Goal: Task Accomplishment & Management: Use online tool/utility

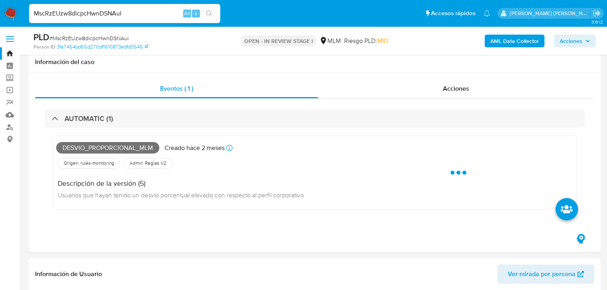
select select "10"
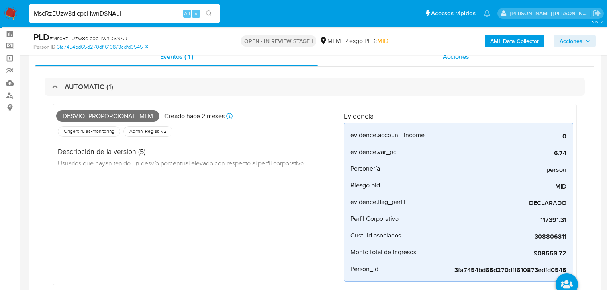
click at [458, 57] on span "Acciones" at bounding box center [456, 56] width 26 height 9
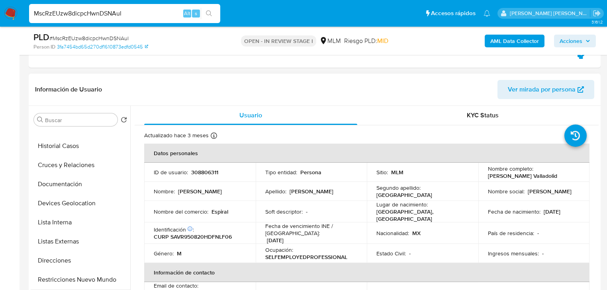
scroll to position [96, 0]
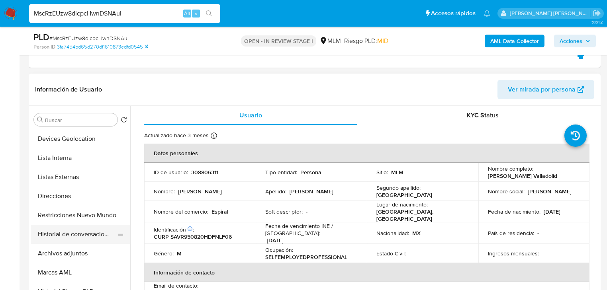
click at [96, 234] on button "Historial de conversaciones" at bounding box center [77, 234] width 93 height 19
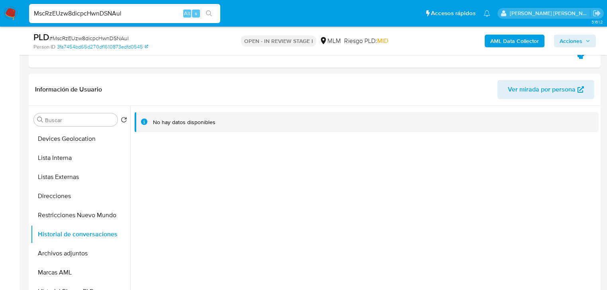
drag, startPoint x: 126, startPoint y: 14, endPoint x: 0, endPoint y: -5, distance: 127.7
paste input "Gn3KJYjClru9uaOywsETaG9v"
type input "Gn3KJYjClru9uaOywsETaG9v"
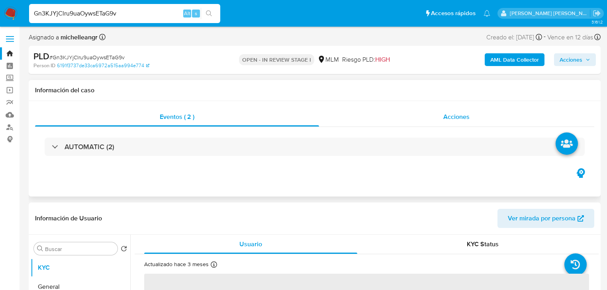
click at [452, 112] on span "Acciones" at bounding box center [456, 116] width 26 height 9
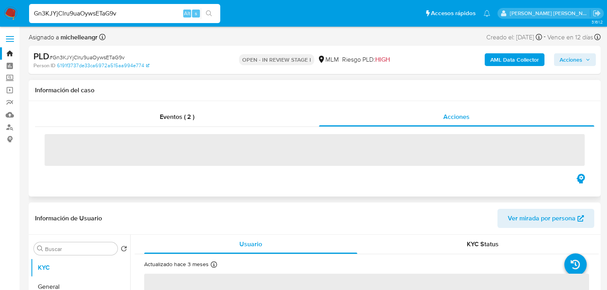
select select "10"
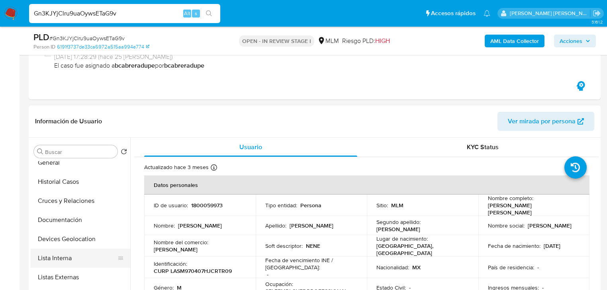
scroll to position [64, 0]
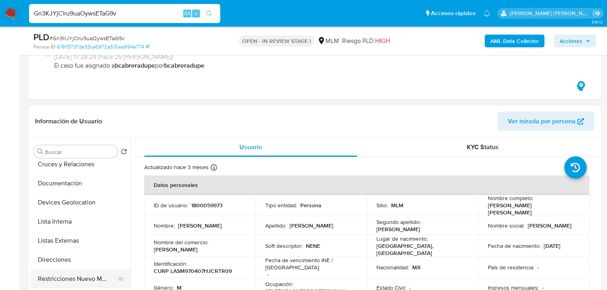
click at [90, 280] on button "Restricciones Nuevo Mundo" at bounding box center [77, 279] width 93 height 19
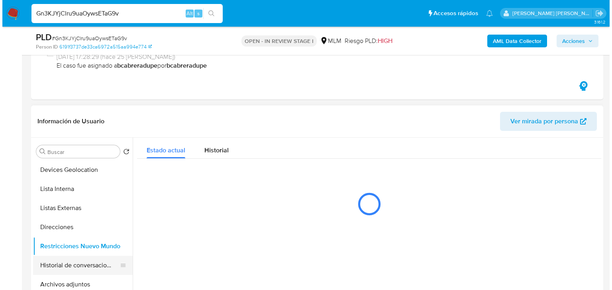
scroll to position [127, 0]
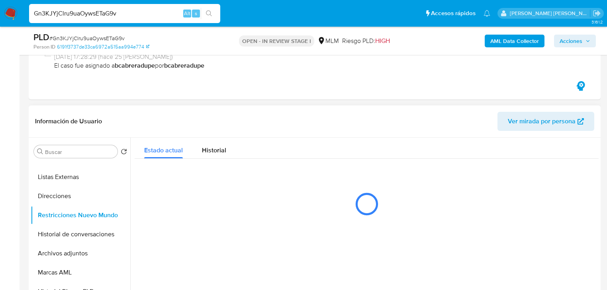
drag, startPoint x: 90, startPoint y: 233, endPoint x: 372, endPoint y: 237, distance: 282.3
click at [90, 233] on button "Historial de conversaciones" at bounding box center [81, 234] width 100 height 19
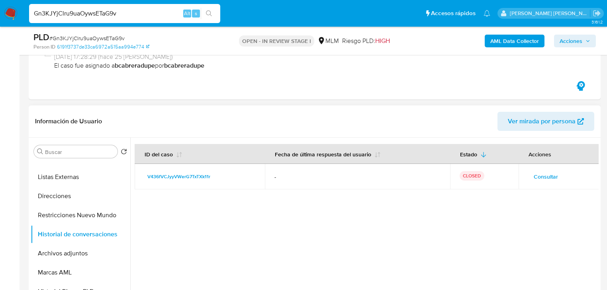
click at [542, 178] on span "Consultar" at bounding box center [546, 176] width 24 height 11
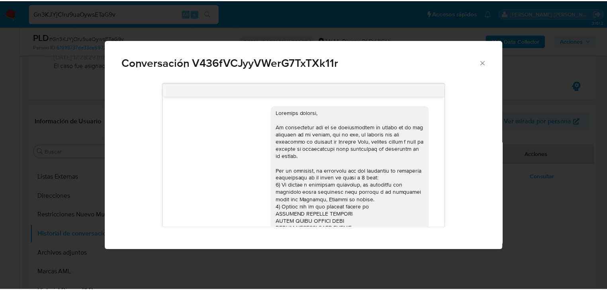
scroll to position [544, 0]
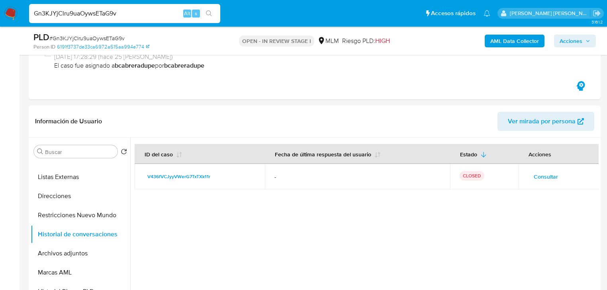
drag, startPoint x: 125, startPoint y: 13, endPoint x: 0, endPoint y: -36, distance: 134.1
paste input "MscRzEUzw8dicpcHwnDSNAul"
type input "MscRzEUzw8dicpcHwnDSNAul"
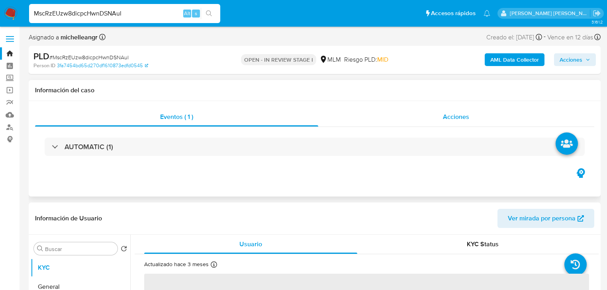
click at [455, 118] on span "Acciones" at bounding box center [456, 116] width 26 height 9
select select "10"
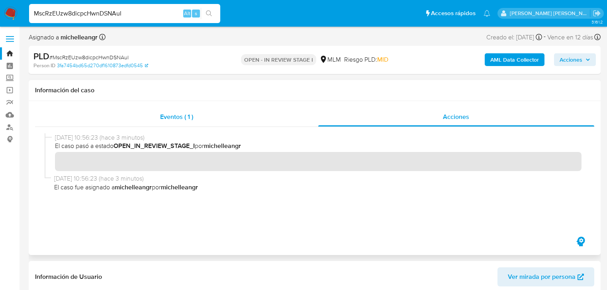
click at [183, 119] on span "Eventos ( 1 )" at bounding box center [176, 116] width 33 height 9
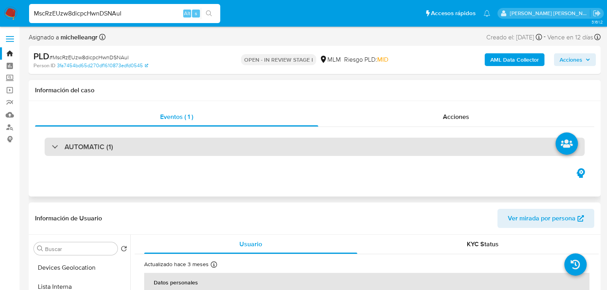
click at [49, 142] on div "AUTOMATIC (1)" at bounding box center [315, 147] width 540 height 18
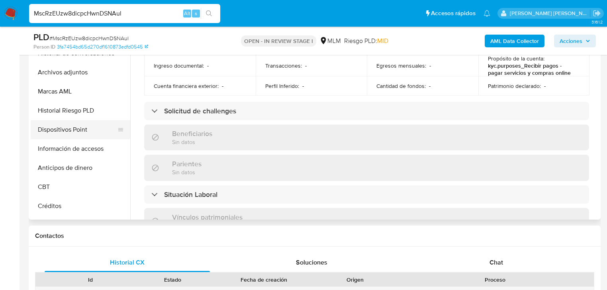
scroll to position [151, 0]
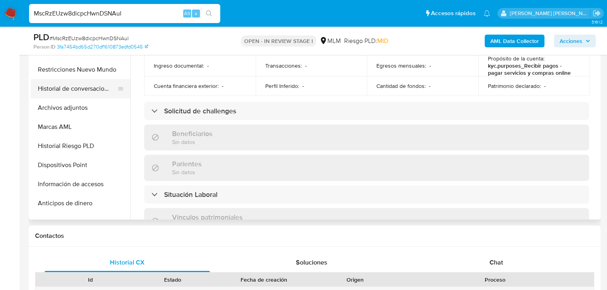
click at [107, 84] on button "Historial de conversaciones" at bounding box center [77, 88] width 93 height 19
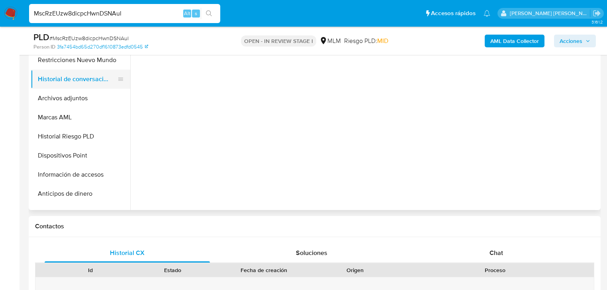
click at [106, 76] on button "Historial de conversaciones" at bounding box center [77, 79] width 93 height 19
click at [102, 64] on button "Restricciones Nuevo Mundo" at bounding box center [77, 60] width 93 height 19
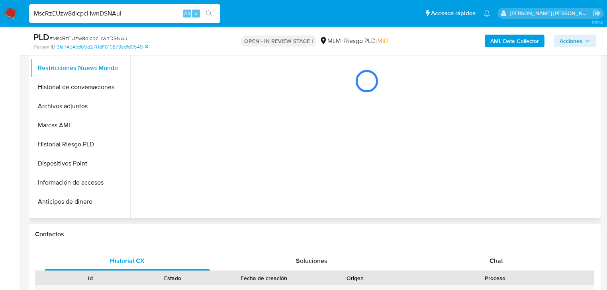
scroll to position [350, 0]
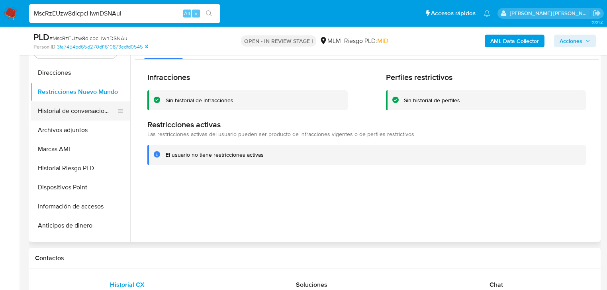
click at [97, 115] on button "Historial de conversaciones" at bounding box center [77, 111] width 93 height 19
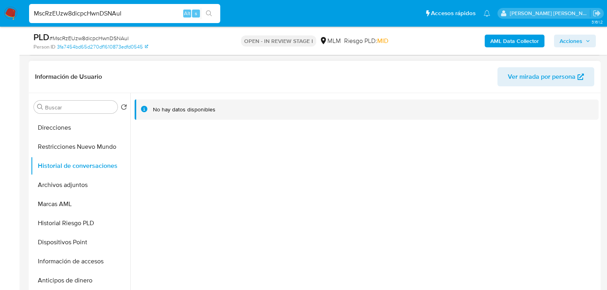
scroll to position [287, 0]
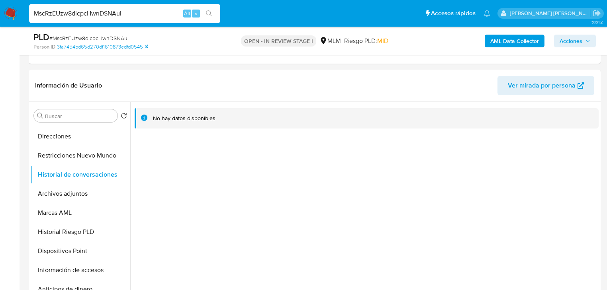
drag, startPoint x: 62, startPoint y: 0, endPoint x: 0, endPoint y: -23, distance: 66.4
paste input "N2hUFz79odMiNLMu6dEirACO"
type input "N2hUFz79odMiNLMu6dEirACO"
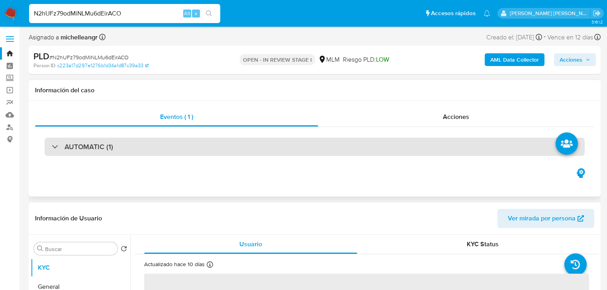
click at [57, 147] on div "AUTOMATIC (1)" at bounding box center [82, 147] width 61 height 9
select select "10"
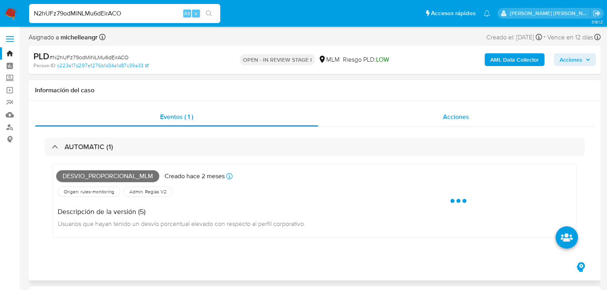
click at [457, 113] on span "Acciones" at bounding box center [456, 116] width 26 height 9
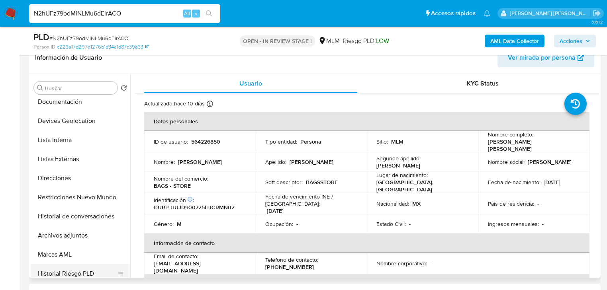
scroll to position [127, 0]
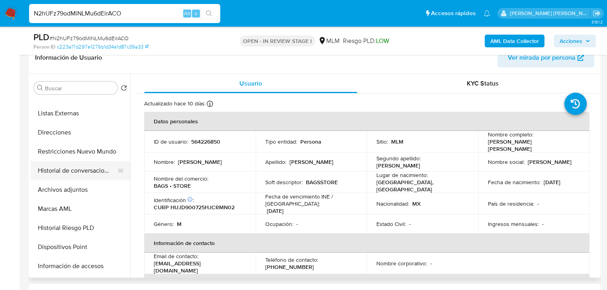
click at [98, 166] on button "Historial de conversaciones" at bounding box center [77, 170] width 93 height 19
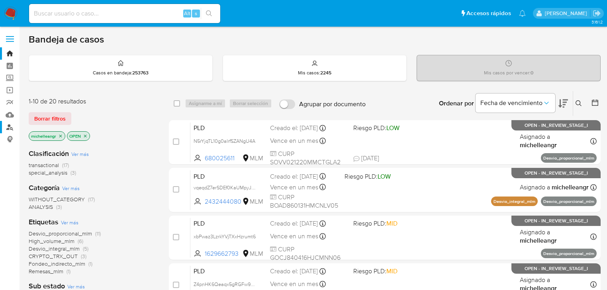
drag, startPoint x: 62, startPoint y: 137, endPoint x: 1, endPoint y: 132, distance: 61.1
click at [10, 113] on link "Mulan" at bounding box center [47, 115] width 95 height 12
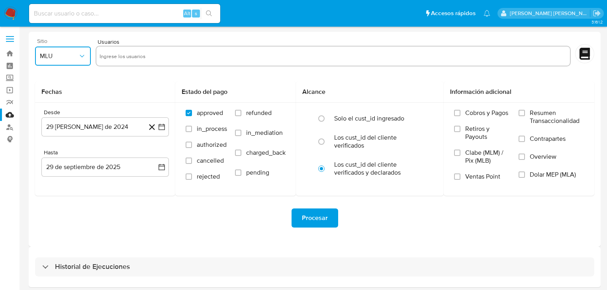
click at [64, 53] on span "MLU" at bounding box center [59, 56] width 38 height 8
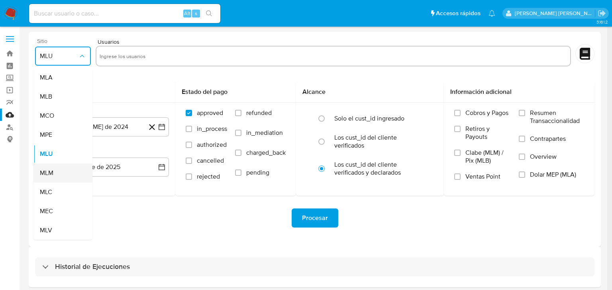
click at [52, 172] on span "MLM" at bounding box center [47, 173] width 14 height 8
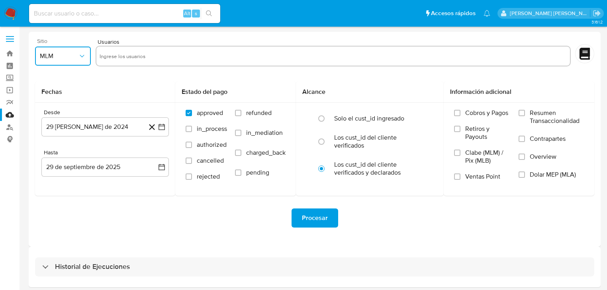
click at [116, 58] on input "text" at bounding box center [333, 56] width 467 height 13
type input "79304322"
paste input "770220395"
type input "770220395"
paste input "1800059973"
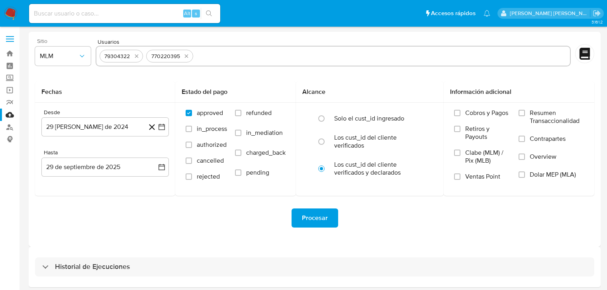
type input "1800059973"
paste input "308806311"
type input "308806311"
paste input "564226850"
type input "564226850"
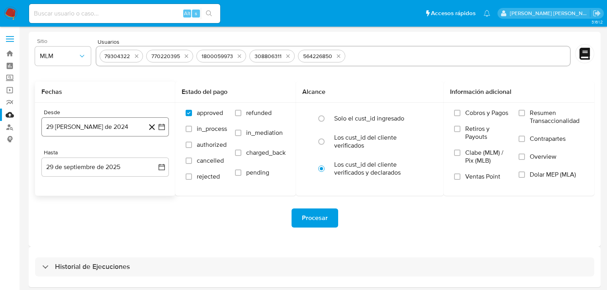
click at [87, 128] on button "29 de agosto de 2024" at bounding box center [104, 126] width 127 height 19
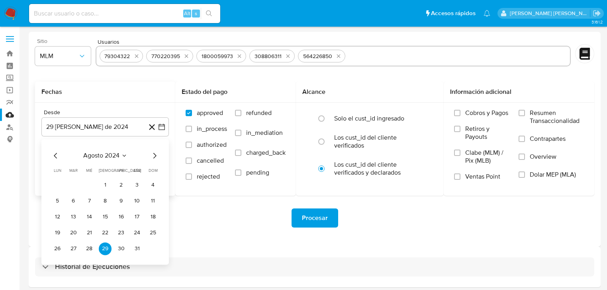
click at [105, 153] on span "agosto 2024" at bounding box center [101, 156] width 36 height 8
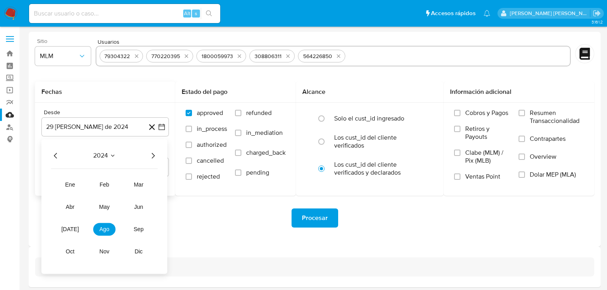
click at [154, 155] on icon "Año siguiente" at bounding box center [153, 156] width 10 height 10
click at [135, 187] on span "mar" at bounding box center [139, 185] width 10 height 6
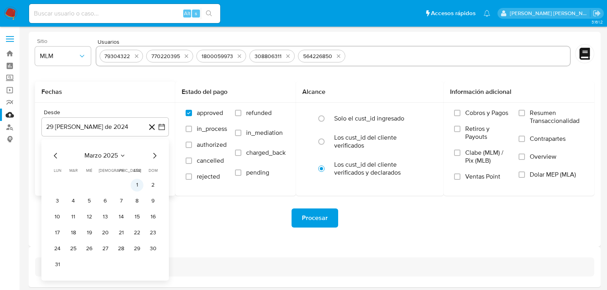
click at [141, 188] on button "1" at bounding box center [137, 185] width 13 height 13
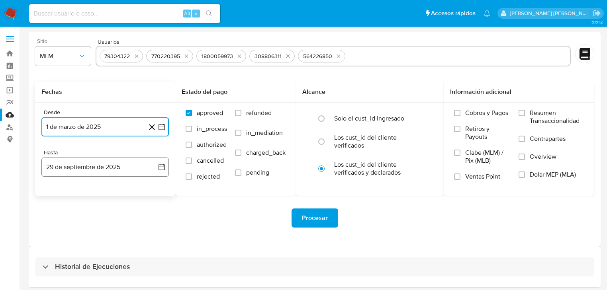
click at [81, 169] on button "29 de septiembre de 2025" at bounding box center [104, 167] width 127 height 19
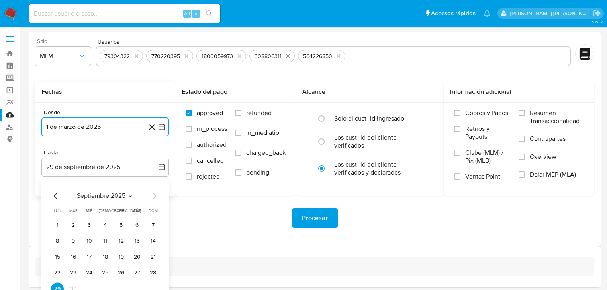
click at [55, 192] on icon "Mes anterior" at bounding box center [56, 196] width 10 height 10
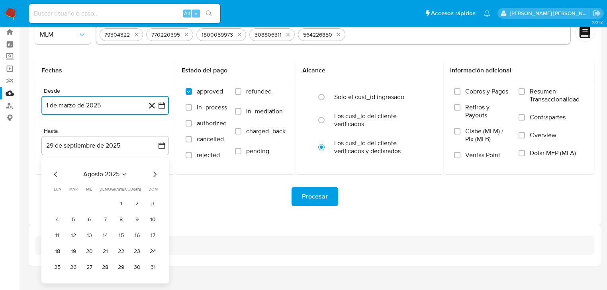
scroll to position [31, 0]
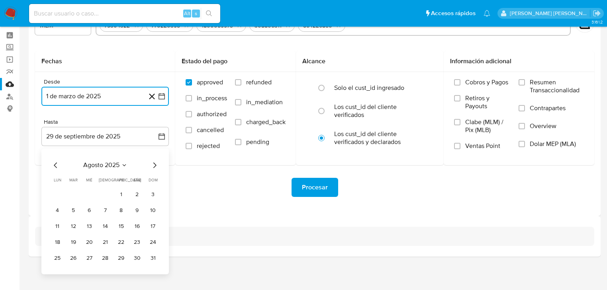
click at [154, 256] on button "31" at bounding box center [153, 258] width 13 height 13
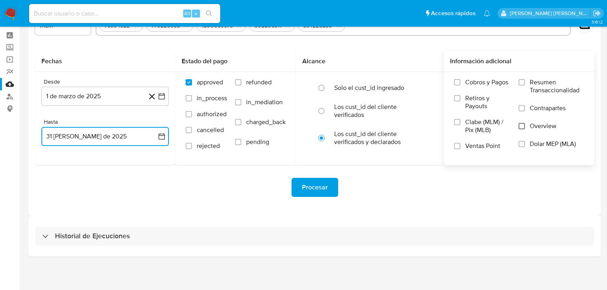
click at [520, 128] on input "Overview" at bounding box center [521, 126] width 6 height 6
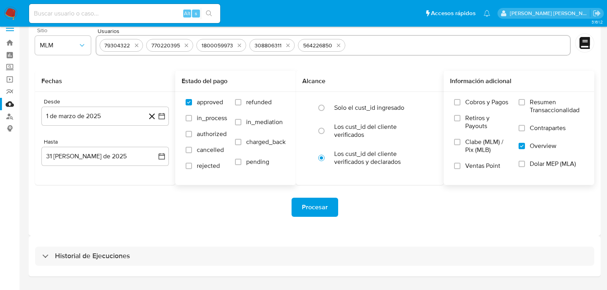
scroll to position [0, 0]
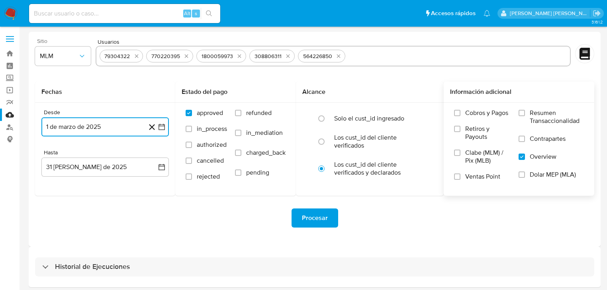
click at [108, 130] on button "1 de marzo de 2025" at bounding box center [104, 126] width 127 height 19
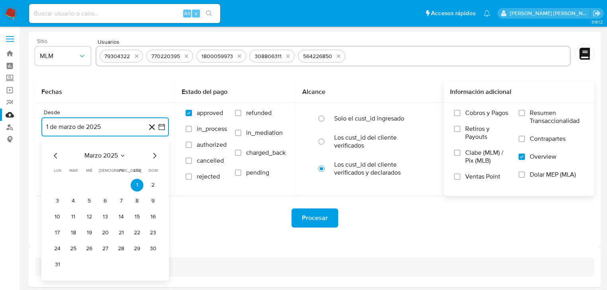
click at [54, 154] on icon "Mes anterior" at bounding box center [56, 156] width 10 height 10
click at [137, 185] on button "1" at bounding box center [137, 185] width 13 height 13
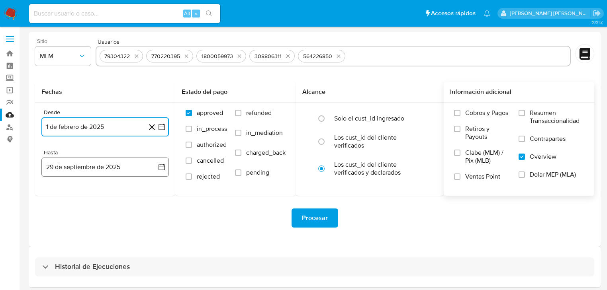
click at [113, 170] on button "29 de septiembre de 2025" at bounding box center [104, 167] width 127 height 19
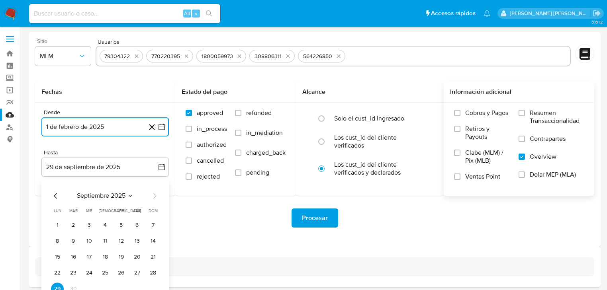
click at [55, 193] on icon "Mes anterior" at bounding box center [56, 196] width 10 height 10
click at [55, 194] on icon "Mes anterior" at bounding box center [56, 196] width 10 height 10
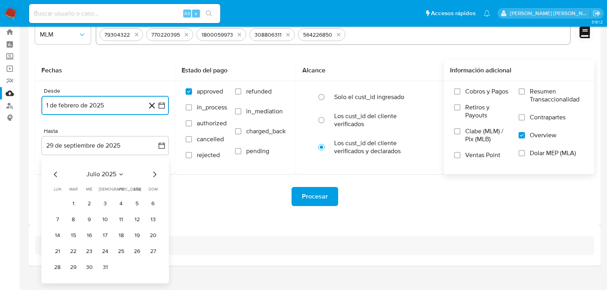
scroll to position [31, 0]
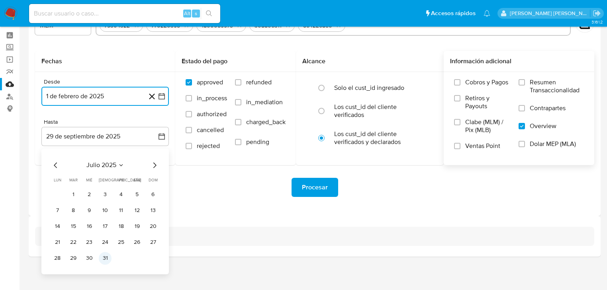
click at [107, 263] on button "31" at bounding box center [105, 258] width 13 height 13
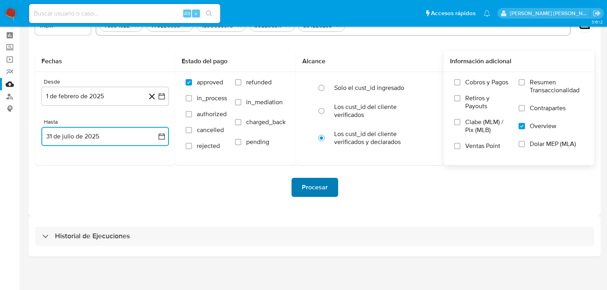
click at [303, 185] on span "Procesar" at bounding box center [315, 188] width 26 height 18
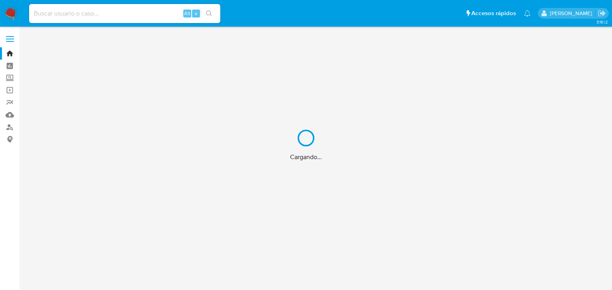
click at [56, 9] on div "Cargando..." at bounding box center [306, 145] width 612 height 290
click at [56, 10] on div "Cargando..." at bounding box center [306, 145] width 612 height 290
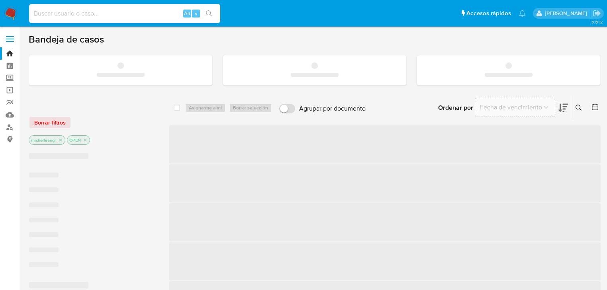
click at [54, 13] on input at bounding box center [124, 13] width 191 height 10
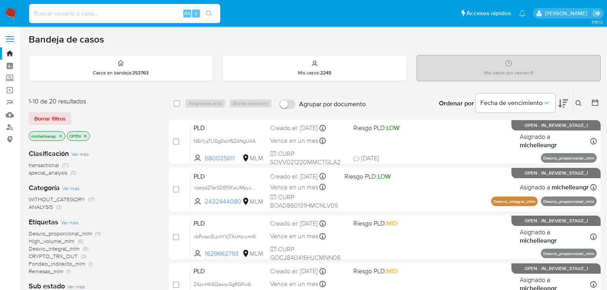
paste input "U618eul0sYV8sQeKSZUbE6mG"
type input "U618eul0sYV8sQeKSZUbE6mG"
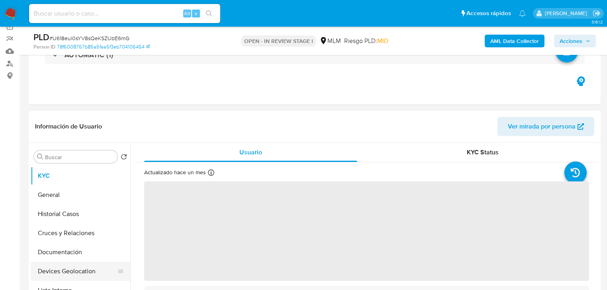
scroll to position [96, 0]
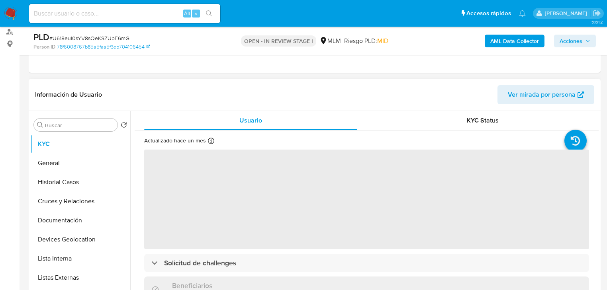
select select "10"
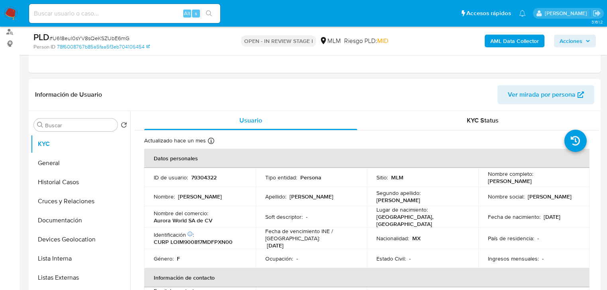
click at [206, 179] on p "79304322" at bounding box center [203, 177] width 25 height 7
copy p "79304322"
click at [106, 17] on input at bounding box center [124, 13] width 191 height 10
paste input "5ATPFgAciWLbJth5M7s1X9Nx"
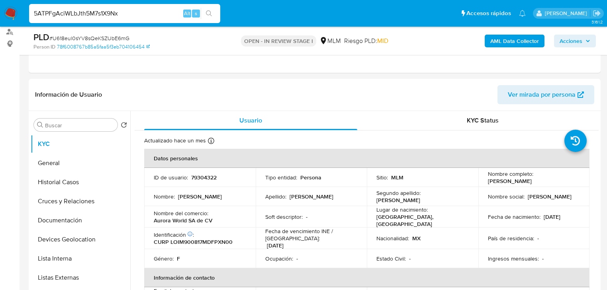
type input "5ATPFgAciWLbJth5M7s1X9Nx"
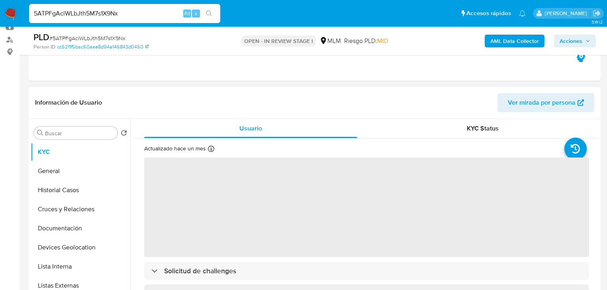
scroll to position [96, 0]
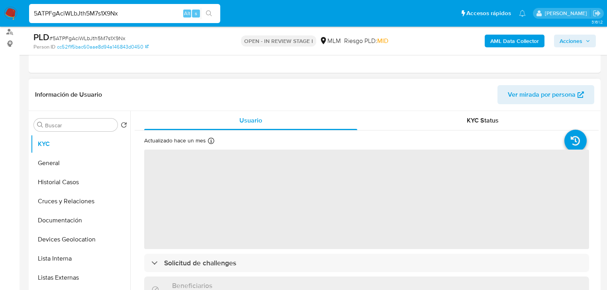
select select "10"
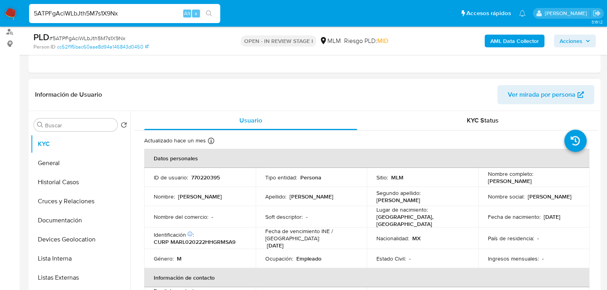
click at [206, 174] on p "770220395" at bounding box center [205, 177] width 29 height 7
copy p "770220395"
click at [0, 0] on nav "Pausado Ver notificaciones 5ATPFgAciWLbJth5M7s1X9Nx Alt s Accesos rápidos Presi…" at bounding box center [303, 13] width 607 height 27
paste input "Gn3KJYjClru9uaOywsETaG9v"
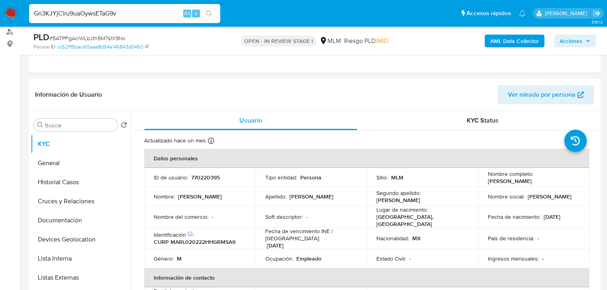
type input "Gn3KJYjClru9uaOywsETaG9v"
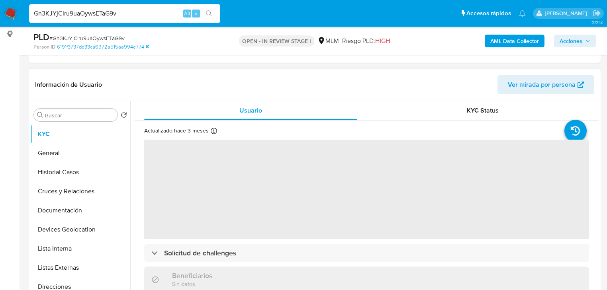
scroll to position [159, 0]
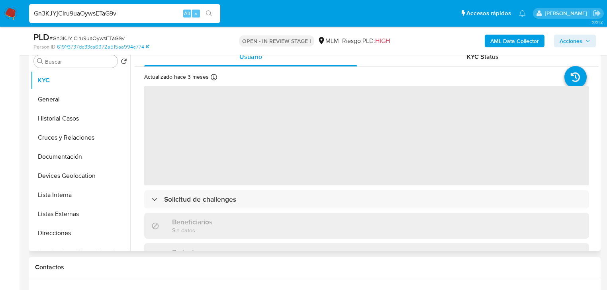
select select "10"
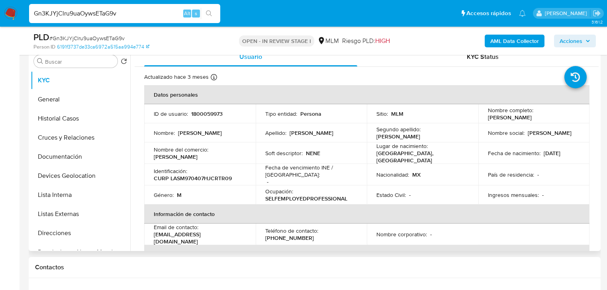
click at [206, 113] on p "1800059973" at bounding box center [206, 113] width 31 height 7
copy p "1800059973"
drag, startPoint x: 119, startPoint y: 14, endPoint x: 0, endPoint y: -33, distance: 128.6
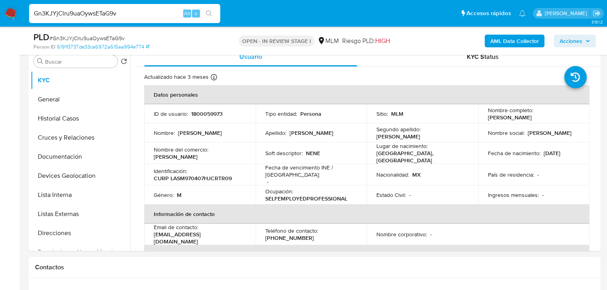
paste input "MscRzEUzw8dicpcHwnDSNAul"
type input "MscRzEUzw8dicpcHwnDSNAul"
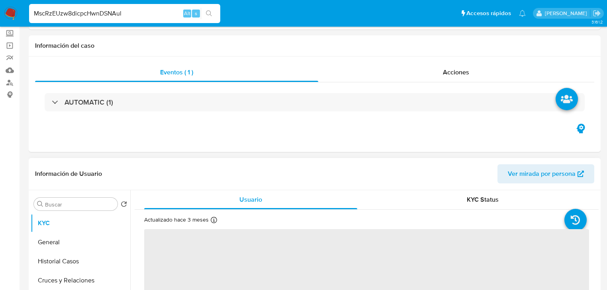
scroll to position [96, 0]
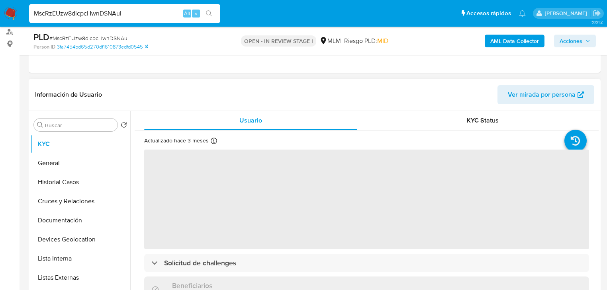
select select "10"
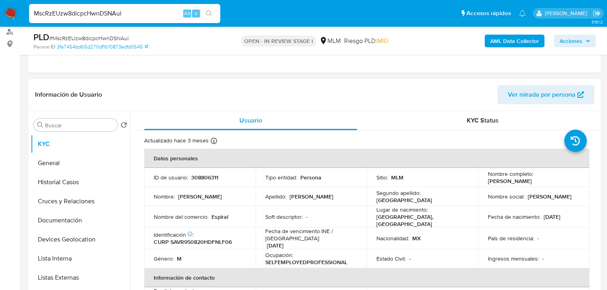
click at [207, 178] on p "308806311" at bounding box center [204, 177] width 27 height 7
copy p "308806311"
drag, startPoint x: 128, startPoint y: 11, endPoint x: 0, endPoint y: -10, distance: 129.5
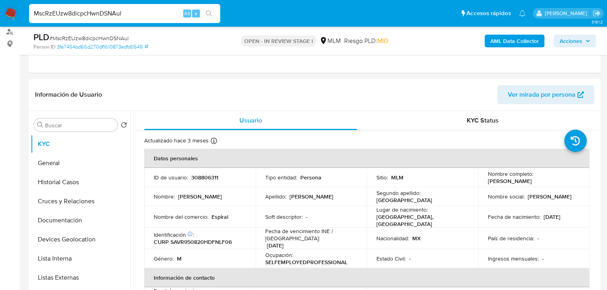
paste input "N2hUFz79odMiNLMu6dEirACO"
type input "N2hUFz79odMiNLMu6dEirACO"
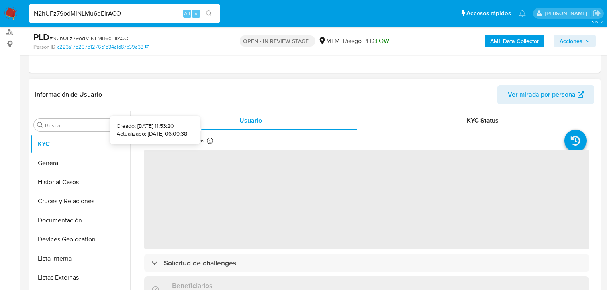
scroll to position [32, 0]
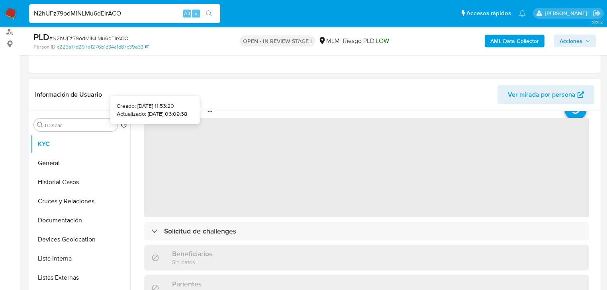
select select "10"
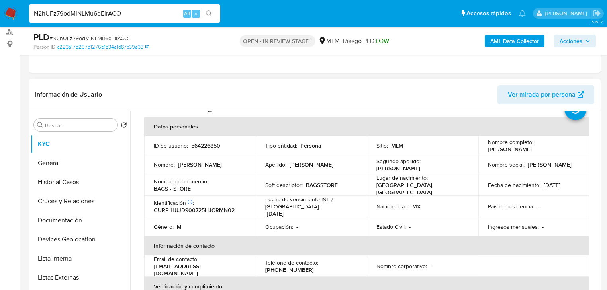
click at [204, 145] on p "564226850" at bounding box center [205, 145] width 29 height 7
copy p "564226850"
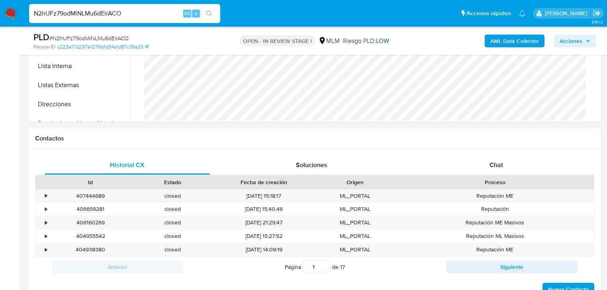
scroll to position [446, 0]
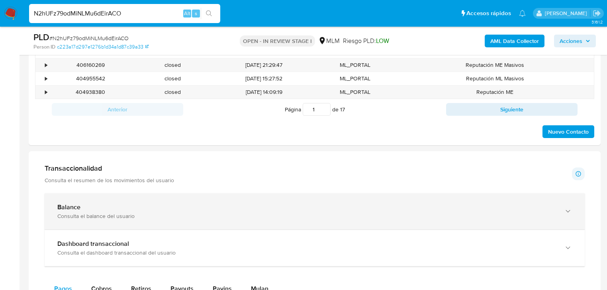
click at [231, 218] on div "Consulta el balance del usuario" at bounding box center [306, 216] width 498 height 7
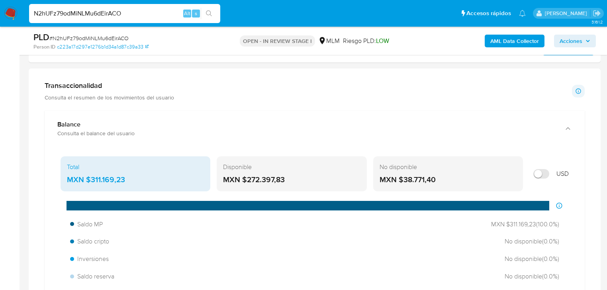
scroll to position [541, 0]
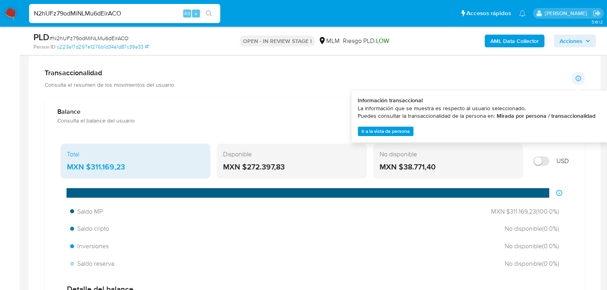
click at [577, 76] on icon at bounding box center [578, 78] width 6 height 6
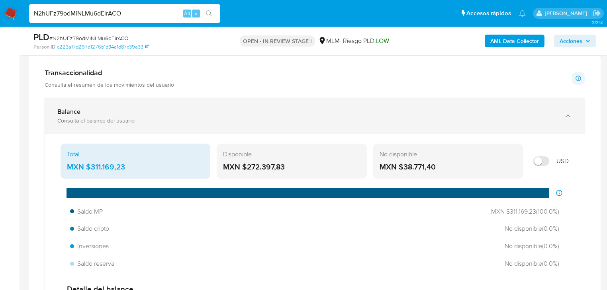
click at [212, 123] on div "Consulta el balance del usuario" at bounding box center [306, 120] width 498 height 7
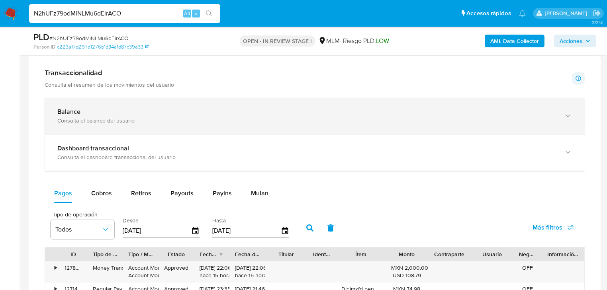
click at [176, 124] on div "Balance Consulta el balance del usuario" at bounding box center [315, 116] width 540 height 36
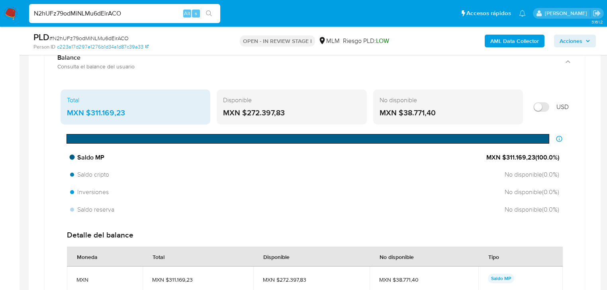
scroll to position [605, 0]
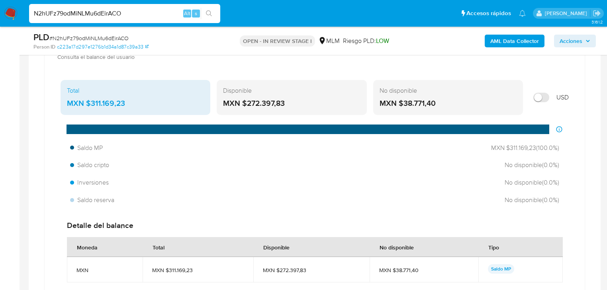
click at [5, 14] on img at bounding box center [11, 14] width 14 height 14
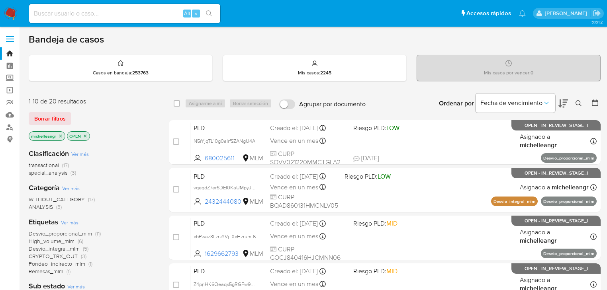
click at [61, 135] on icon "close-filter" at bounding box center [60, 136] width 3 height 3
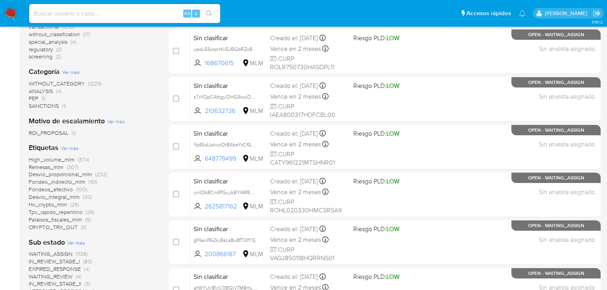
scroll to position [191, 0]
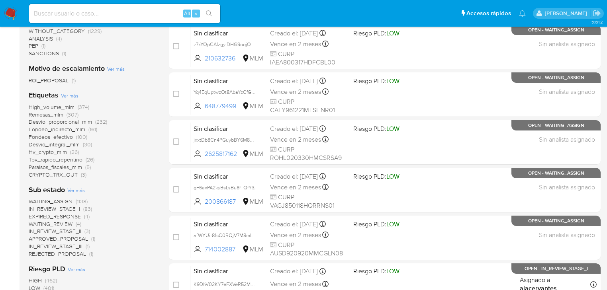
click at [53, 217] on span "EXPIRED_RESPONSE" at bounding box center [55, 217] width 52 height 8
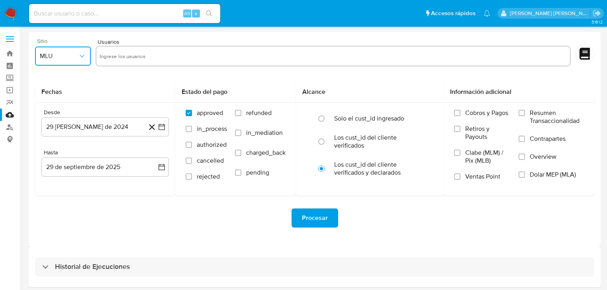
click at [46, 56] on span "MLU" at bounding box center [59, 56] width 38 height 8
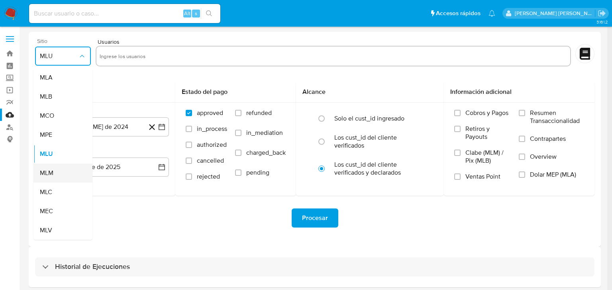
click at [60, 176] on div "MLM" at bounding box center [60, 173] width 41 height 19
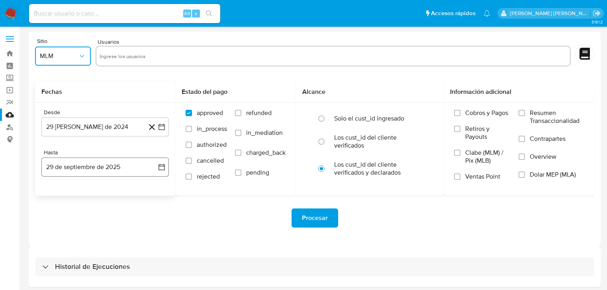
scroll to position [31, 0]
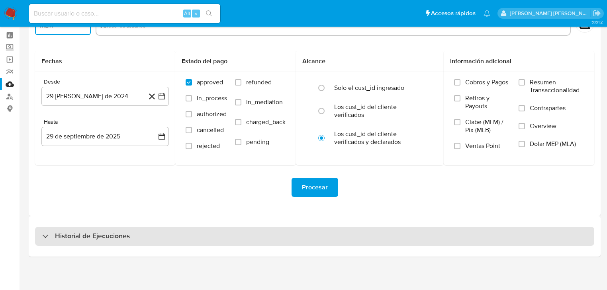
click at [43, 234] on div "Historial de Ejecuciones" at bounding box center [86, 237] width 88 height 10
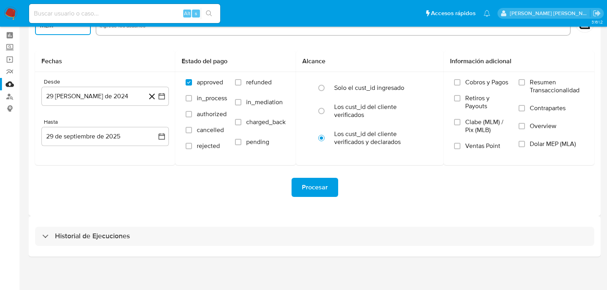
select select "10"
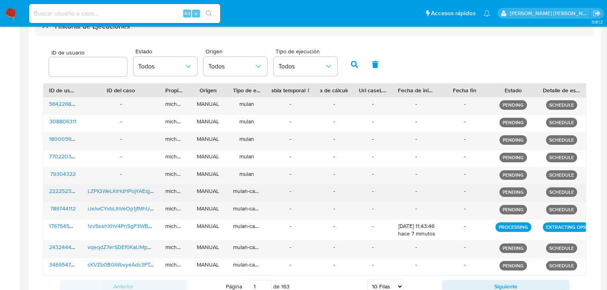
scroll to position [298, 0]
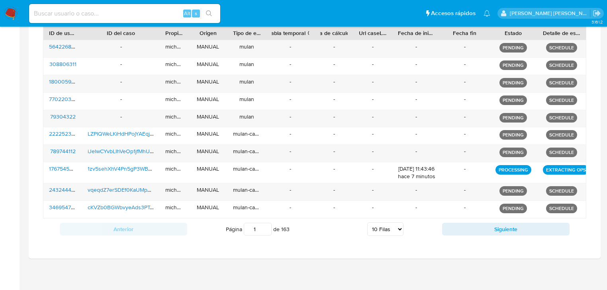
drag, startPoint x: 445, startPoint y: 172, endPoint x: 16, endPoint y: 158, distance: 428.6
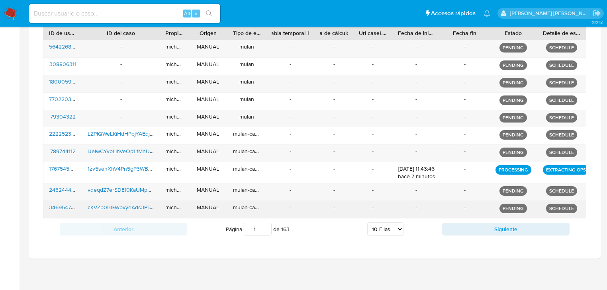
click at [459, 204] on div "-" at bounding box center [464, 208] width 37 height 8
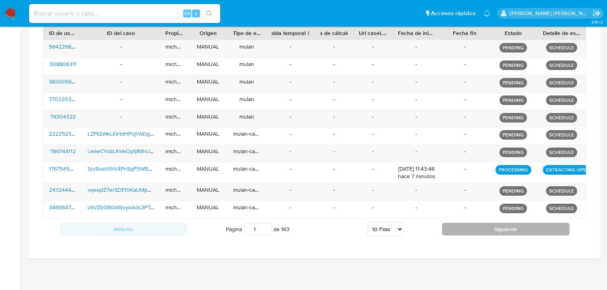
click at [479, 223] on button "Siguiente" at bounding box center [505, 229] width 127 height 13
type input "2"
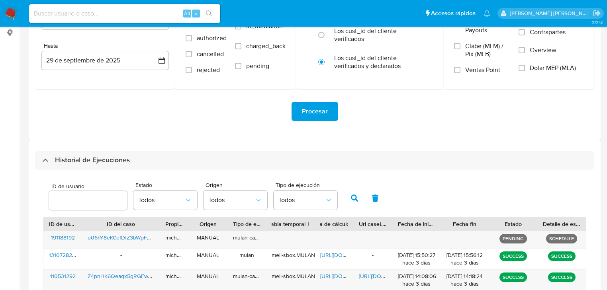
scroll to position [0, 0]
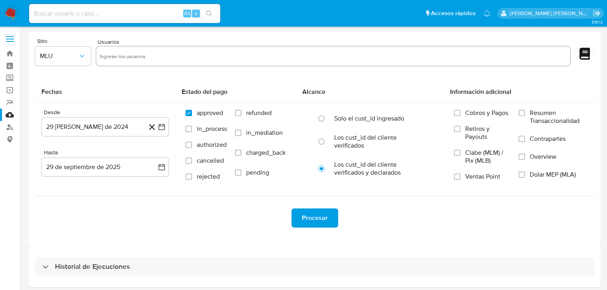
click at [57, 14] on input at bounding box center [124, 13] width 191 height 10
paste input "FlYtIk5yUVdrUG0yJxgPYotg"
type input "FlYtIk5yUVdrUG0yJxgPYotg"
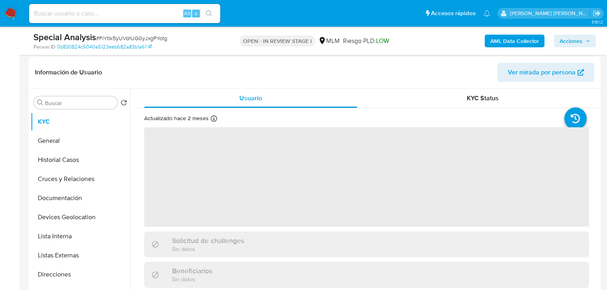
scroll to position [127, 0]
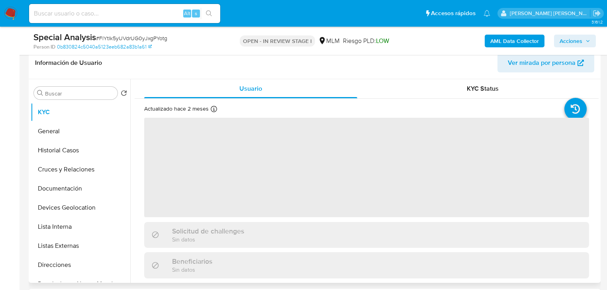
select select "10"
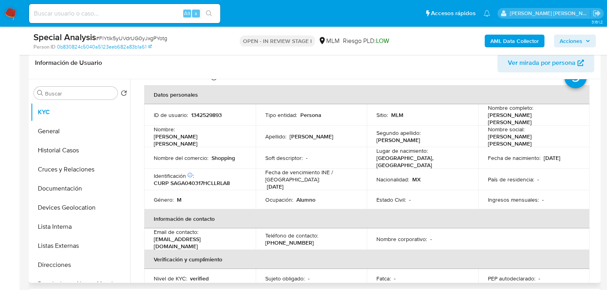
click at [546, 154] on p "[DATE]" at bounding box center [551, 157] width 17 height 7
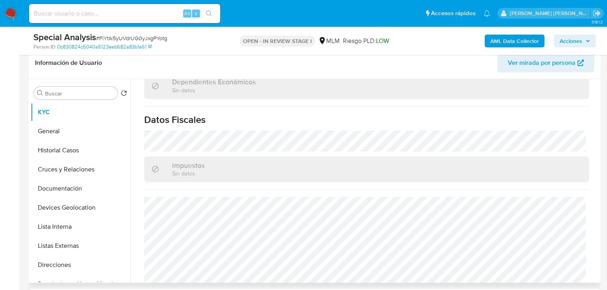
scroll to position [502, 0]
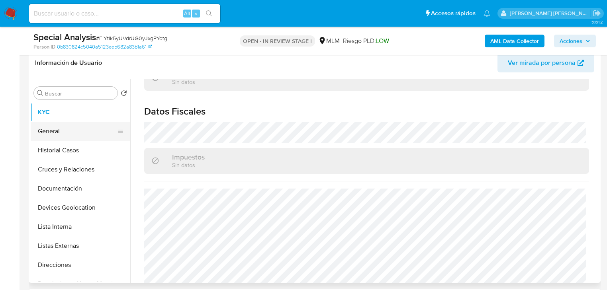
click at [33, 131] on button "General" at bounding box center [77, 131] width 93 height 19
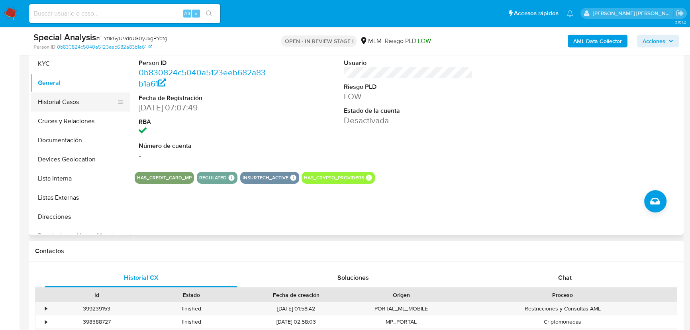
scroll to position [163, 0]
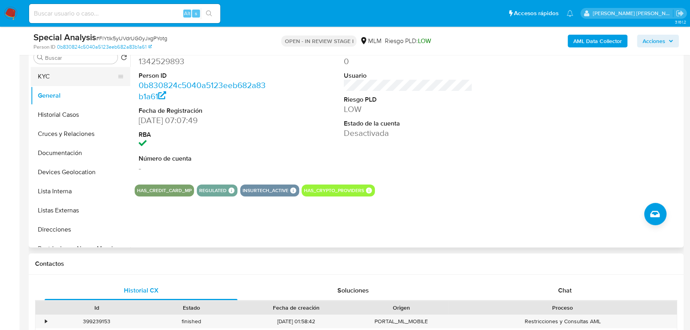
click at [56, 74] on button "KYC" at bounding box center [77, 76] width 93 height 19
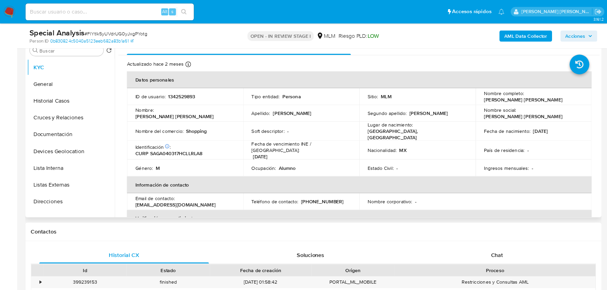
scroll to position [164, 0]
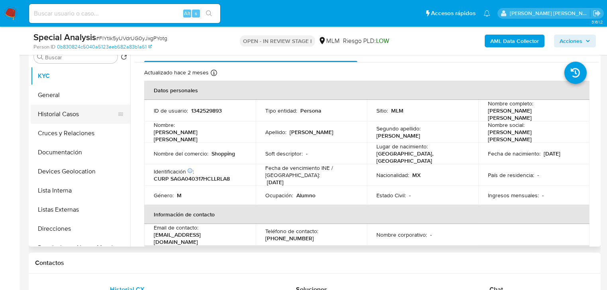
click at [56, 113] on button "Historial Casos" at bounding box center [77, 114] width 93 height 19
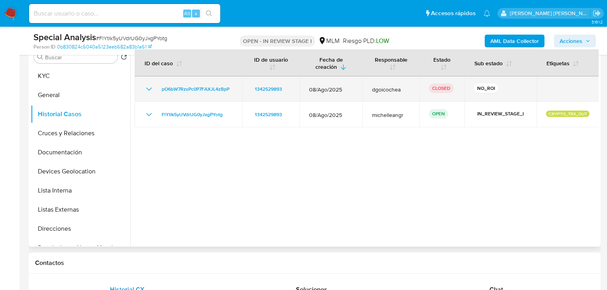
click at [149, 88] on icon "Mostrar/Ocultar" at bounding box center [149, 89] width 10 height 10
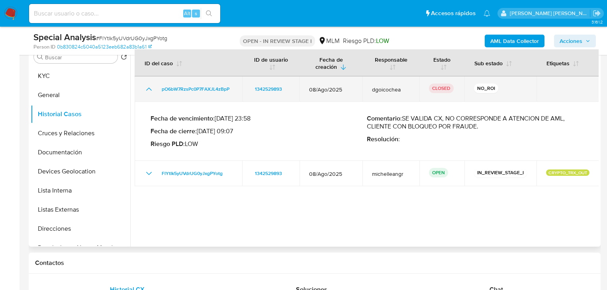
click at [149, 88] on icon "Mostrar/Ocultar" at bounding box center [149, 89] width 10 height 10
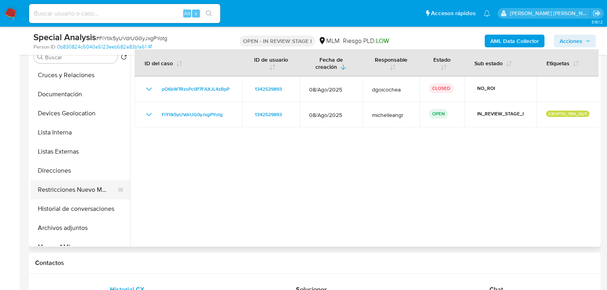
scroll to position [64, 0]
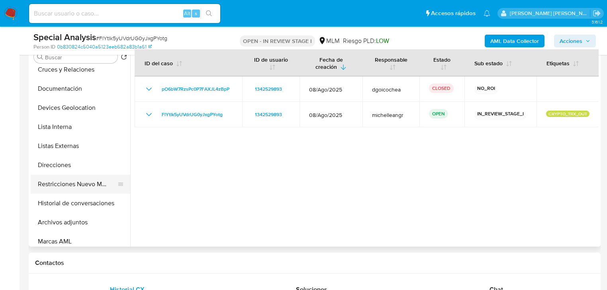
click at [92, 185] on button "Restricciones Nuevo Mundo" at bounding box center [77, 184] width 93 height 19
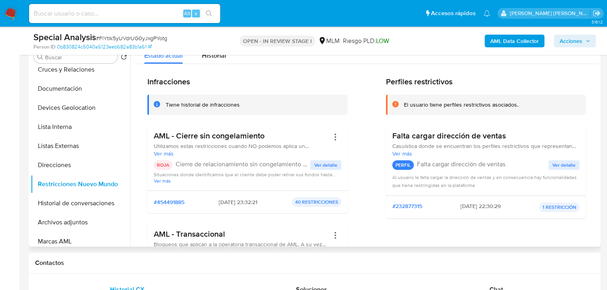
click at [326, 164] on span "Ver detalle" at bounding box center [325, 165] width 23 height 8
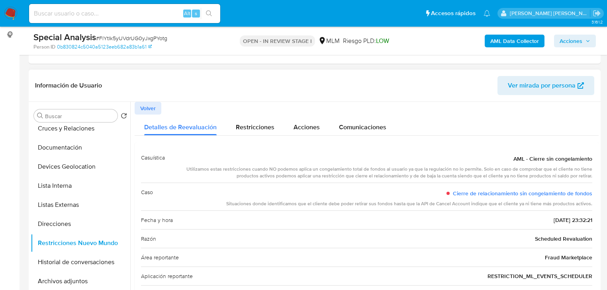
scroll to position [68, 0]
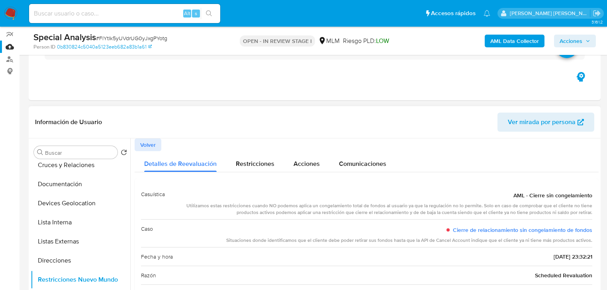
click at [129, 143] on div "Buscar Volver al orden por defecto KYC General Historial Casos Cruces y Relacio…" at bounding box center [81, 241] width 100 height 203
click at [147, 141] on span "Volver" at bounding box center [148, 144] width 16 height 11
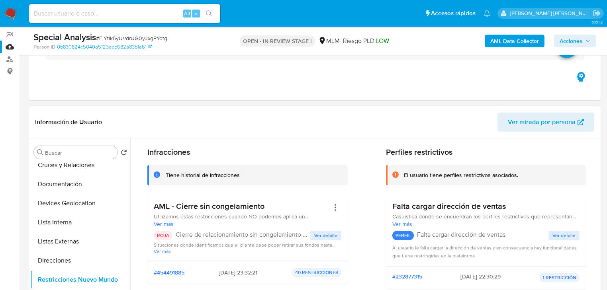
scroll to position [64, 0]
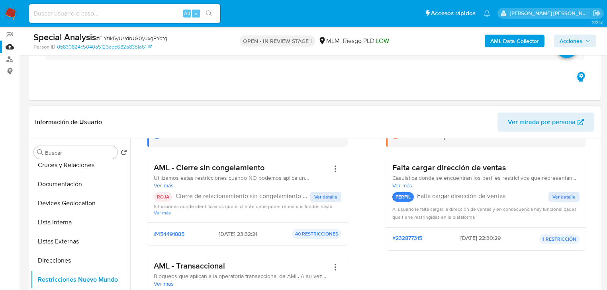
drag, startPoint x: 324, startPoint y: 198, endPoint x: 260, endPoint y: 205, distance: 64.1
click at [260, 205] on div "ROJA Cierre de relacionamiento sin congelamiento de fondos Ver detalle Situacio…" at bounding box center [248, 203] width 188 height 23
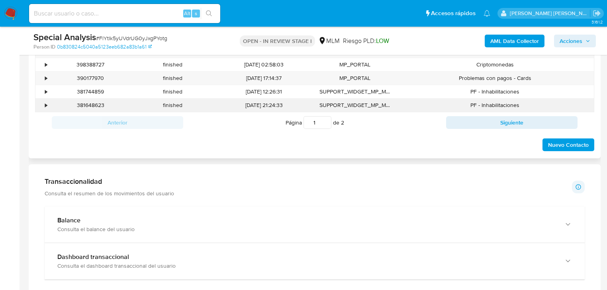
scroll to position [387, 0]
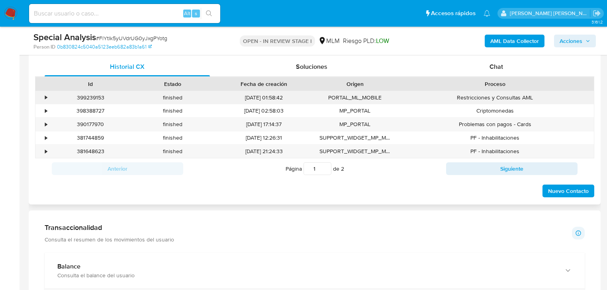
click at [45, 91] on div "•" at bounding box center [42, 97] width 14 height 13
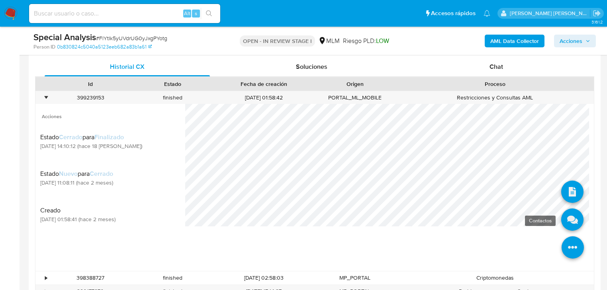
click at [571, 217] on icon at bounding box center [572, 220] width 22 height 22
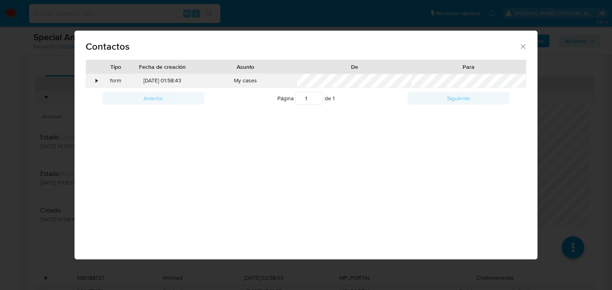
click at [95, 80] on div "•" at bounding box center [93, 81] width 14 height 14
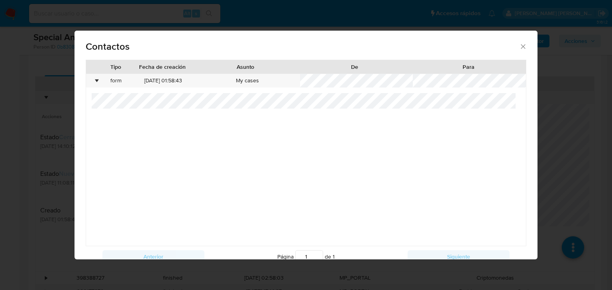
click at [520, 47] on icon "close" at bounding box center [523, 47] width 8 height 8
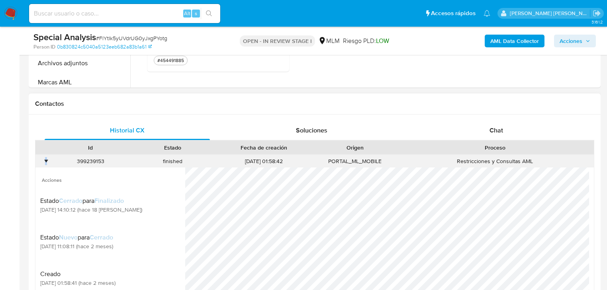
click at [46, 159] on div "•" at bounding box center [46, 162] width 2 height 8
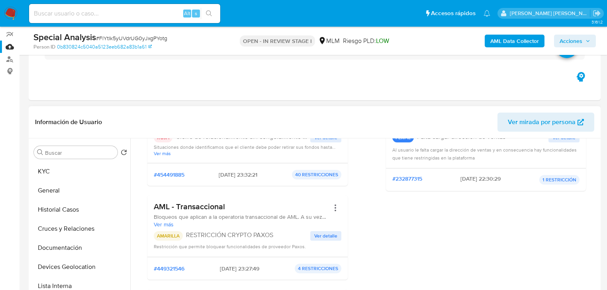
scroll to position [125, 0]
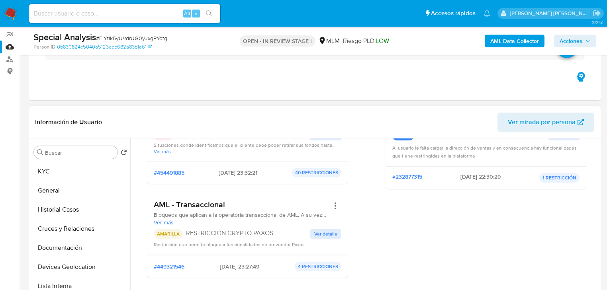
click at [317, 236] on span "Ver detalle" at bounding box center [325, 234] width 23 height 8
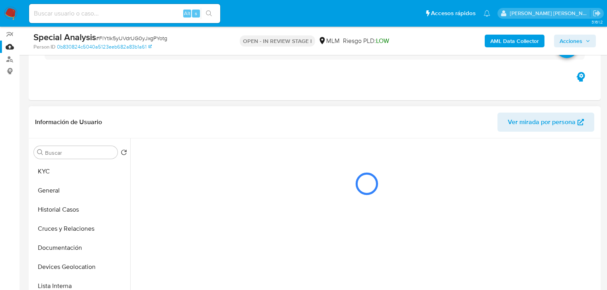
scroll to position [0, 0]
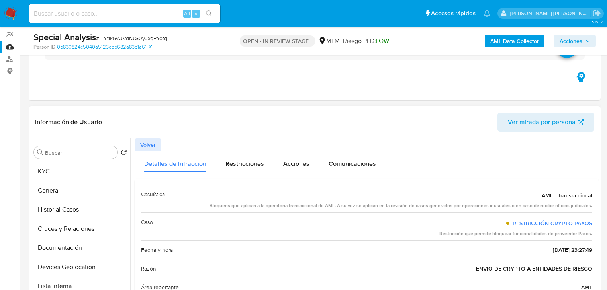
click at [150, 144] on span "Volver" at bounding box center [148, 144] width 16 height 11
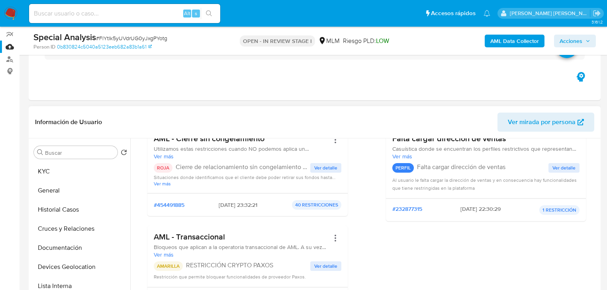
scroll to position [96, 0]
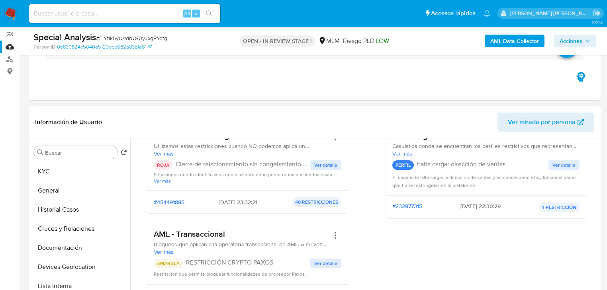
click at [331, 165] on span "Ver detalle" at bounding box center [325, 165] width 23 height 8
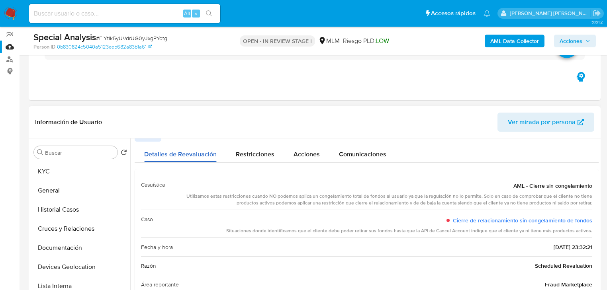
scroll to position [0, 0]
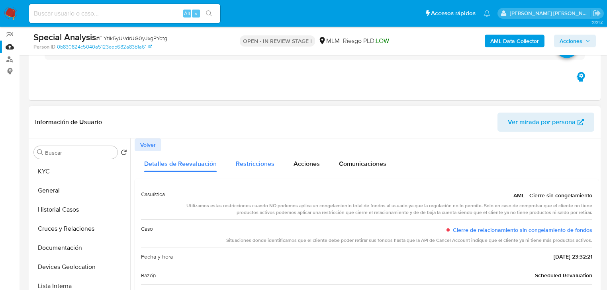
click at [257, 167] on span "Restricciones" at bounding box center [255, 163] width 39 height 9
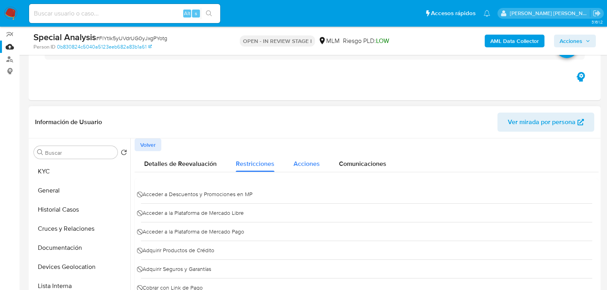
click at [306, 167] on span "Acciones" at bounding box center [306, 163] width 26 height 9
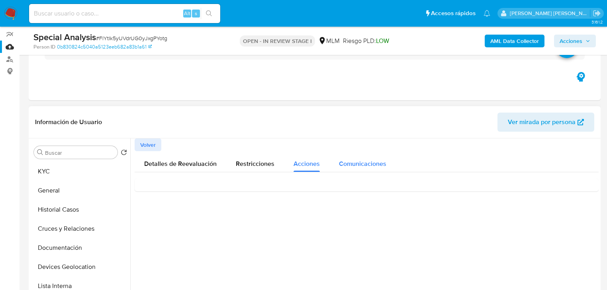
drag, startPoint x: 362, startPoint y: 165, endPoint x: 357, endPoint y: 167, distance: 5.2
click at [362, 165] on span "Comunicaciones" at bounding box center [362, 163] width 47 height 9
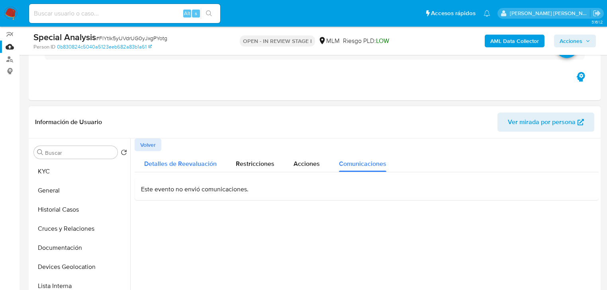
drag, startPoint x: 183, startPoint y: 164, endPoint x: 207, endPoint y: 166, distance: 24.0
click at [183, 164] on span "Detalles de Reevaluación" at bounding box center [180, 163] width 72 height 9
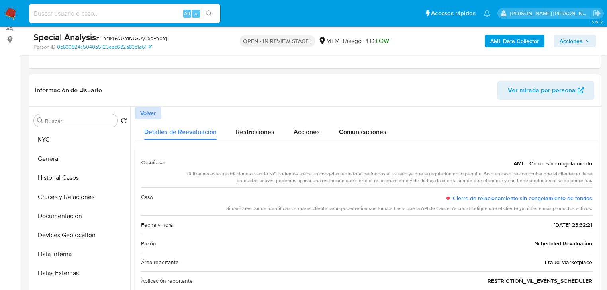
click at [142, 114] on span "Volver" at bounding box center [148, 113] width 16 height 11
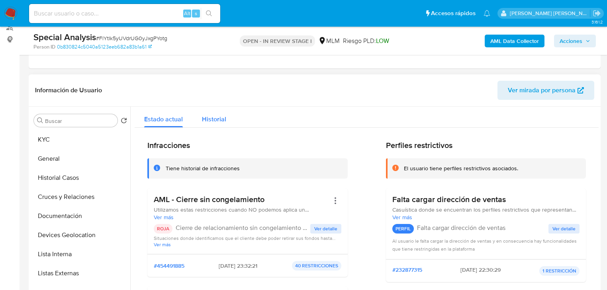
click at [210, 117] on span "Historial" at bounding box center [214, 119] width 24 height 9
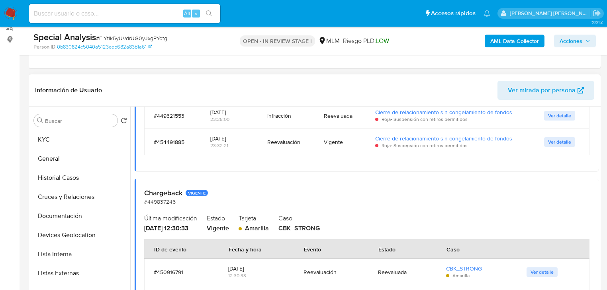
scroll to position [96, 0]
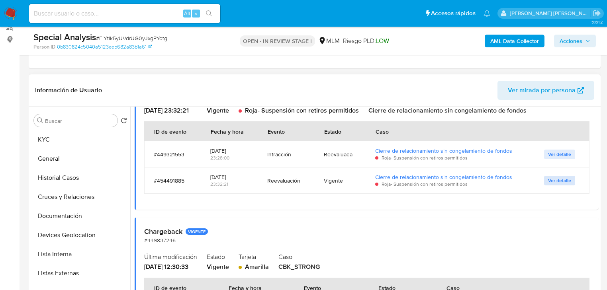
click at [552, 180] on span "Ver detalle" at bounding box center [559, 181] width 23 height 8
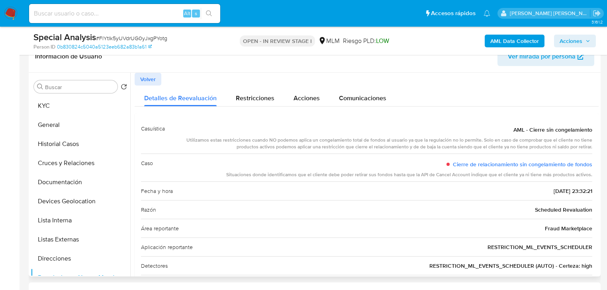
scroll to position [132, 0]
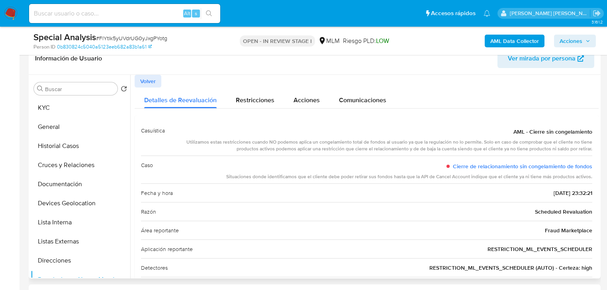
click at [145, 81] on span "Volver" at bounding box center [148, 81] width 16 height 11
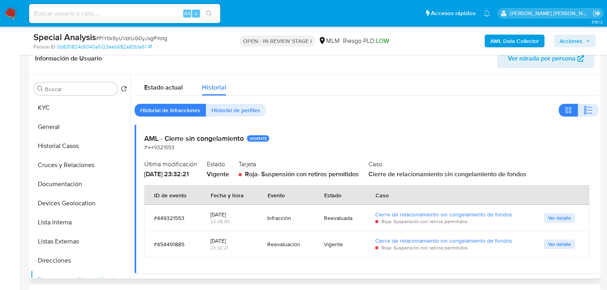
click at [559, 219] on span "Ver detalle" at bounding box center [559, 218] width 23 height 8
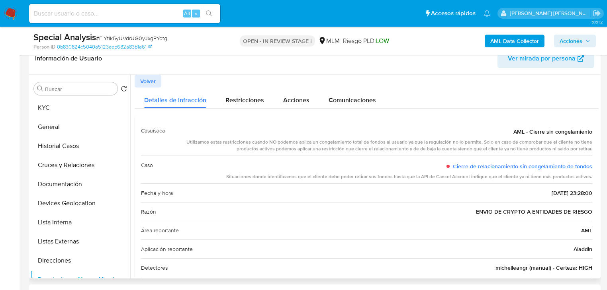
click at [143, 83] on span "Volver" at bounding box center [148, 81] width 16 height 11
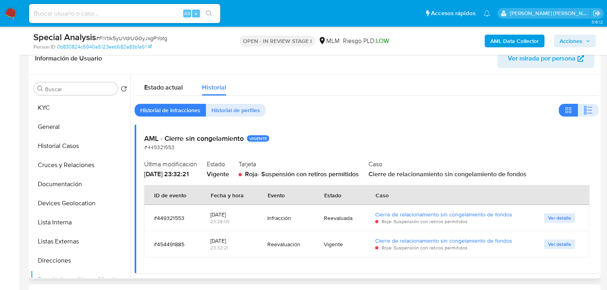
drag, startPoint x: 261, startPoint y: 217, endPoint x: 500, endPoint y: 218, distance: 238.5
click at [498, 219] on tr "#449321553 07/08/2025 23:28:00 Infracción Reevaluada Cierre de relacionamiento …" at bounding box center [366, 218] width 445 height 26
click at [565, 219] on span "Ver detalle" at bounding box center [559, 218] width 23 height 8
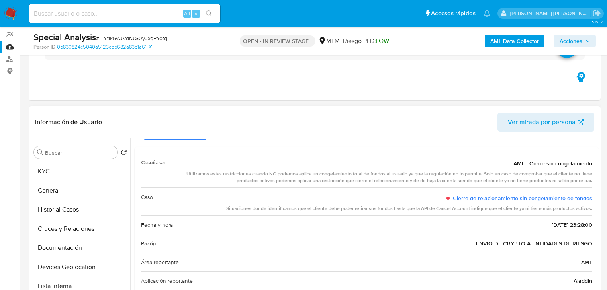
scroll to position [0, 0]
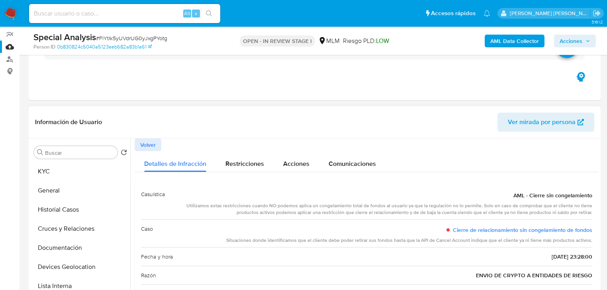
click at [154, 145] on span "Volver" at bounding box center [148, 144] width 16 height 11
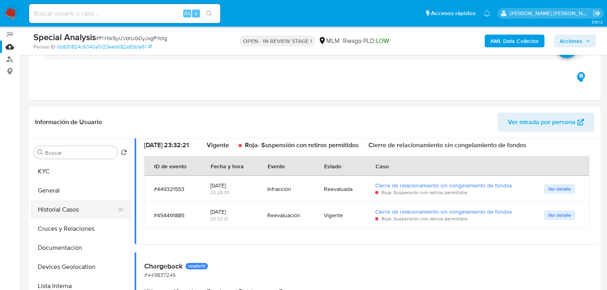
scroll to position [96, 0]
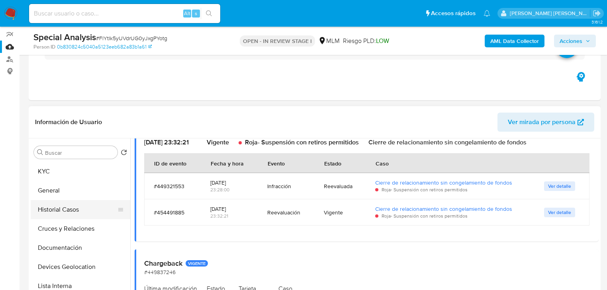
click at [70, 207] on button "Historial Casos" at bounding box center [77, 209] width 93 height 19
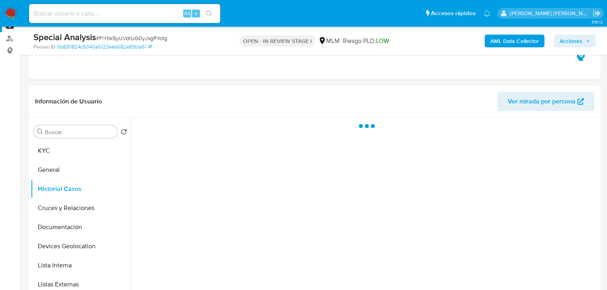
scroll to position [100, 0]
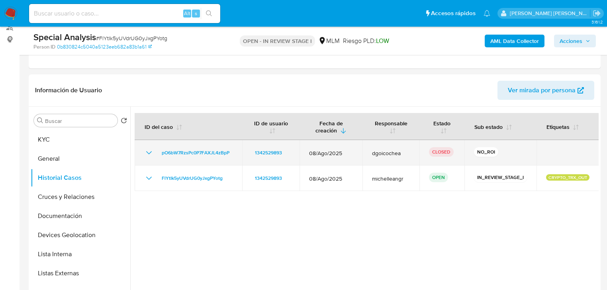
click at [150, 150] on icon "Mostrar/Ocultar" at bounding box center [149, 153] width 10 height 10
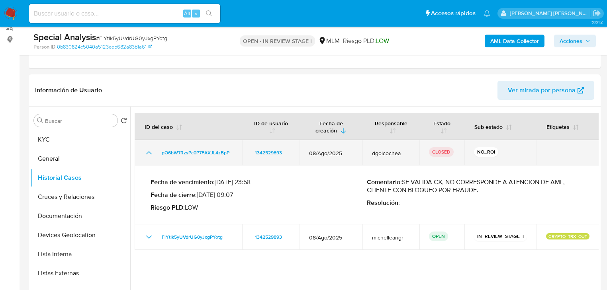
click at [149, 151] on icon "Mostrar/Ocultar" at bounding box center [149, 152] width 6 height 3
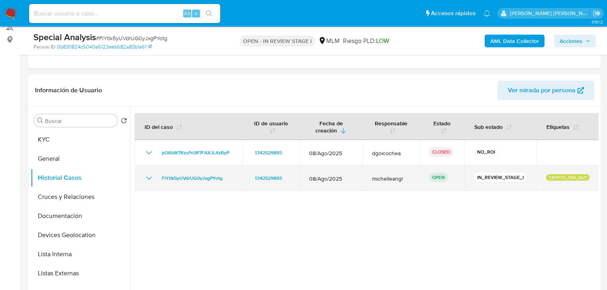
click at [151, 175] on icon "Mostrar/Ocultar" at bounding box center [149, 179] width 10 height 10
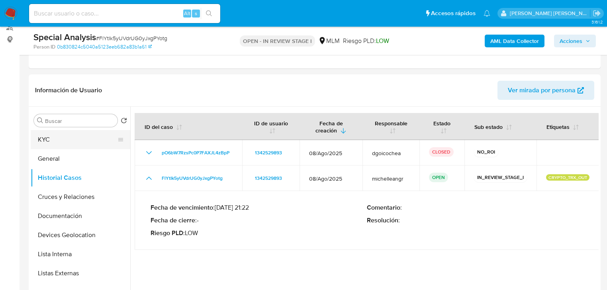
click at [82, 141] on button "KYC" at bounding box center [77, 139] width 93 height 19
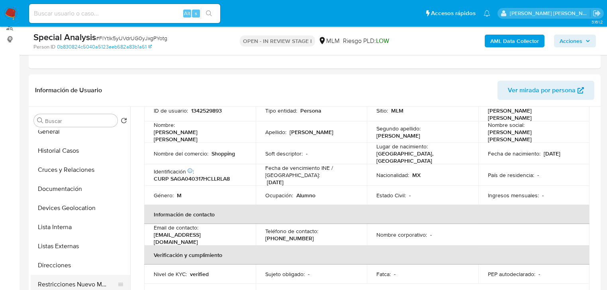
scroll to position [96, 0]
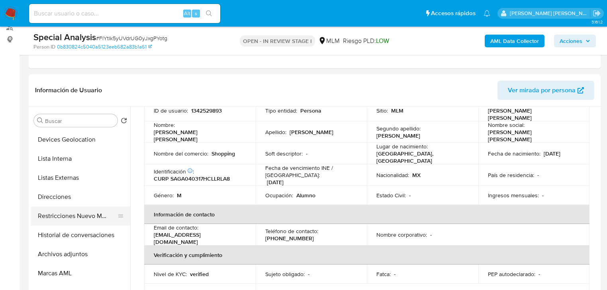
click at [90, 216] on button "Restricciones Nuevo Mundo" at bounding box center [77, 216] width 93 height 19
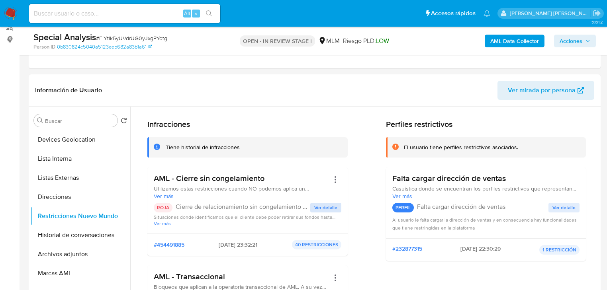
scroll to position [32, 0]
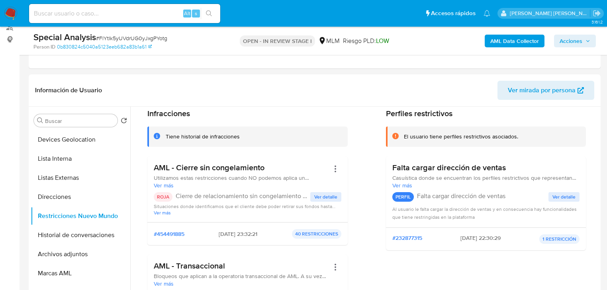
click at [332, 194] on span "Ver detalle" at bounding box center [325, 197] width 23 height 8
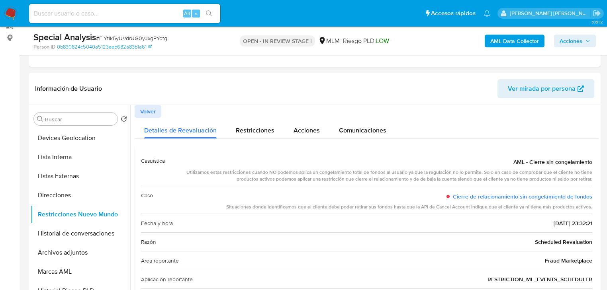
scroll to position [100, 0]
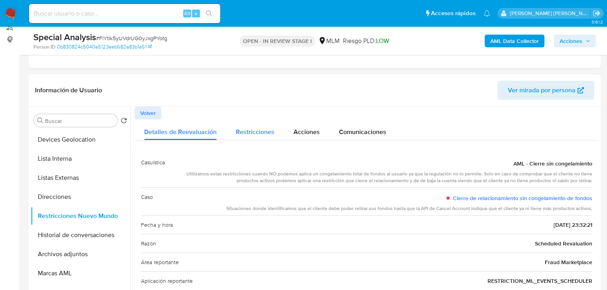
click at [253, 128] on span "Restricciones" at bounding box center [255, 131] width 39 height 9
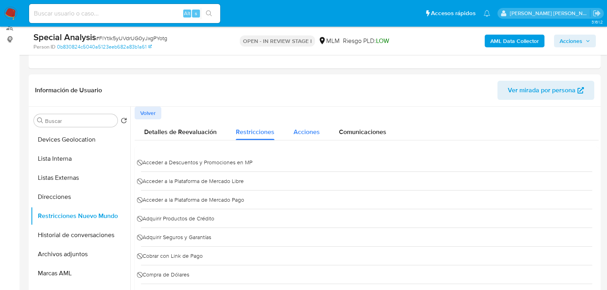
click at [317, 133] on span "Acciones" at bounding box center [306, 131] width 26 height 9
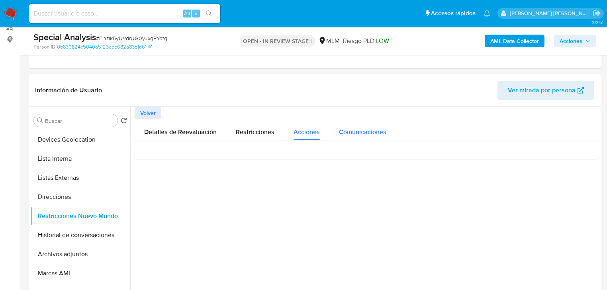
click at [350, 134] on span "Comunicaciones" at bounding box center [362, 131] width 47 height 9
click at [150, 115] on span "Volver" at bounding box center [148, 113] width 16 height 11
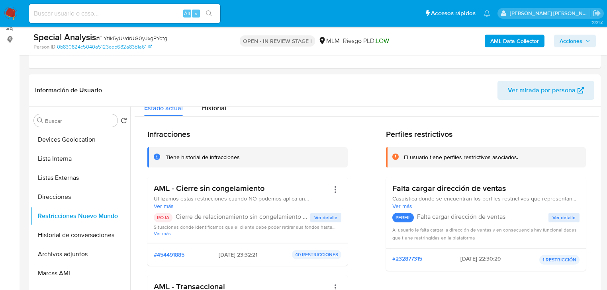
scroll to position [0, 0]
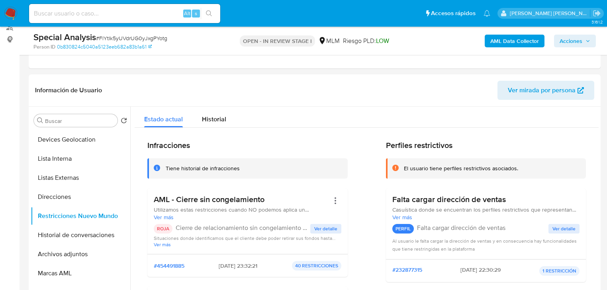
drag, startPoint x: 217, startPoint y: 116, endPoint x: 245, endPoint y: 134, distance: 33.6
click at [217, 116] on span "Historial" at bounding box center [214, 119] width 24 height 9
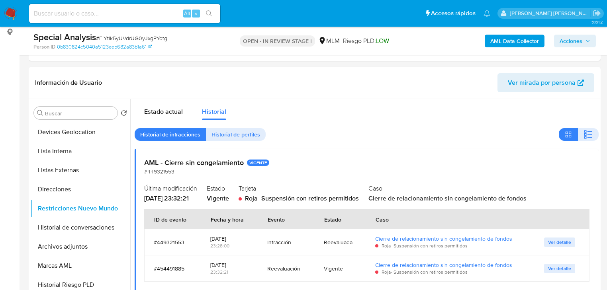
scroll to position [132, 0]
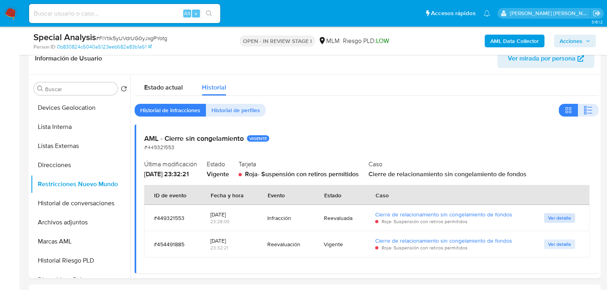
click at [558, 221] on span "Ver detalle" at bounding box center [559, 218] width 23 height 8
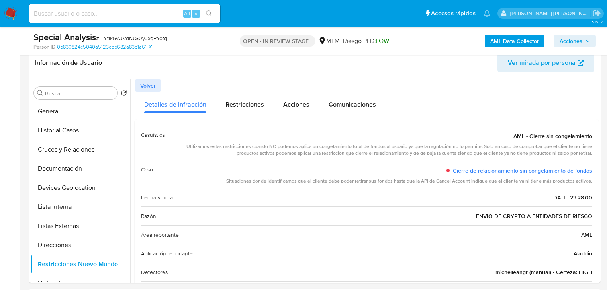
scroll to position [0, 0]
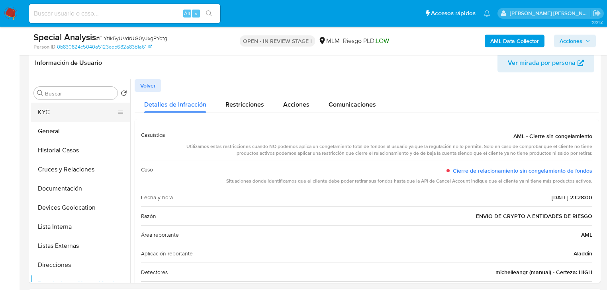
drag, startPoint x: 64, startPoint y: 113, endPoint x: 108, endPoint y: 113, distance: 44.6
click at [70, 110] on button "KYC" at bounding box center [77, 112] width 93 height 19
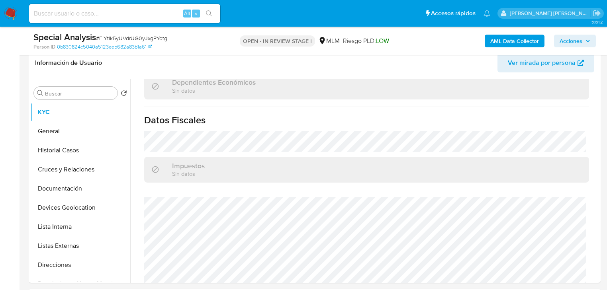
scroll to position [502, 0]
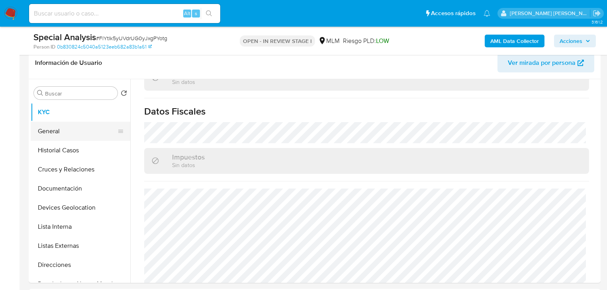
click at [69, 133] on button "General" at bounding box center [77, 131] width 93 height 19
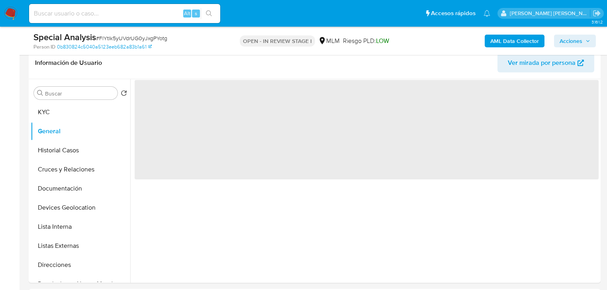
drag, startPoint x: 72, startPoint y: 149, endPoint x: 156, endPoint y: 157, distance: 84.8
click at [71, 149] on button "Historial Casos" at bounding box center [81, 150] width 100 height 19
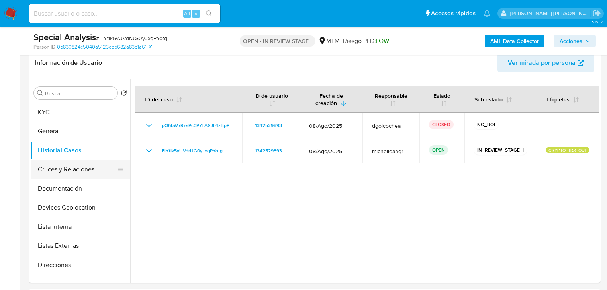
click at [78, 168] on button "Cruces y Relaciones" at bounding box center [77, 169] width 93 height 19
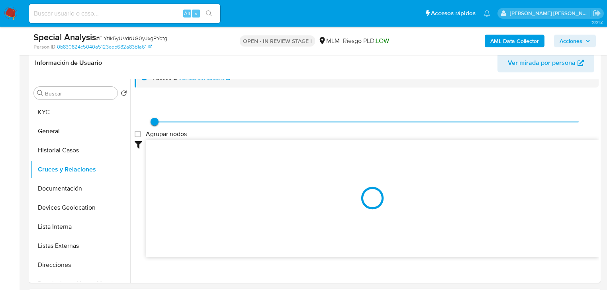
scroll to position [21, 0]
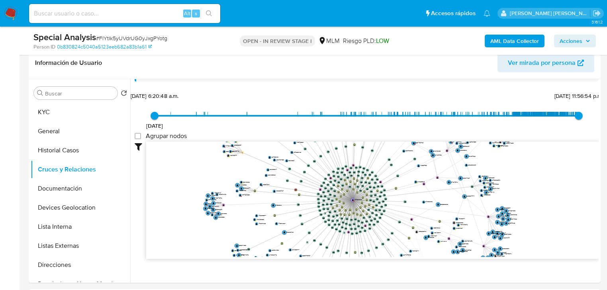
drag, startPoint x: 373, startPoint y: 204, endPoint x: 416, endPoint y: 208, distance: 44.0
click at [416, 208] on icon "device-65c6f31c4f83c41047f2eab4  user-1342529893  1342529893 device-660ec18a3…" at bounding box center [372, 199] width 452 height 115
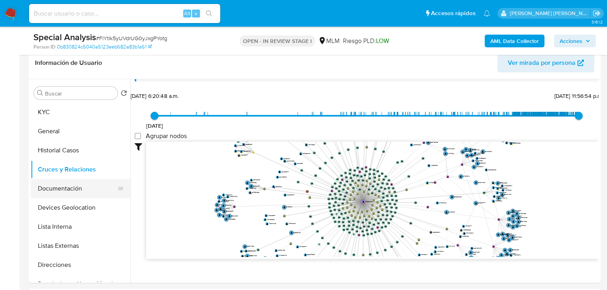
drag, startPoint x: 69, startPoint y: 184, endPoint x: 94, endPoint y: 180, distance: 25.5
click at [69, 184] on button "Documentación" at bounding box center [77, 188] width 93 height 19
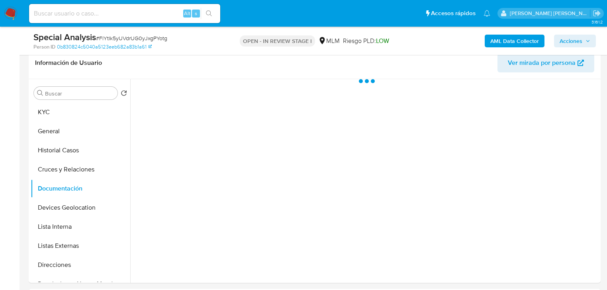
scroll to position [0, 0]
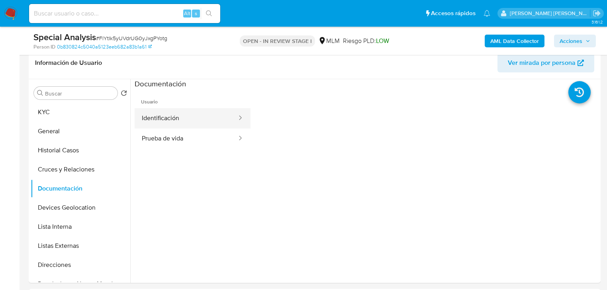
drag, startPoint x: 203, startPoint y: 123, endPoint x: 234, endPoint y: 126, distance: 31.2
click at [205, 123] on button "Identificación" at bounding box center [186, 118] width 103 height 20
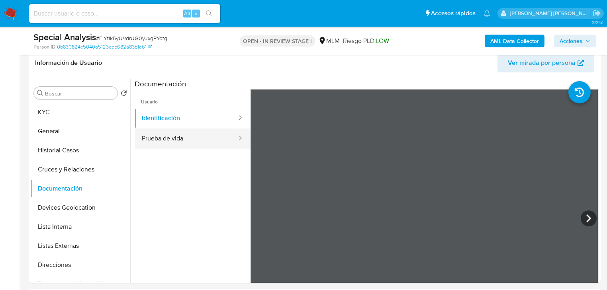
click at [213, 138] on button "Prueba de vida" at bounding box center [186, 139] width 103 height 20
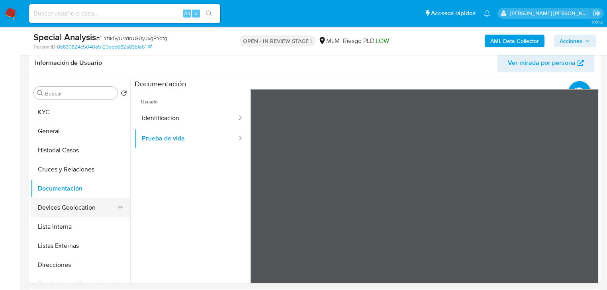
click at [63, 211] on button "Devices Geolocation" at bounding box center [77, 207] width 93 height 19
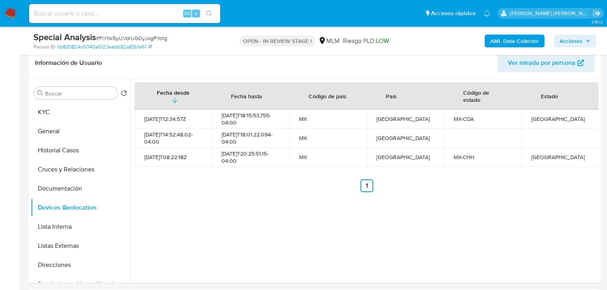
click at [590, 210] on div "Fecha desde Fecha hasta Código de país País Código de estado Estado 2023-03-31T…" at bounding box center [364, 181] width 468 height 204
click at [64, 248] on button "Listas Externas" at bounding box center [77, 246] width 93 height 19
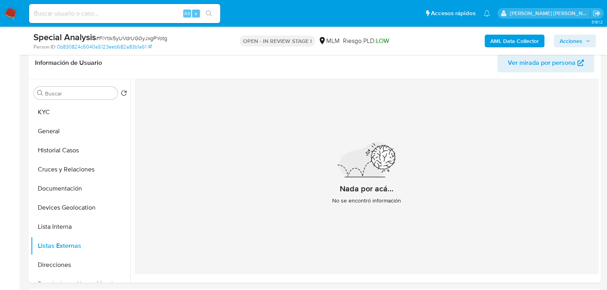
click at [282, 225] on div "Nada por acá... No se encontró información" at bounding box center [367, 176] width 464 height 195
click at [68, 116] on button "KYC" at bounding box center [77, 112] width 93 height 19
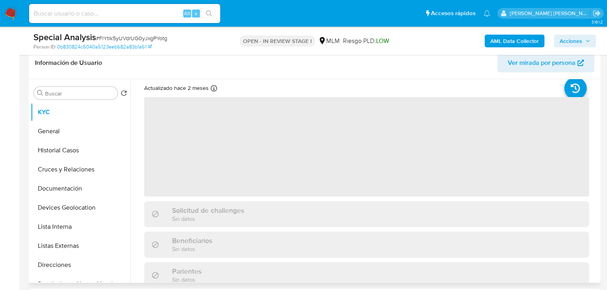
scroll to position [32, 0]
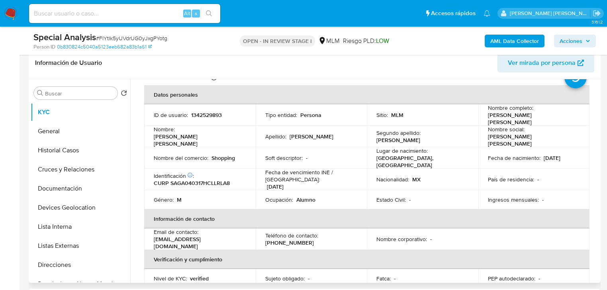
click at [280, 174] on p "Fecha de vencimiento INE / Pasaporte :" at bounding box center [311, 176] width 92 height 14
drag, startPoint x: 189, startPoint y: 237, endPoint x: 221, endPoint y: 113, distance: 128.0
click at [153, 234] on td "Email de contacto : tener2651@gmail.com" at bounding box center [199, 240] width 111 height 22
copy p "tener2651@gmail.com"
click at [283, 239] on p "(871) 5655109" at bounding box center [289, 242] width 49 height 7
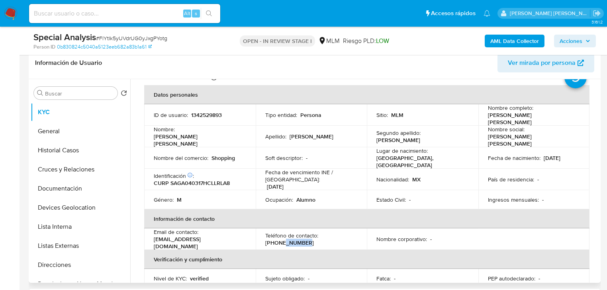
click at [283, 239] on p "(871) 5655109" at bounding box center [289, 242] width 49 height 7
copy p "5655109"
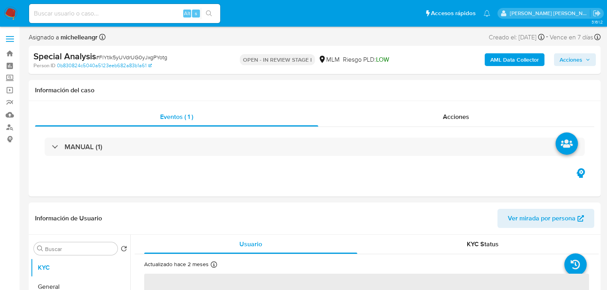
select select "10"
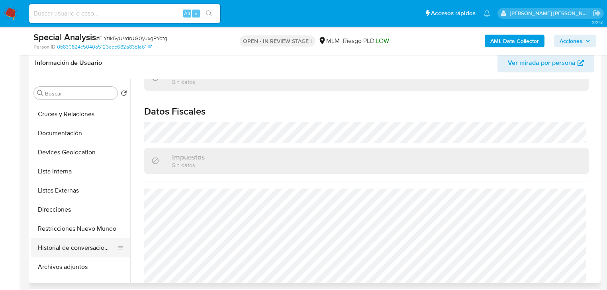
scroll to position [96, 0]
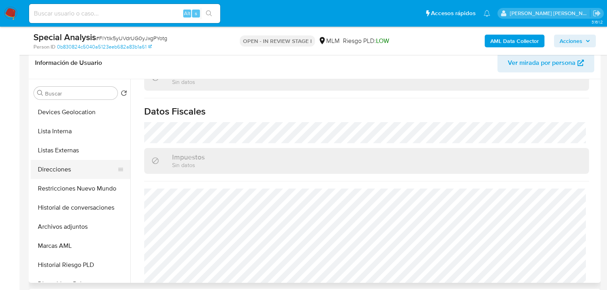
click at [61, 166] on button "Direcciones" at bounding box center [77, 169] width 93 height 19
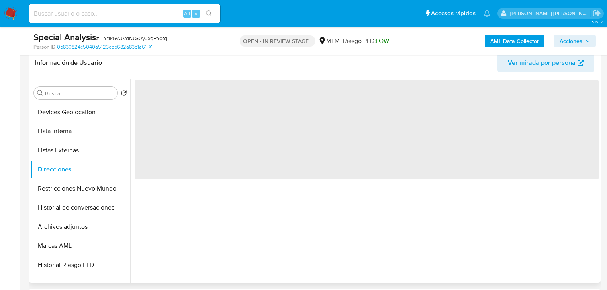
scroll to position [0, 0]
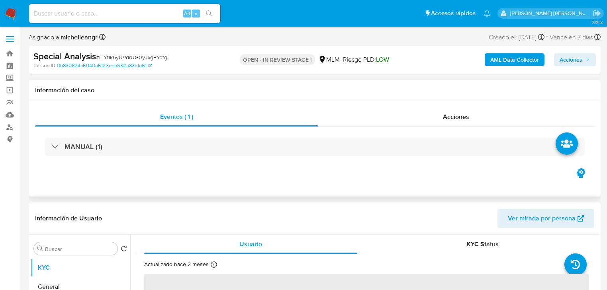
select select "10"
click at [11, 78] on label "Screening" at bounding box center [47, 78] width 95 height 12
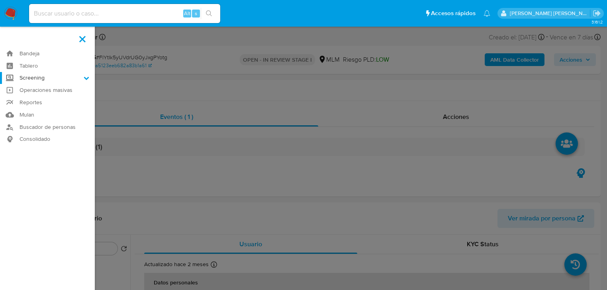
click at [0, 0] on input "Screening" at bounding box center [0, 0] width 0 height 0
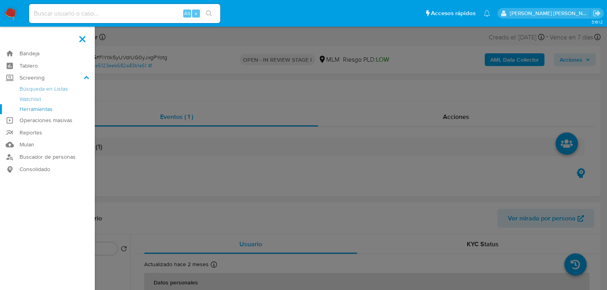
click at [37, 113] on link "Herramientas" at bounding box center [47, 109] width 95 height 10
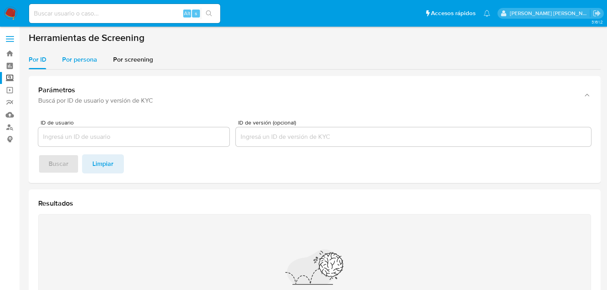
click at [82, 61] on span "Por persona" at bounding box center [79, 59] width 35 height 9
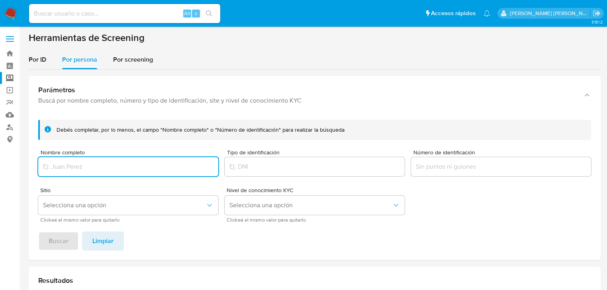
click at [65, 169] on input "Nombre completo" at bounding box center [128, 167] width 180 height 10
type input "[PERSON_NAME] [PERSON_NAME] [PERSON_NAME]"
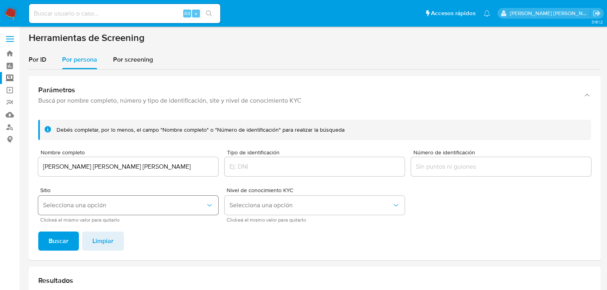
click at [70, 212] on button "Selecciona una opción" at bounding box center [128, 205] width 180 height 19
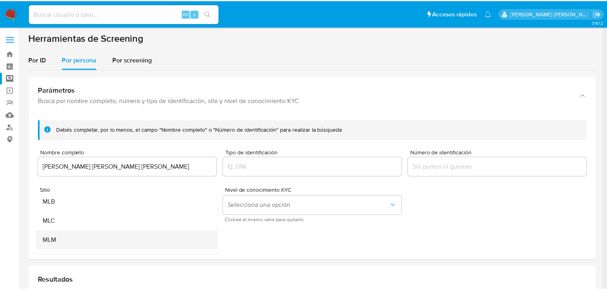
scroll to position [32, 0]
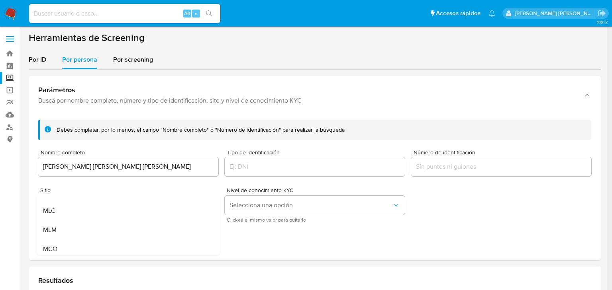
click at [59, 223] on div "MLM" at bounding box center [126, 230] width 166 height 19
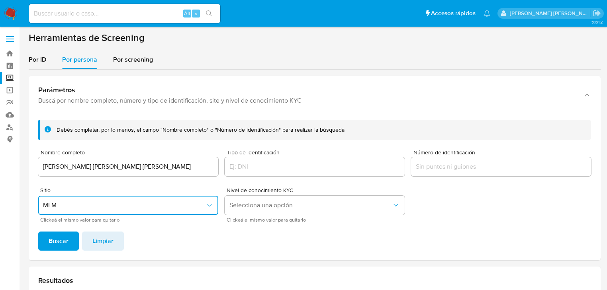
click at [57, 237] on span "Buscar" at bounding box center [59, 242] width 20 height 18
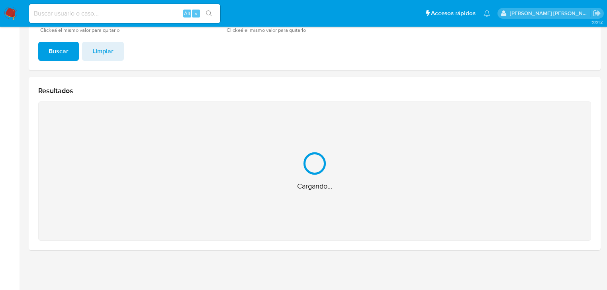
scroll to position [80, 0]
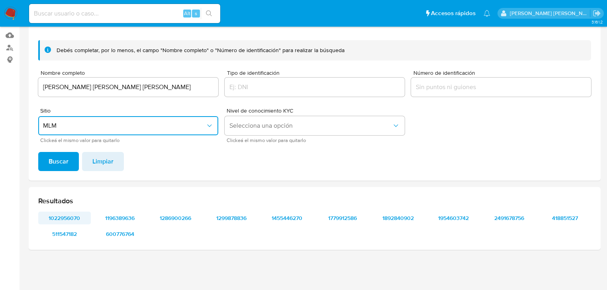
click at [66, 213] on span "1022956070" at bounding box center [64, 218] width 41 height 11
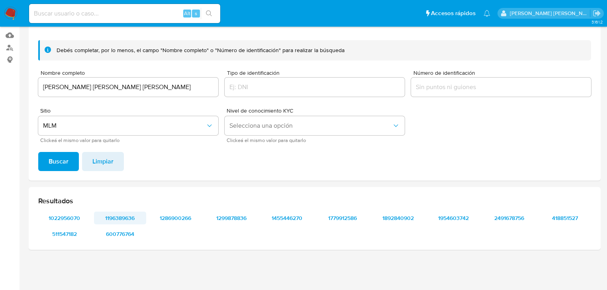
click at [125, 220] on span "1196389636" at bounding box center [120, 218] width 41 height 11
click at [183, 218] on span "1286900266" at bounding box center [175, 218] width 41 height 11
click at [244, 218] on span "1299878836" at bounding box center [231, 218] width 41 height 11
click at [296, 220] on span "1455446270" at bounding box center [286, 218] width 41 height 11
click at [348, 221] on span "1779912586" at bounding box center [342, 218] width 41 height 11
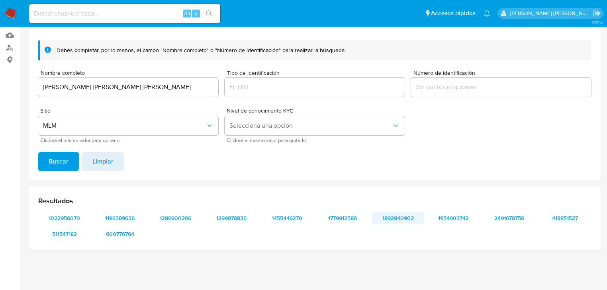
click at [405, 215] on span "1892840902" at bounding box center [397, 218] width 41 height 11
click at [466, 215] on span "1954603742" at bounding box center [453, 218] width 41 height 11
click at [518, 221] on span "2491678756" at bounding box center [509, 218] width 41 height 11
click at [575, 215] on span "418851527" at bounding box center [564, 218] width 41 height 11
drag, startPoint x: 76, startPoint y: 237, endPoint x: 75, endPoint y: 228, distance: 9.3
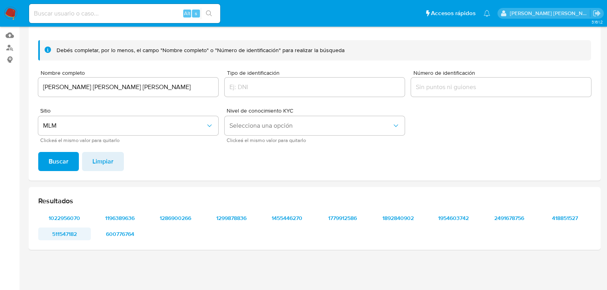
click at [76, 236] on span "511547182" at bounding box center [64, 234] width 41 height 11
click at [125, 233] on span "600776764" at bounding box center [120, 234] width 41 height 11
click at [125, 235] on span "600776764" at bounding box center [120, 234] width 41 height 11
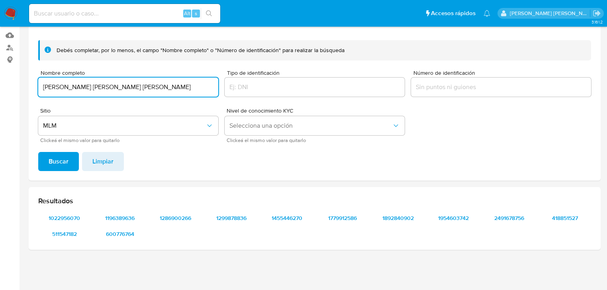
drag, startPoint x: 131, startPoint y: 91, endPoint x: 4, endPoint y: 80, distance: 126.7
click at [0, 80] on section "Bandeja Tablero Screening Búsqueda en Listas Watchlist Herramientas Operaciones…" at bounding box center [303, 105] width 607 height 370
click at [68, 162] on button "Buscar" at bounding box center [58, 161] width 41 height 19
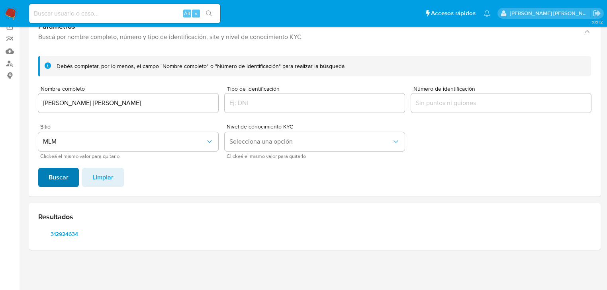
scroll to position [64, 0]
click at [64, 237] on span "312924634" at bounding box center [64, 234] width 41 height 11
drag, startPoint x: 9, startPoint y: 94, endPoint x: 0, endPoint y: 86, distance: 12.1
click at [0, 87] on section "Bandeja Tablero Screening Búsqueda en Listas Watchlist Herramientas Operaciones…" at bounding box center [303, 113] width 607 height 354
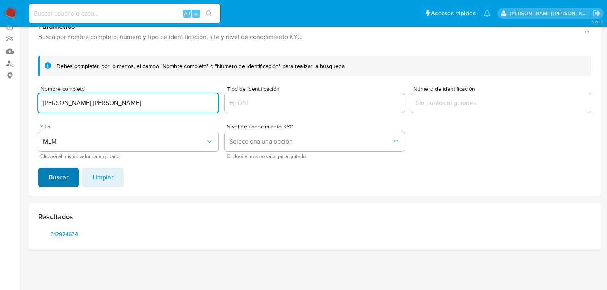
type input "JESUS GUADALUPE MUNOZ SALINAS"
click at [54, 177] on span "Buscar" at bounding box center [59, 178] width 20 height 18
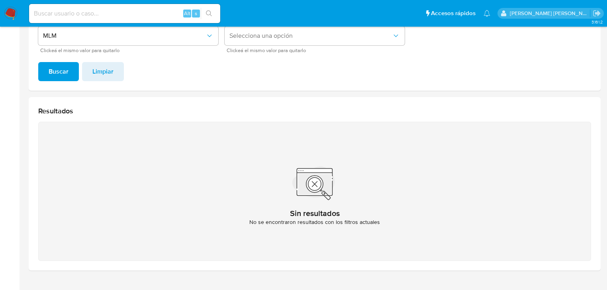
scroll to position [31, 0]
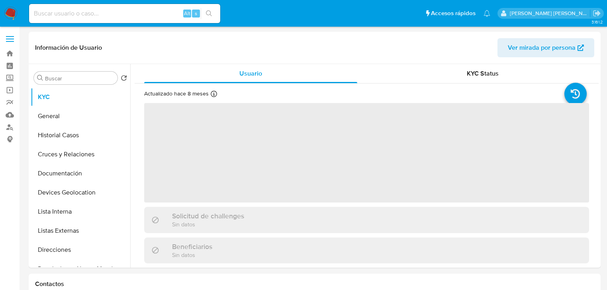
select select "10"
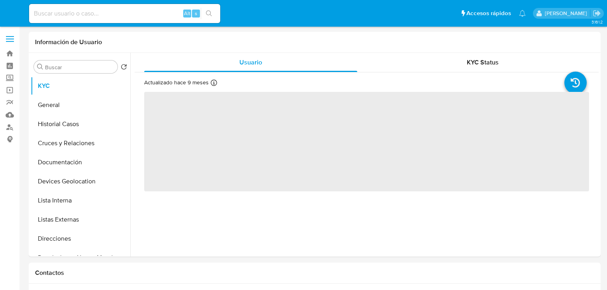
select select "10"
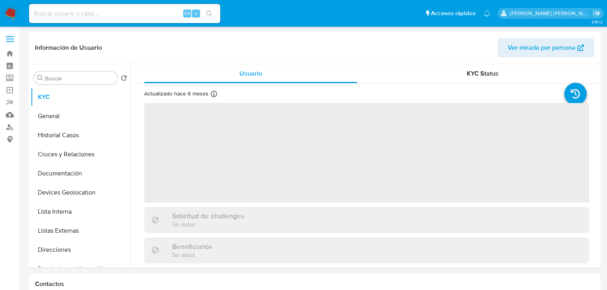
select select "10"
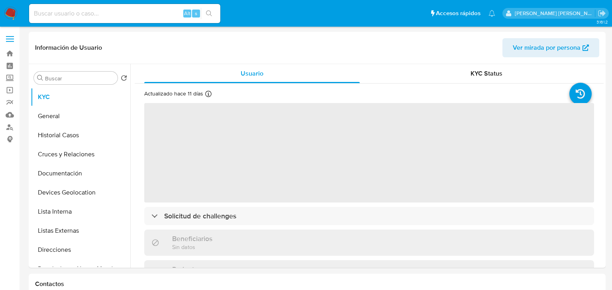
select select "10"
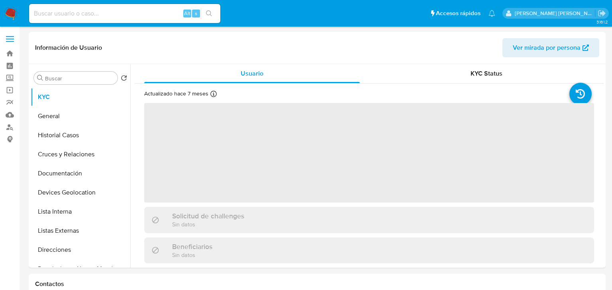
select select "10"
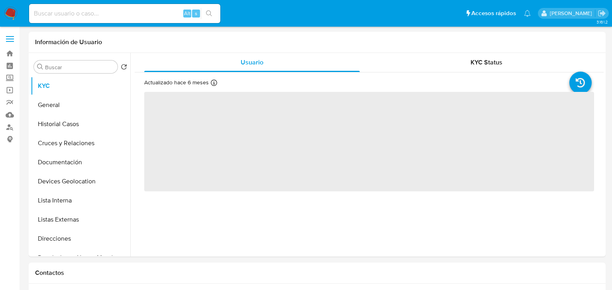
select select "10"
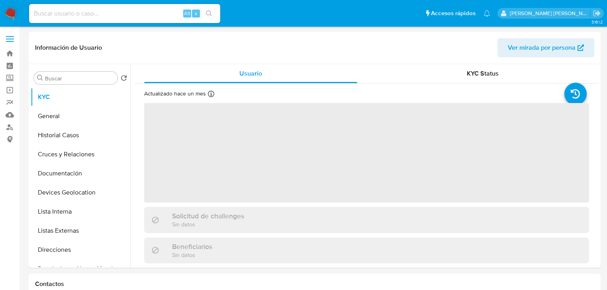
select select "10"
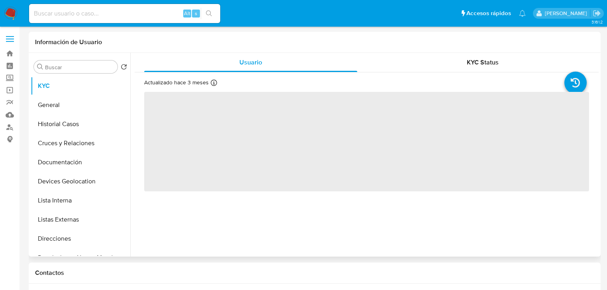
select select "10"
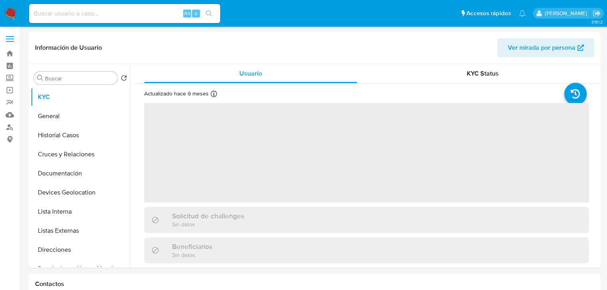
select select "10"
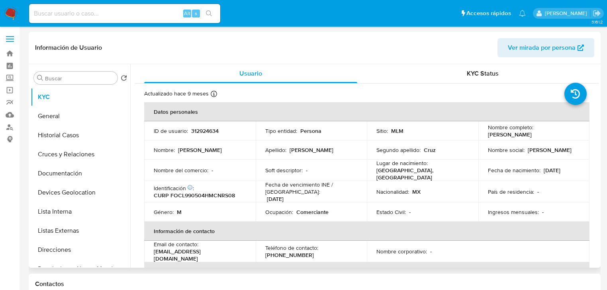
click at [564, 158] on td "Nombre social : [PERSON_NAME]" at bounding box center [533, 150] width 111 height 19
click at [76, 228] on button "Listas Externas" at bounding box center [77, 230] width 93 height 19
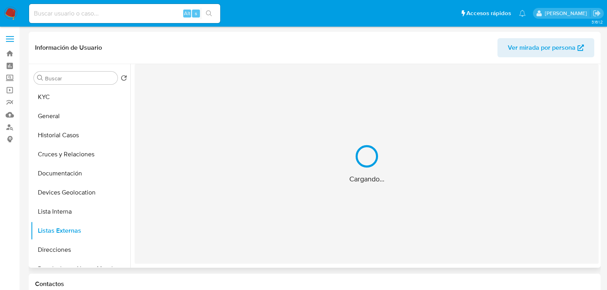
drag, startPoint x: 321, startPoint y: 185, endPoint x: 317, endPoint y: 176, distance: 9.6
click at [319, 179] on div "Cargando..." at bounding box center [367, 164] width 464 height 200
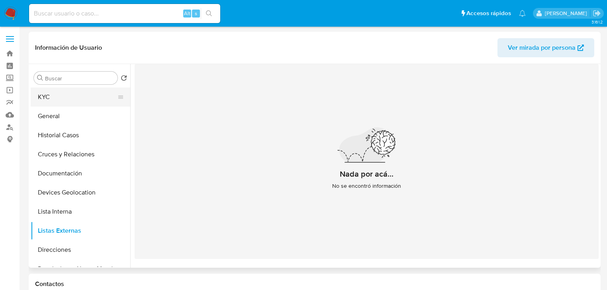
click at [73, 90] on button "KYC" at bounding box center [77, 97] width 93 height 19
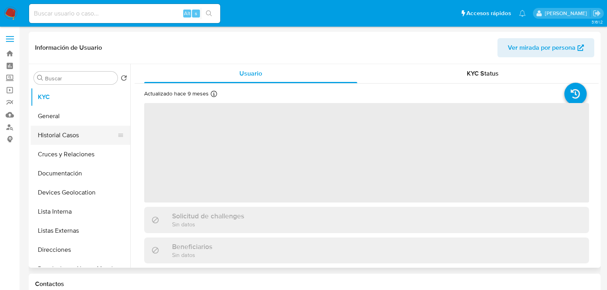
drag, startPoint x: 65, startPoint y: 141, endPoint x: 69, endPoint y: 139, distance: 4.2
click at [65, 139] on button "Historial Casos" at bounding box center [77, 135] width 93 height 19
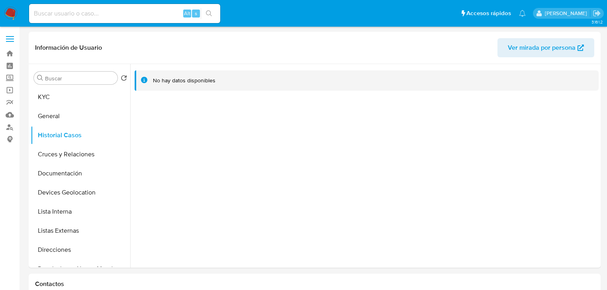
click at [95, 177] on button "Documentación" at bounding box center [81, 173] width 100 height 19
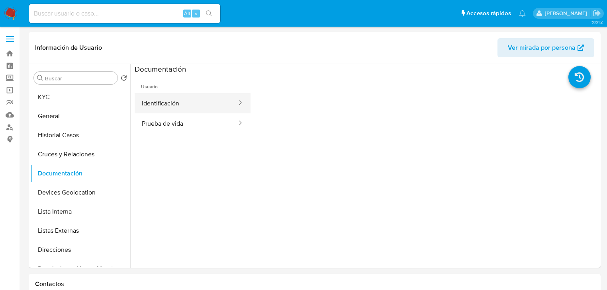
drag, startPoint x: 174, startPoint y: 101, endPoint x: 190, endPoint y: 108, distance: 18.2
click at [174, 102] on button "Identificación" at bounding box center [186, 103] width 103 height 20
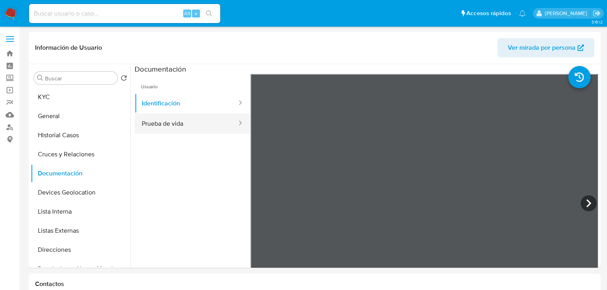
click at [192, 123] on button "Prueba de vida" at bounding box center [186, 123] width 103 height 20
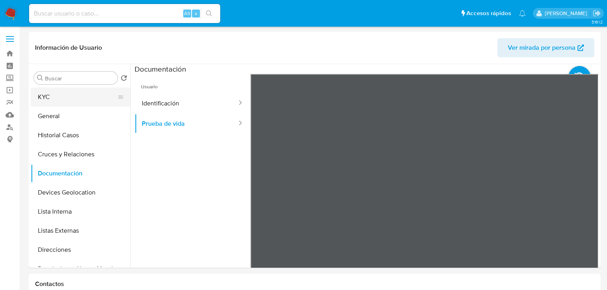
drag, startPoint x: 96, startPoint y: 92, endPoint x: 116, endPoint y: 91, distance: 20.7
click at [96, 92] on button "KYC" at bounding box center [77, 97] width 93 height 19
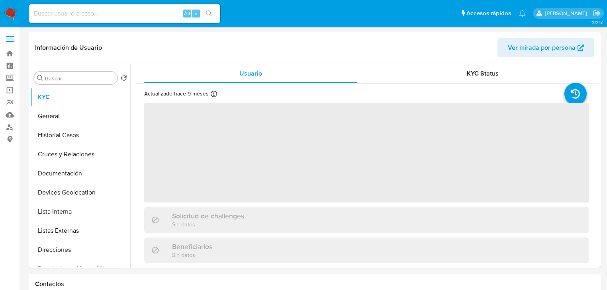
drag, startPoint x: 203, startPoint y: 131, endPoint x: 203, endPoint y: 135, distance: 4.0
click at [203, 131] on span "‌" at bounding box center [366, 153] width 445 height 100
click at [211, 130] on span "‌" at bounding box center [366, 153] width 445 height 100
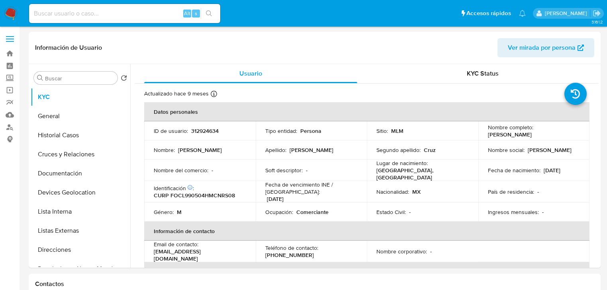
click at [209, 129] on p "312924634" at bounding box center [204, 130] width 27 height 7
copy p "312924634"
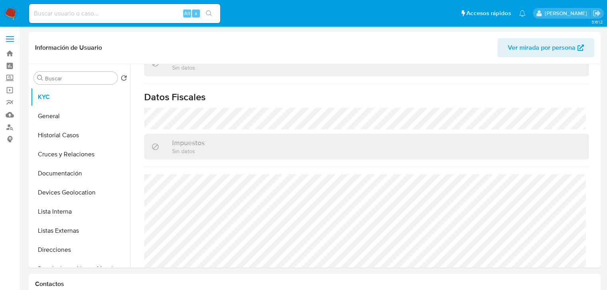
scroll to position [503, 0]
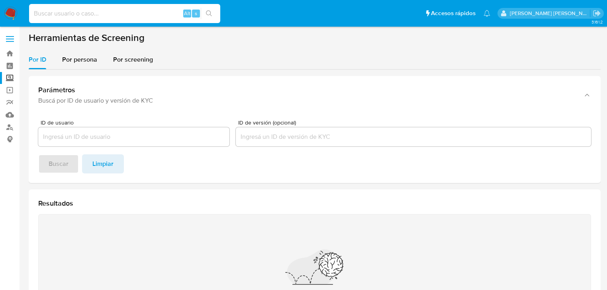
click at [88, 14] on input at bounding box center [124, 13] width 191 height 10
paste input "FlYtIk5yUVdrUG0yJxgPYotg"
type input "FlYtIk5yUVdrUG0yJxgPYotg"
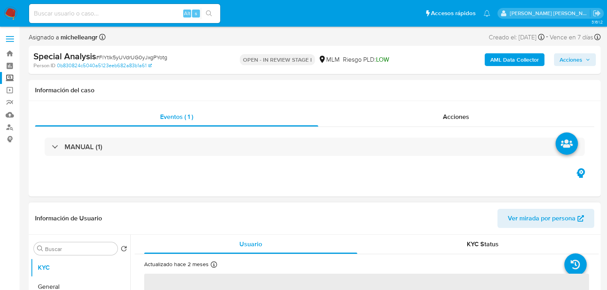
select select "10"
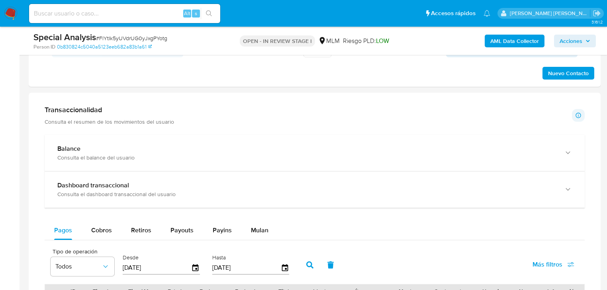
scroll to position [541, 0]
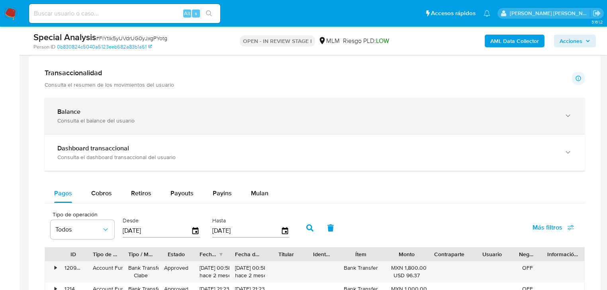
click at [194, 124] on div "Balance Consulta el balance del usuario" at bounding box center [315, 116] width 540 height 36
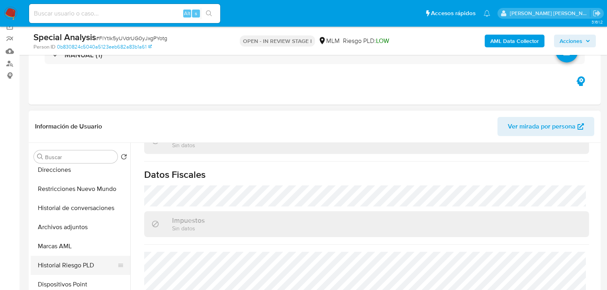
scroll to position [159, 0]
click at [76, 227] on button "Archivos adjuntos" at bounding box center [77, 226] width 93 height 19
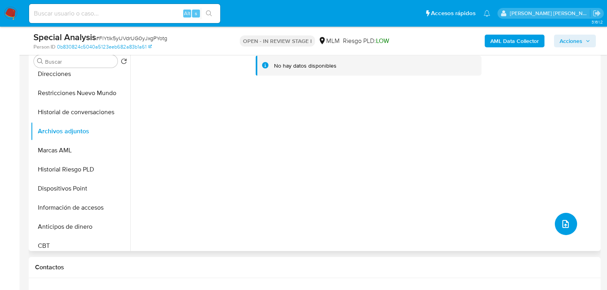
click at [561, 227] on icon "upload-file" at bounding box center [566, 224] width 10 height 10
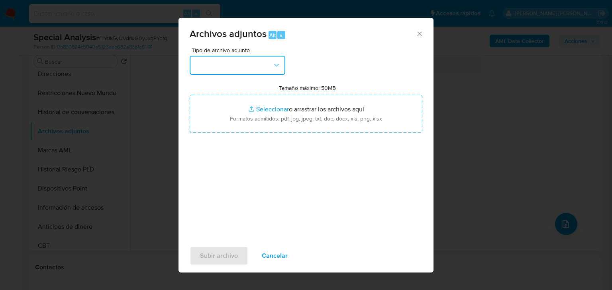
click at [231, 67] on button "button" at bounding box center [238, 65] width 96 height 19
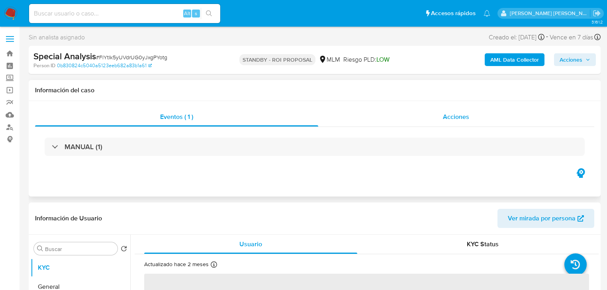
click at [460, 118] on span "Acciones" at bounding box center [456, 116] width 26 height 9
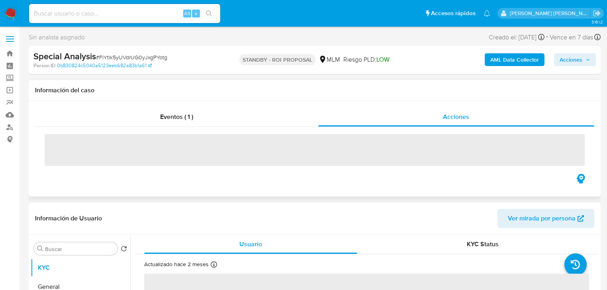
select select "10"
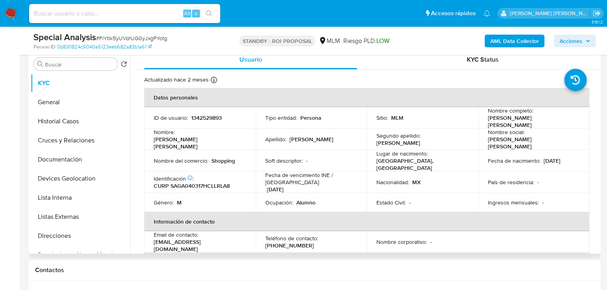
scroll to position [255, 0]
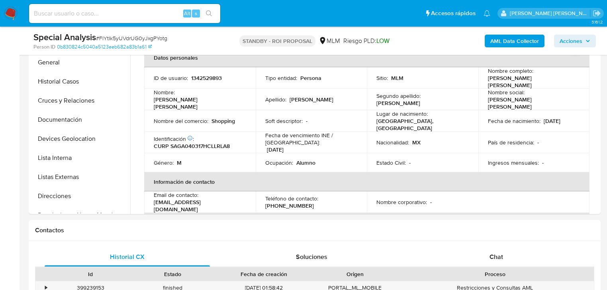
click at [86, 12] on input at bounding box center [124, 13] width 191 height 10
paste input "fpZkkcu3a30di3Xm2jADQFz1"
type input "fpZkkcu3a30di3Xm2jADQFz1"
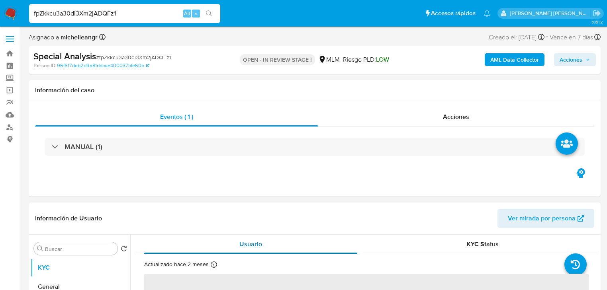
scroll to position [127, 0]
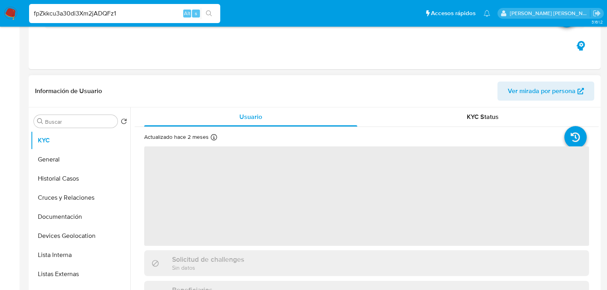
select select "10"
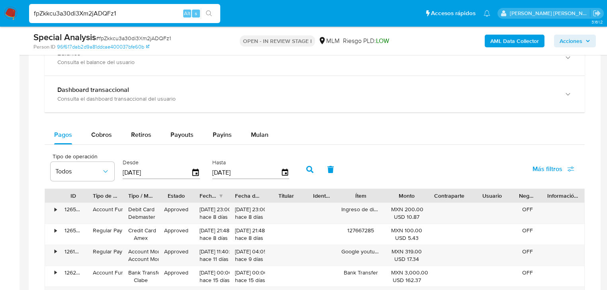
scroll to position [605, 0]
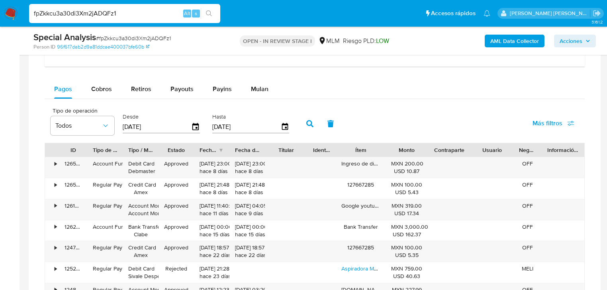
drag, startPoint x: 100, startPoint y: 91, endPoint x: 177, endPoint y: 101, distance: 77.1
click at [101, 91] on span "Cobros" at bounding box center [101, 88] width 21 height 9
select select "10"
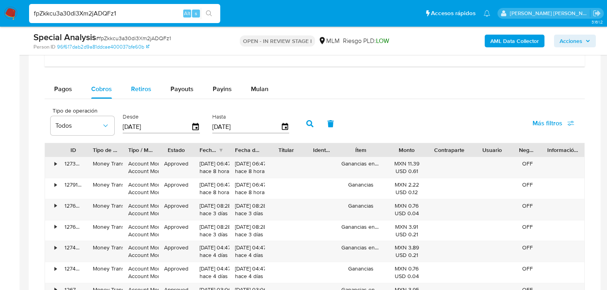
click at [150, 94] on div "Retiros" at bounding box center [141, 89] width 20 height 19
select select "10"
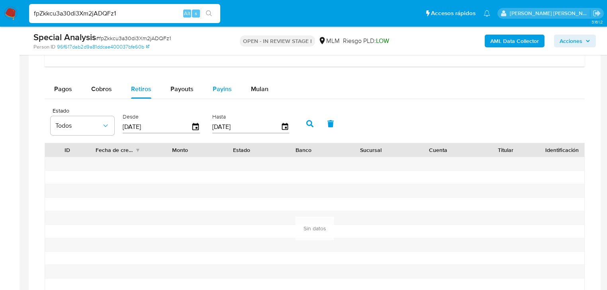
drag, startPoint x: 182, startPoint y: 89, endPoint x: 223, endPoint y: 89, distance: 41.0
click at [182, 89] on span "Payouts" at bounding box center [181, 88] width 23 height 9
select select "10"
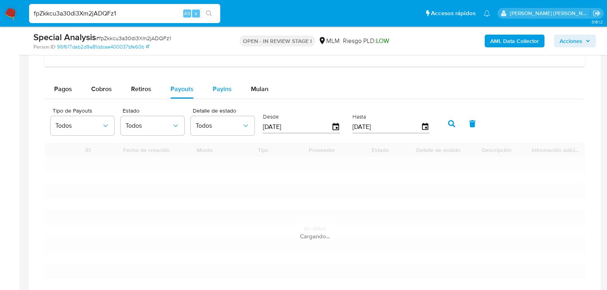
click at [223, 89] on span "Payins" at bounding box center [222, 88] width 19 height 9
select select "10"
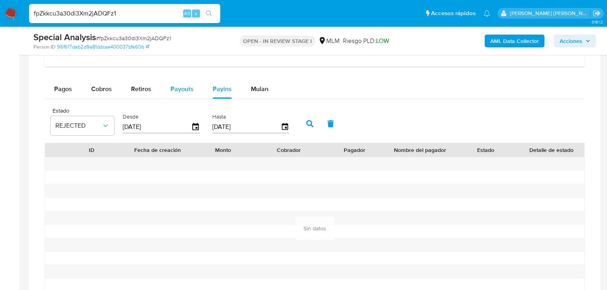
click at [194, 92] on button "Payouts" at bounding box center [182, 89] width 42 height 19
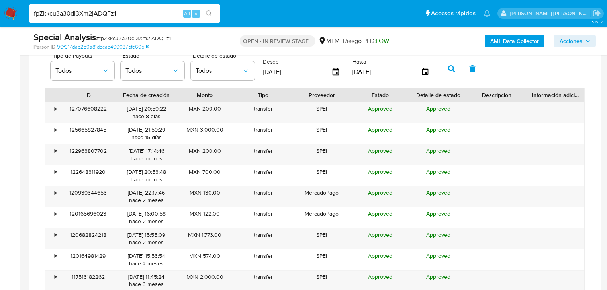
scroll to position [669, 0]
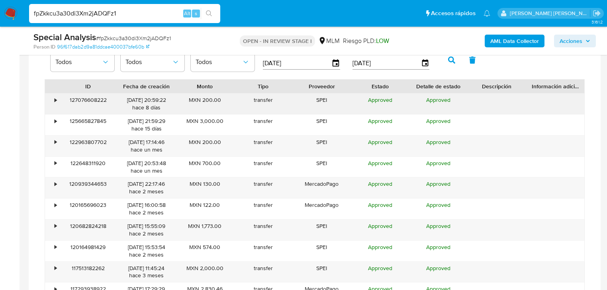
click at [57, 104] on div "•" at bounding box center [52, 104] width 14 height 21
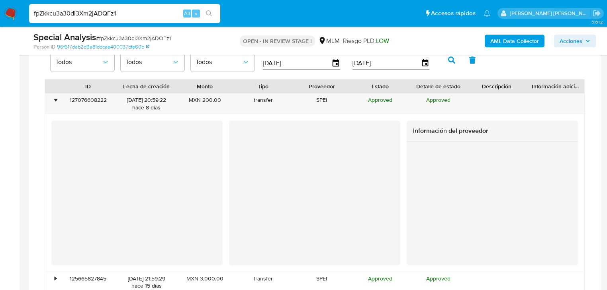
scroll to position [541, 0]
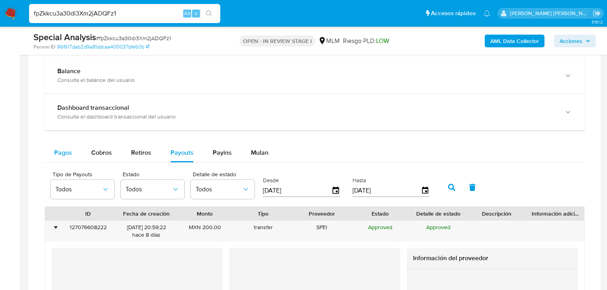
click at [69, 154] on span "Pagos" at bounding box center [63, 152] width 18 height 9
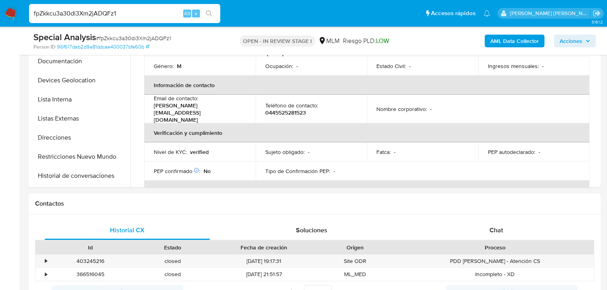
scroll to position [57, 0]
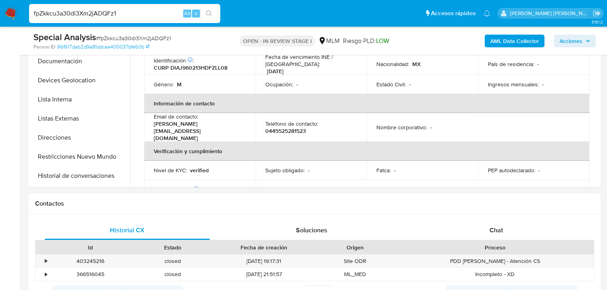
drag, startPoint x: 6, startPoint y: 14, endPoint x: 24, endPoint y: 1, distance: 22.6
click at [6, 14] on img at bounding box center [11, 14] width 14 height 14
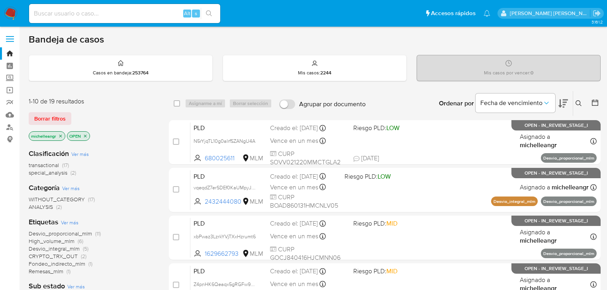
click at [76, 10] on input at bounding box center [124, 13] width 191 height 10
paste input "j0wAkU2Z9tqxaMdMOs6KgC8Q"
type input "j0wAkU2Z9tqxaMdMOs6KgC8Q"
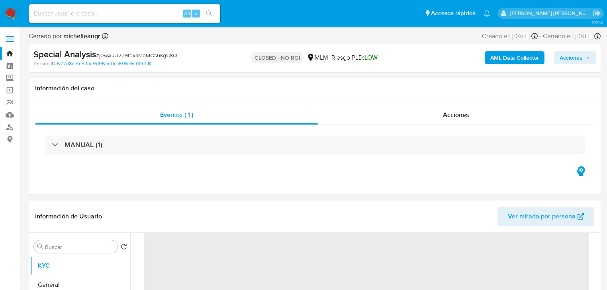
scroll to position [96, 0]
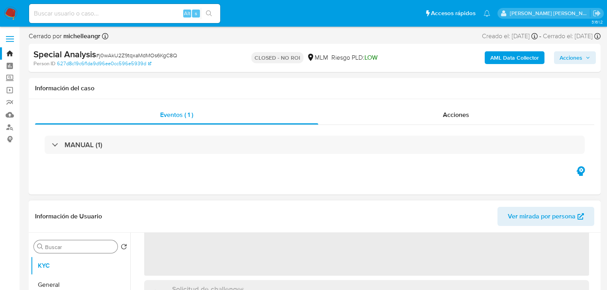
select select "10"
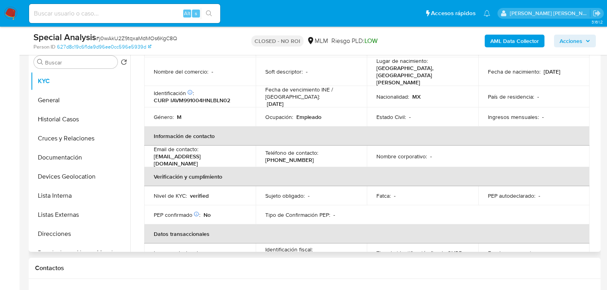
scroll to position [158, 0]
click at [72, 157] on button "Documentación" at bounding box center [77, 156] width 93 height 19
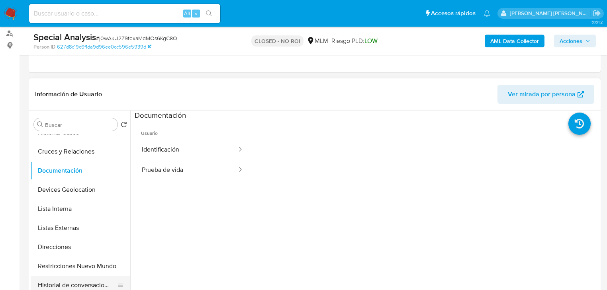
scroll to position [96, 0]
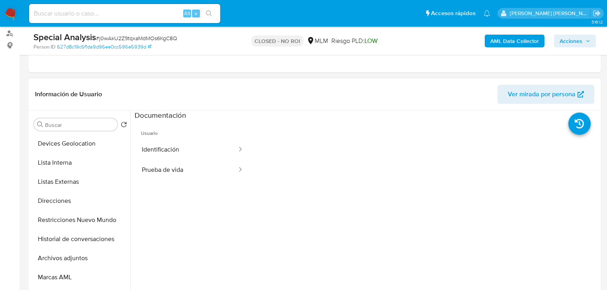
drag, startPoint x: 66, startPoint y: 258, endPoint x: 135, endPoint y: 253, distance: 69.1
click at [66, 258] on button "Archivos adjuntos" at bounding box center [81, 258] width 100 height 19
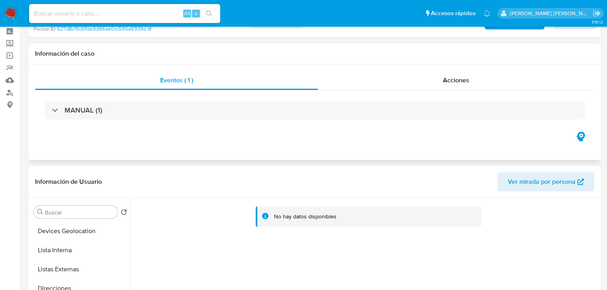
scroll to position [0, 0]
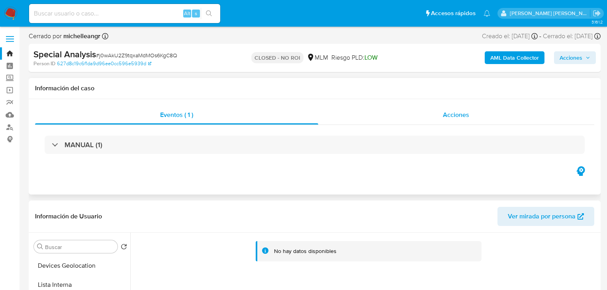
click at [458, 110] on span "Acciones" at bounding box center [456, 114] width 26 height 9
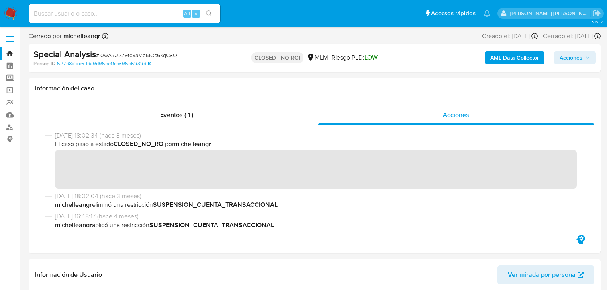
click at [125, 14] on input at bounding box center [124, 13] width 191 height 10
paste input "iPmuiqPY7sfbFacbGajxTrm4"
type input "iPmuiqPY7sfbFacbGajxTrm4"
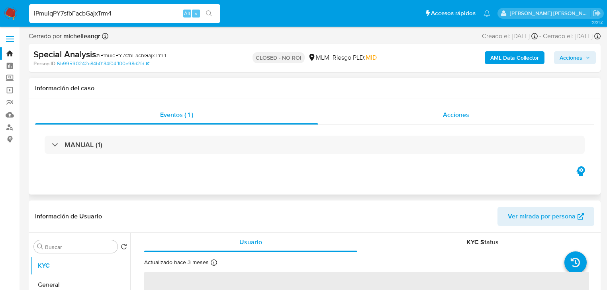
click at [448, 114] on span "Acciones" at bounding box center [456, 114] width 26 height 9
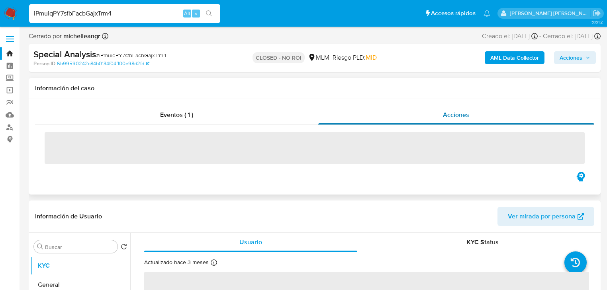
select select "10"
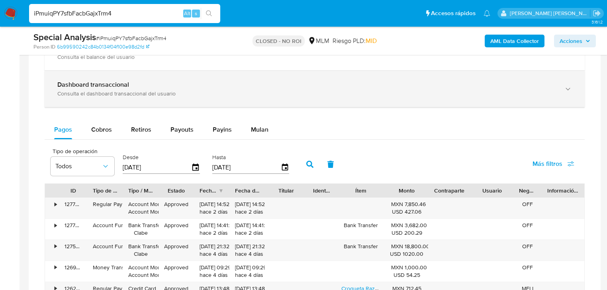
scroll to position [541, 0]
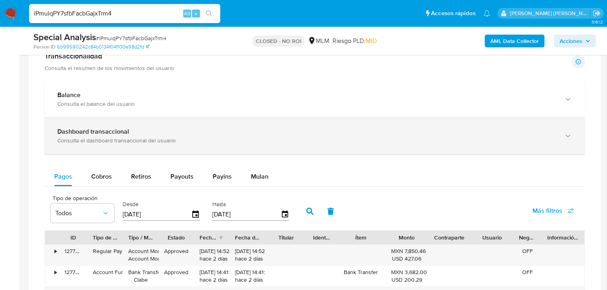
click at [129, 137] on div "Consulta el dashboard transaccional del usuario" at bounding box center [306, 140] width 498 height 7
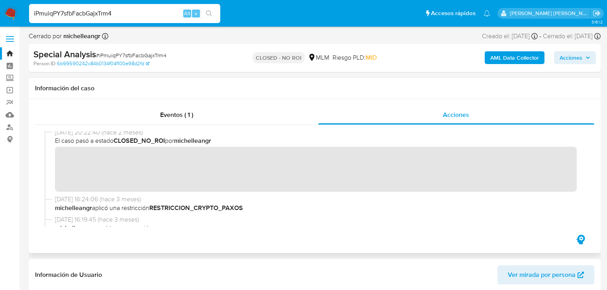
scroll to position [0, 0]
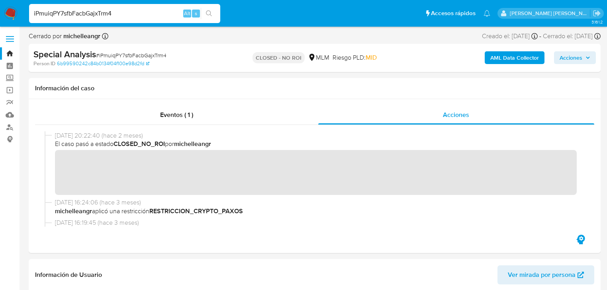
drag, startPoint x: 18, startPoint y: 4, endPoint x: 0, endPoint y: 0, distance: 18.9
paste input "wfwnAYZXi6pivBhAfwtRG0cy"
type input "wfwnAYZXi6pivBhAfwtRG0cy"
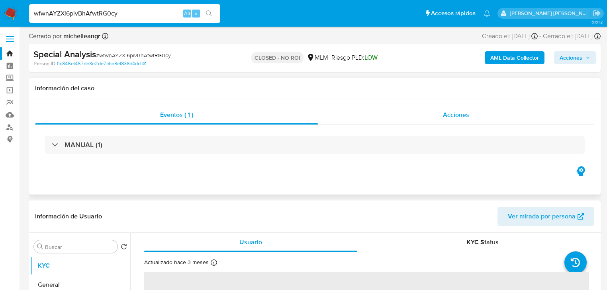
click at [454, 117] on span "Acciones" at bounding box center [456, 114] width 26 height 9
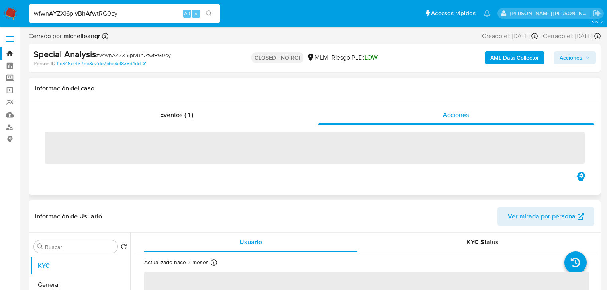
select select "10"
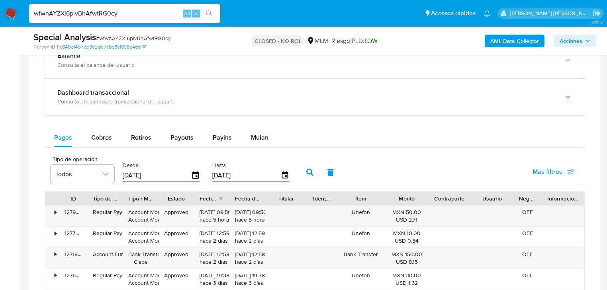
scroll to position [605, 0]
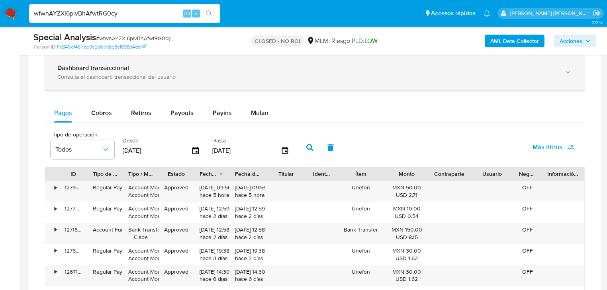
click at [139, 86] on div "Dashboard transaccional Consulta el dashboard transaccional del usuario" at bounding box center [315, 72] width 540 height 36
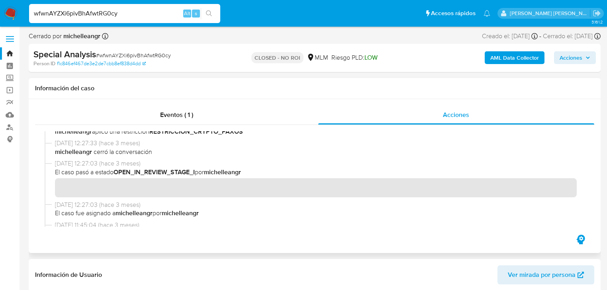
scroll to position [0, 0]
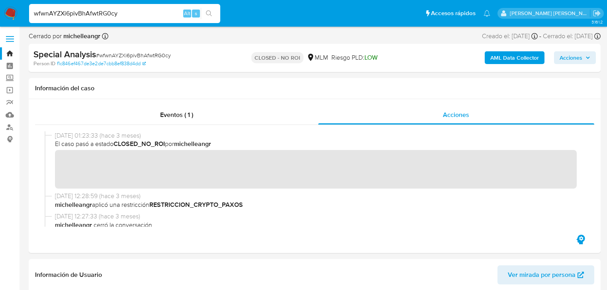
drag, startPoint x: 0, startPoint y: -9, endPoint x: 0, endPoint y: -17, distance: 8.0
paste input "fpZkkcu3a30di3Xm2jADQFz1"
type input "fpZkkcu3a30di3Xm2jADQFz1"
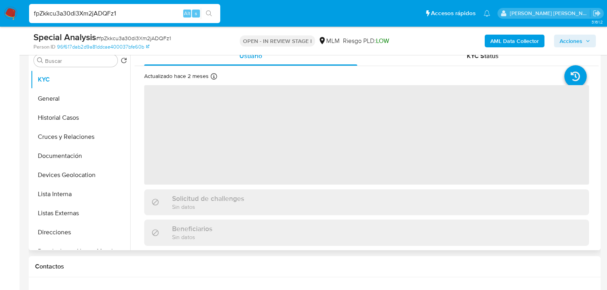
scroll to position [191, 0]
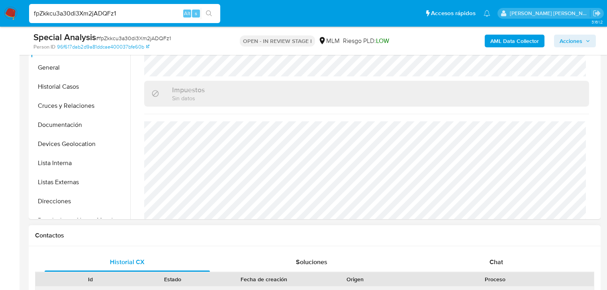
select select "10"
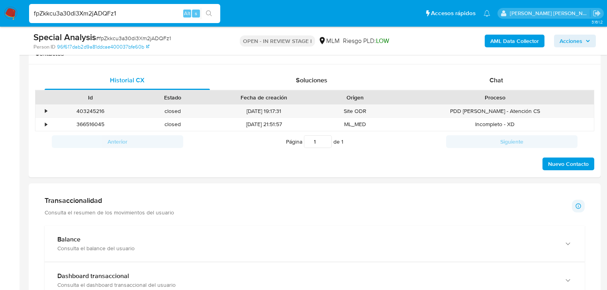
scroll to position [502, 0]
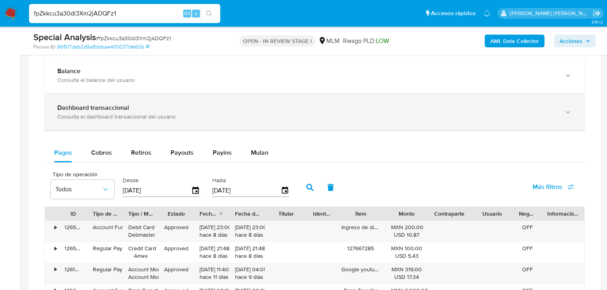
click at [131, 107] on div "Dashboard transaccional" at bounding box center [306, 108] width 498 height 8
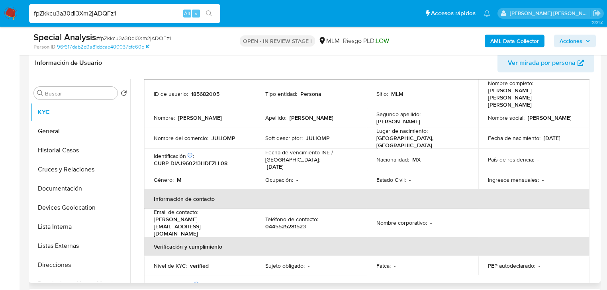
scroll to position [0, 0]
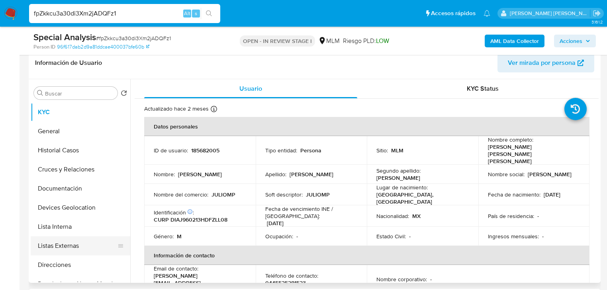
click at [92, 242] on button "Listas Externas" at bounding box center [77, 246] width 93 height 19
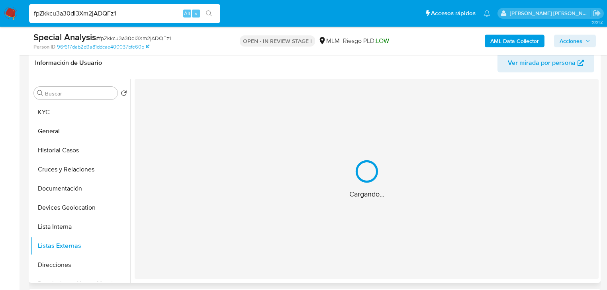
click at [266, 223] on div "Cargando..." at bounding box center [367, 179] width 464 height 200
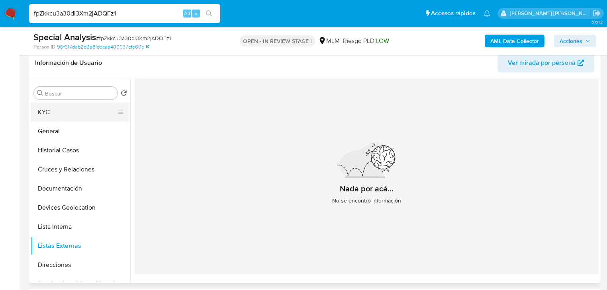
click at [69, 112] on button "KYC" at bounding box center [77, 112] width 93 height 19
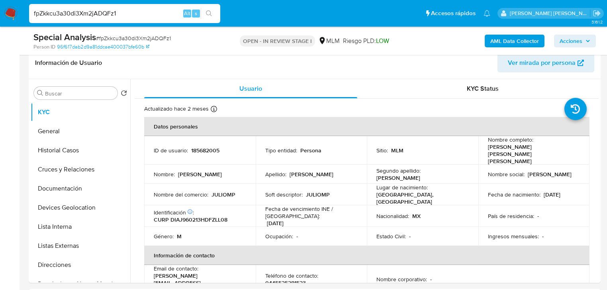
click at [209, 147] on p "185682005" at bounding box center [205, 150] width 28 height 7
copy p "185682005"
click at [150, 37] on span "# fpZkkcu3a30di3Xm2jADQFz1" at bounding box center [133, 38] width 75 height 8
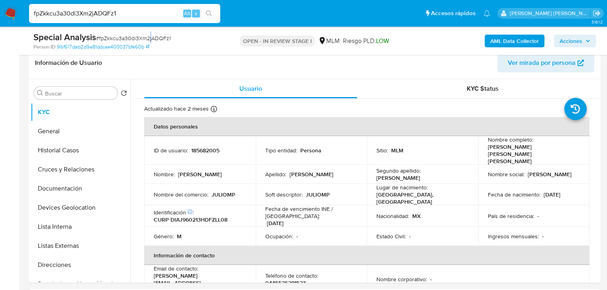
click at [150, 37] on span "# fpZkkcu3a30di3Xm2jADQFz1" at bounding box center [133, 38] width 75 height 8
click at [213, 147] on p "185682005" at bounding box center [205, 150] width 28 height 7
copy p "185682005"
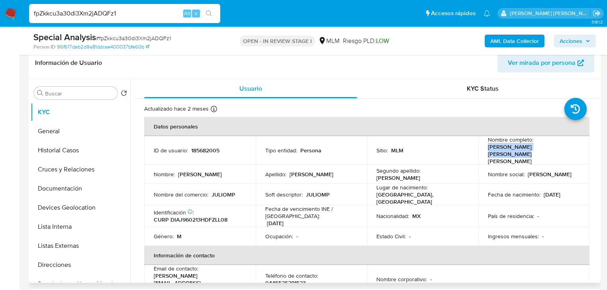
drag, startPoint x: 492, startPoint y: 150, endPoint x: 179, endPoint y: 141, distance: 312.7
click at [569, 148] on td "Nombre completo : Julio Cesar Diaz Altamirano" at bounding box center [533, 150] width 111 height 29
copy p "Julio Cesar Diaz Altamirano"
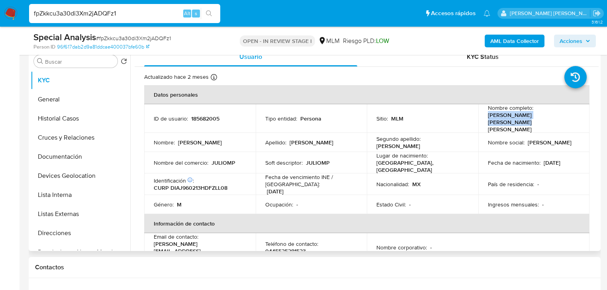
drag, startPoint x: 66, startPoint y: 110, endPoint x: 197, endPoint y: 148, distance: 135.6
click at [69, 111] on button "Historial Casos" at bounding box center [81, 118] width 100 height 19
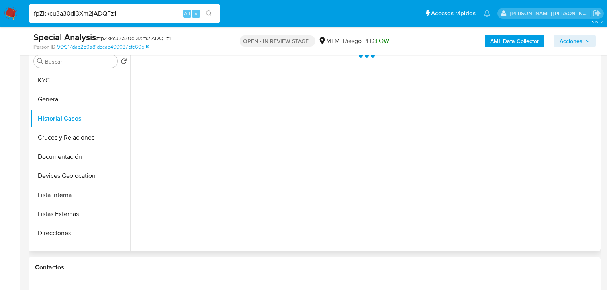
scroll to position [64, 0]
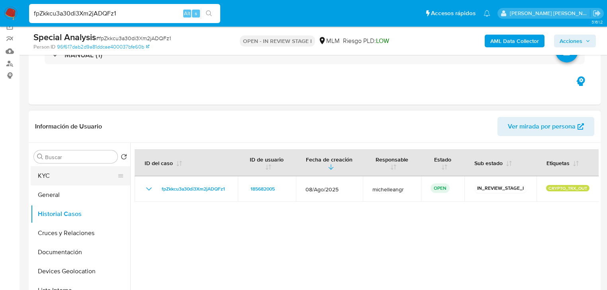
click at [81, 181] on button "KYC" at bounding box center [77, 175] width 93 height 19
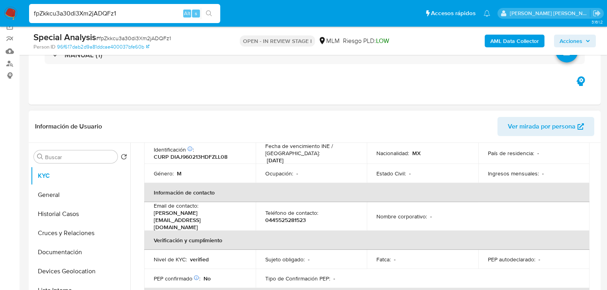
scroll to position [127, 0]
drag, startPoint x: 180, startPoint y: 203, endPoint x: 152, endPoint y: 204, distance: 27.9
click at [152, 204] on td "Email de contacto : julio.dzalt@gmail.com" at bounding box center [199, 215] width 111 height 29
copy p "julio.dzalt@gmail.com"
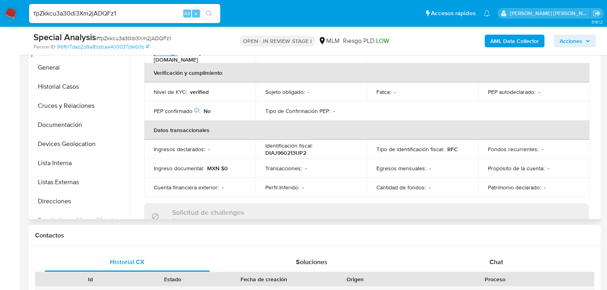
scroll to position [120, 0]
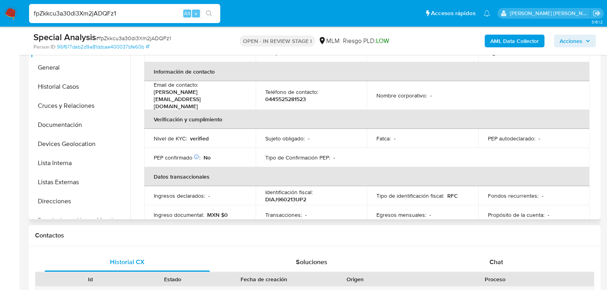
click at [287, 96] on p "0445525281523" at bounding box center [285, 99] width 41 height 7
copy p "0445525281523"
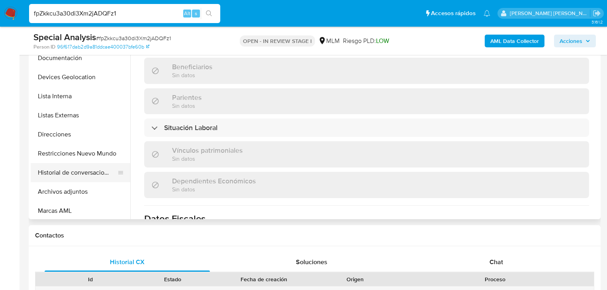
scroll to position [96, 0]
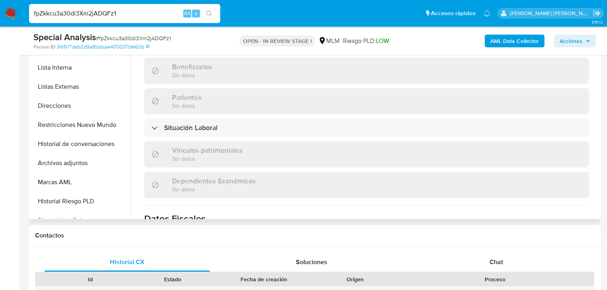
drag, startPoint x: 79, startPoint y: 161, endPoint x: 381, endPoint y: 183, distance: 303.0
click at [80, 160] on button "Archivos adjuntos" at bounding box center [81, 163] width 100 height 19
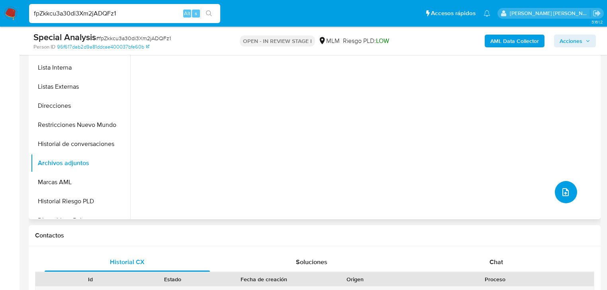
click at [561, 190] on icon "upload-file" at bounding box center [566, 193] width 10 height 10
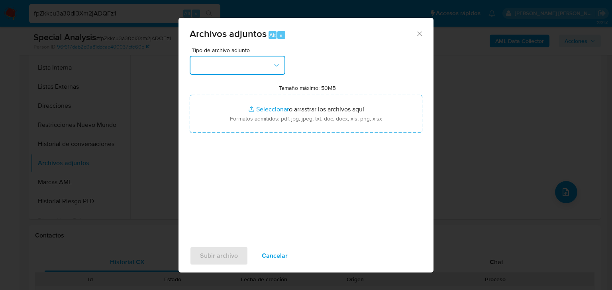
click at [228, 70] on button "button" at bounding box center [238, 65] width 96 height 19
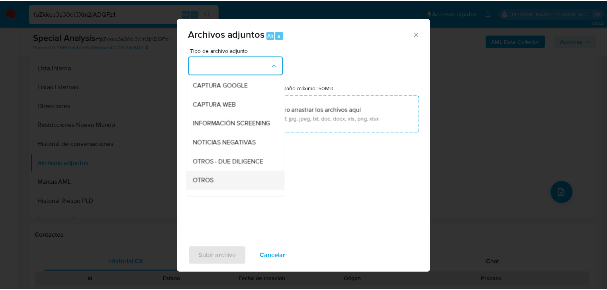
scroll to position [54, 0]
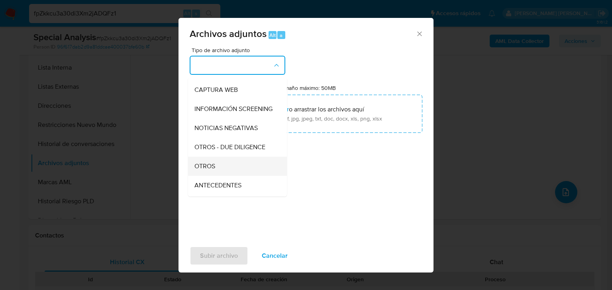
click at [211, 170] on span "OTROS" at bounding box center [204, 166] width 21 height 8
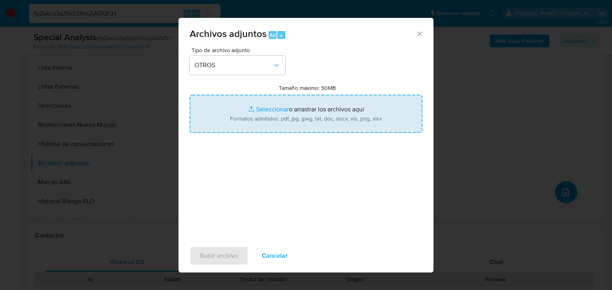
type input "C:\fakepath\185682005_JULIO CESAR DIAZ ALTAMIRANO_AGO25.pdf"
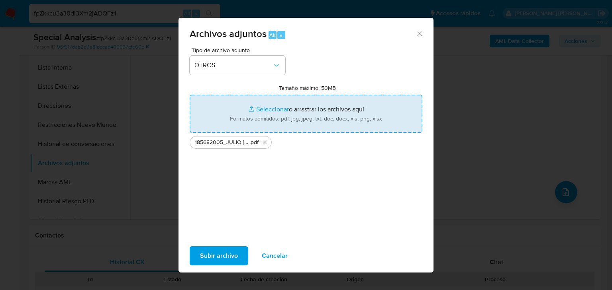
click at [225, 256] on span "Subir archivo" at bounding box center [219, 256] width 38 height 18
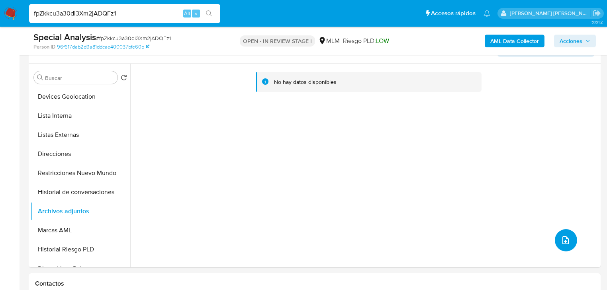
scroll to position [0, 0]
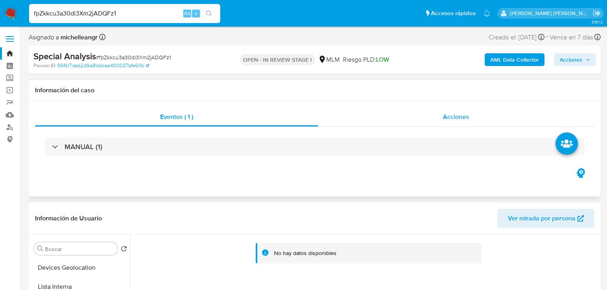
click at [449, 118] on span "Acciones" at bounding box center [456, 116] width 26 height 9
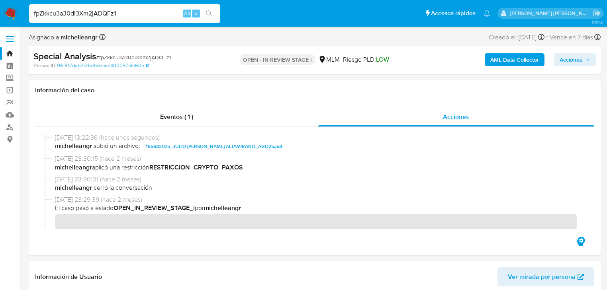
click at [569, 57] on span "Acciones" at bounding box center [570, 59] width 23 height 13
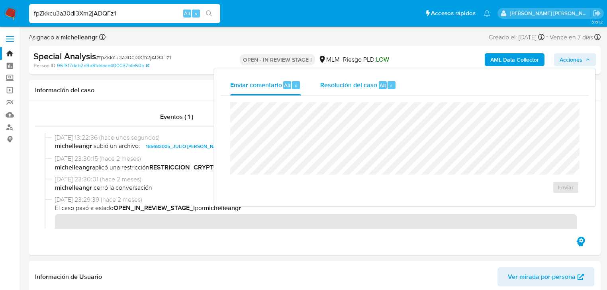
click at [350, 84] on span "Resolución del caso" at bounding box center [348, 84] width 57 height 9
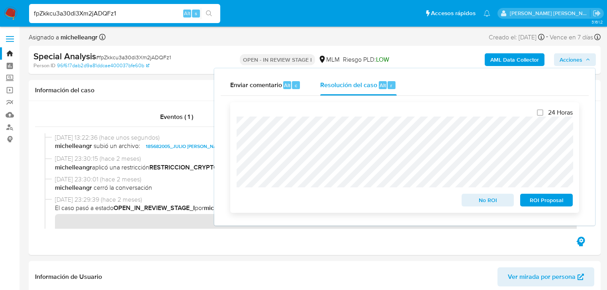
click at [485, 203] on span "No ROI" at bounding box center [487, 200] width 41 height 11
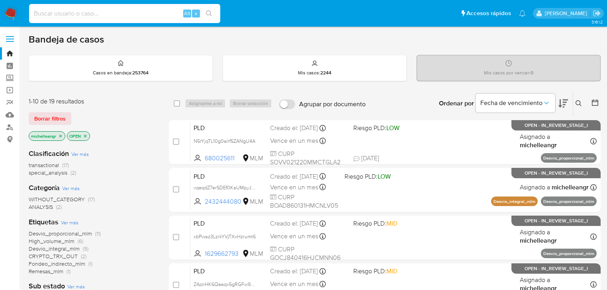
click at [112, 14] on input at bounding box center [124, 13] width 191 height 10
paste input "zTJ6MS4MuwNzmS819hKJiRew"
type input "zTJ6MS4MuwNzmS819hKJiRew"
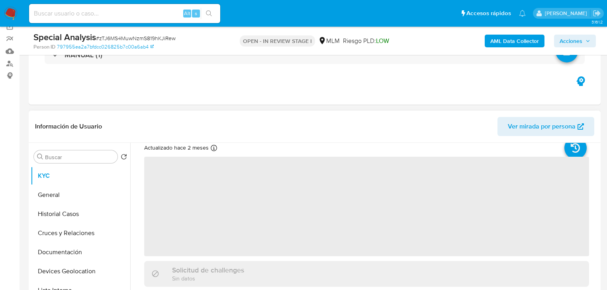
scroll to position [64, 0]
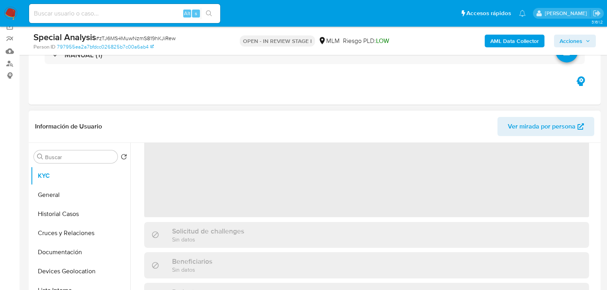
select select "10"
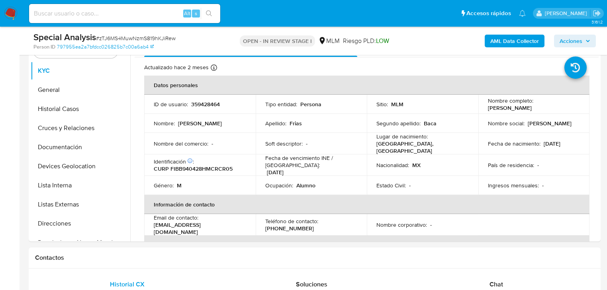
scroll to position [203, 0]
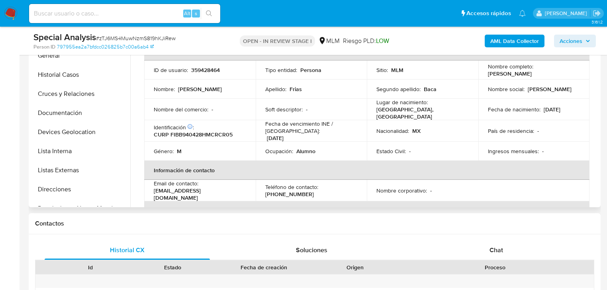
click at [204, 69] on p "359428464" at bounding box center [205, 69] width 29 height 7
copy p "359428464"
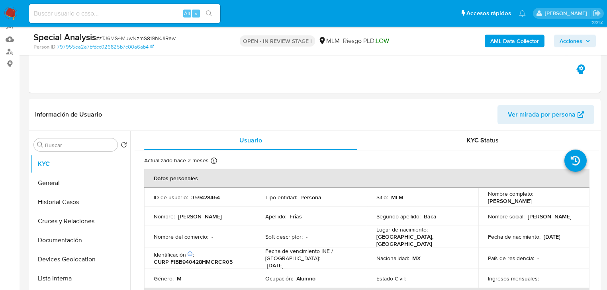
click at [132, 37] on span "# zTJ6MS4MuwNzmS819hKJiRew" at bounding box center [136, 38] width 80 height 8
copy span "zTJ6MS4MuwNzmS819hKJiRew"
click at [213, 195] on p "359428464" at bounding box center [205, 197] width 29 height 7
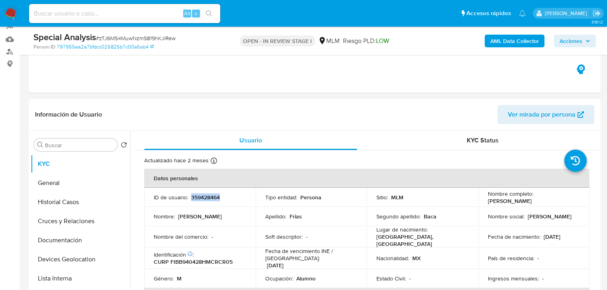
copy p "359428464"
drag, startPoint x: 483, startPoint y: 204, endPoint x: 547, endPoint y: 204, distance: 64.5
click at [547, 204] on td "Nombre completo : [PERSON_NAME]" at bounding box center [533, 197] width 111 height 19
copy p "[PERSON_NAME]"
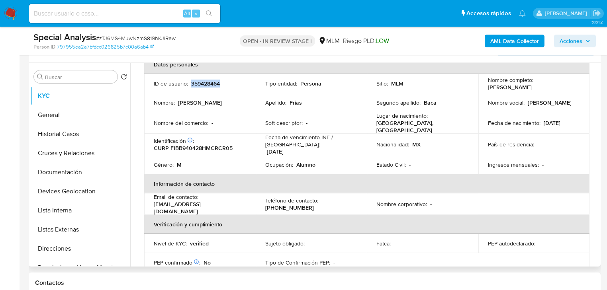
scroll to position [32, 0]
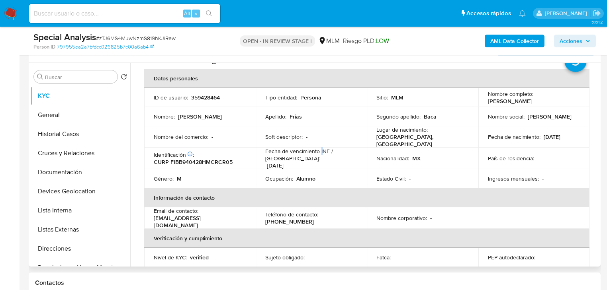
click at [321, 148] on p "Fecha de vencimiento INE / [GEOGRAPHIC_DATA] :" at bounding box center [311, 155] width 92 height 14
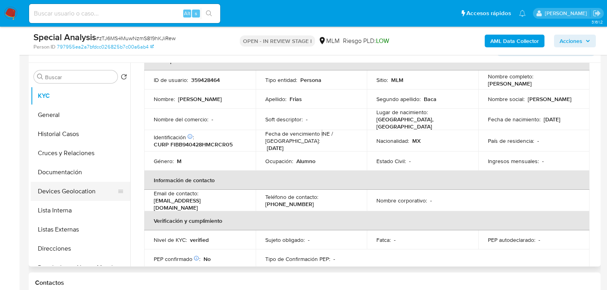
scroll to position [64, 0]
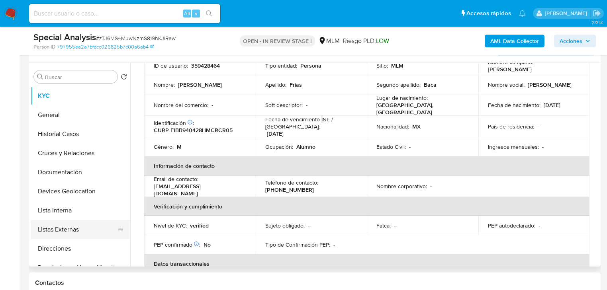
click at [70, 228] on button "Listas Externas" at bounding box center [77, 229] width 93 height 19
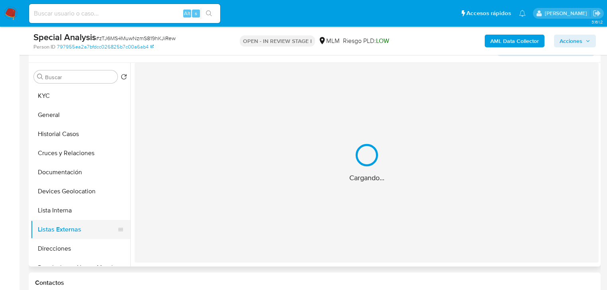
click at [293, 207] on div "Cargando..." at bounding box center [367, 163] width 464 height 200
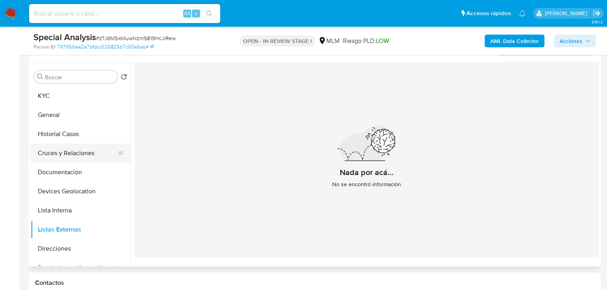
drag, startPoint x: 76, startPoint y: 149, endPoint x: 82, endPoint y: 147, distance: 6.1
click at [78, 147] on button "Cruces y Relaciones" at bounding box center [77, 153] width 93 height 19
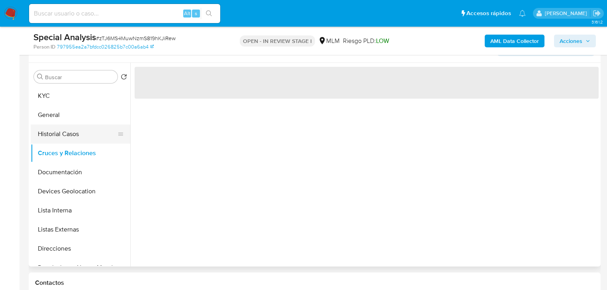
click at [75, 132] on button "Historial Casos" at bounding box center [77, 134] width 93 height 19
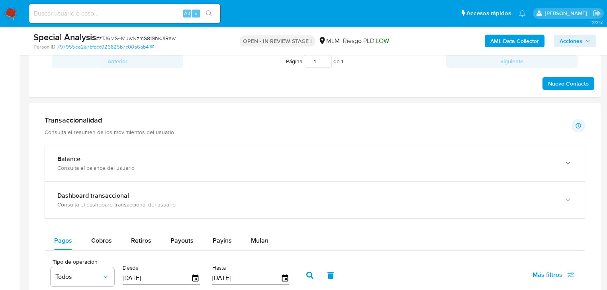
scroll to position [590, 0]
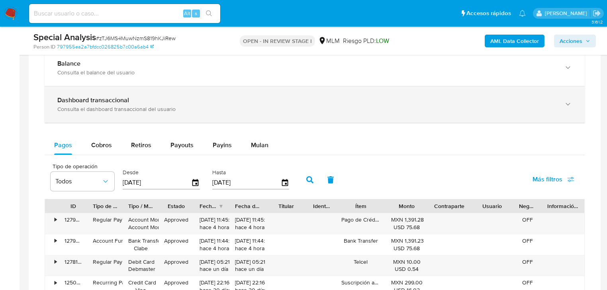
click at [142, 114] on div "Dashboard transaccional Consulta el dashboard transaccional del usuario" at bounding box center [315, 104] width 540 height 36
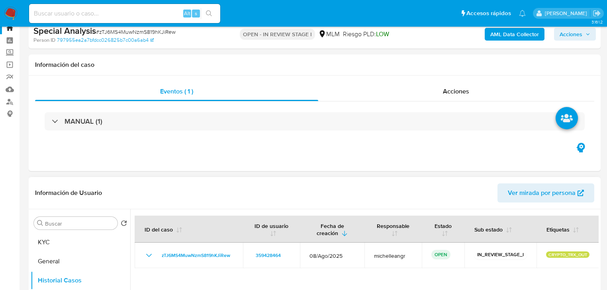
scroll to position [0, 0]
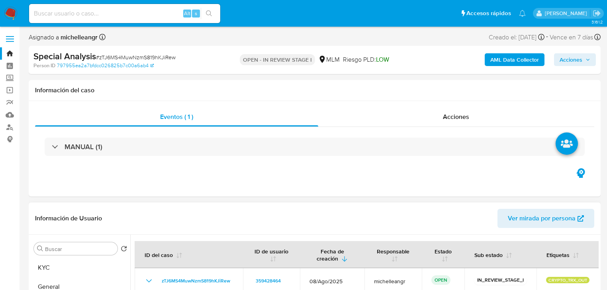
click at [53, 266] on button "KYC" at bounding box center [81, 267] width 100 height 19
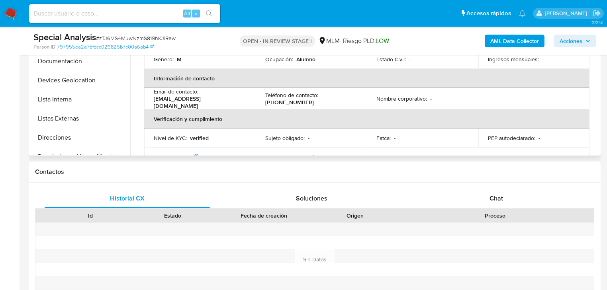
scroll to position [25, 0]
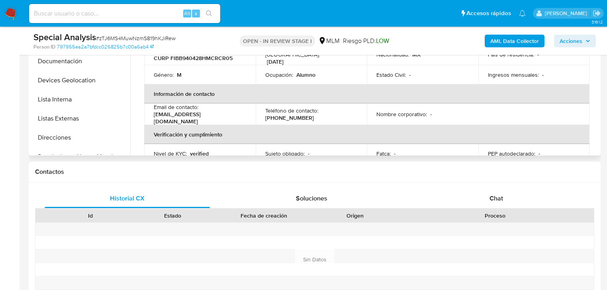
drag, startPoint x: 242, startPoint y: 113, endPoint x: 148, endPoint y: 114, distance: 94.4
click at [148, 114] on td "Email de contacto : [PERSON_NAME][EMAIL_ADDRESS][DOMAIN_NAME]" at bounding box center [199, 115] width 111 height 22
copy p "[EMAIL_ADDRESS][DOMAIN_NAME]"
click at [285, 114] on p "[PHONE_NUMBER]" at bounding box center [289, 117] width 49 height 7
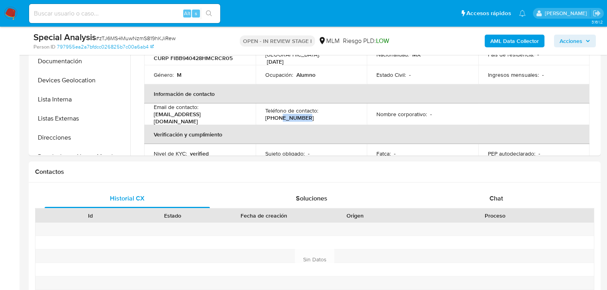
copy p "81831906"
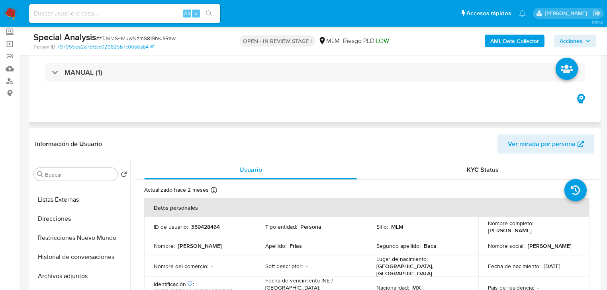
scroll to position [0, 0]
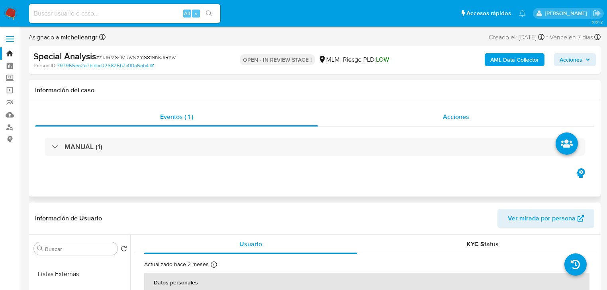
click at [461, 121] on span "Acciones" at bounding box center [456, 116] width 26 height 9
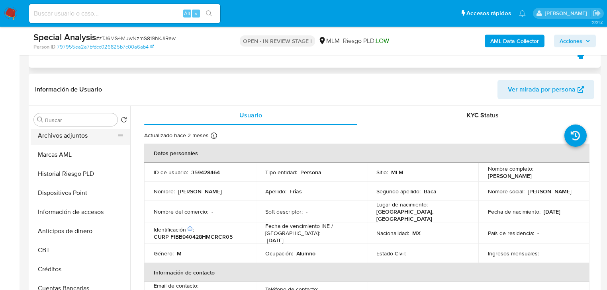
scroll to position [159, 0]
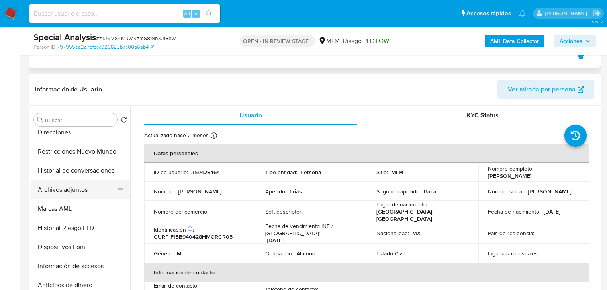
click at [71, 192] on button "Archivos adjuntos" at bounding box center [77, 189] width 93 height 19
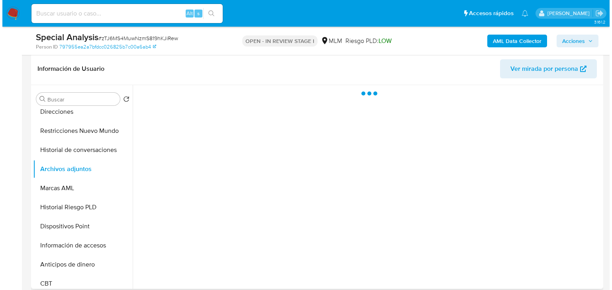
scroll to position [191, 0]
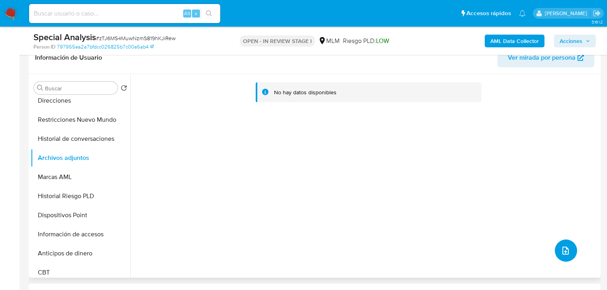
click at [561, 248] on icon "upload-file" at bounding box center [566, 251] width 10 height 10
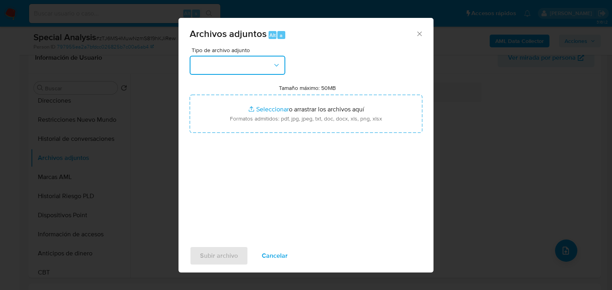
click at [225, 67] on button "button" at bounding box center [238, 65] width 96 height 19
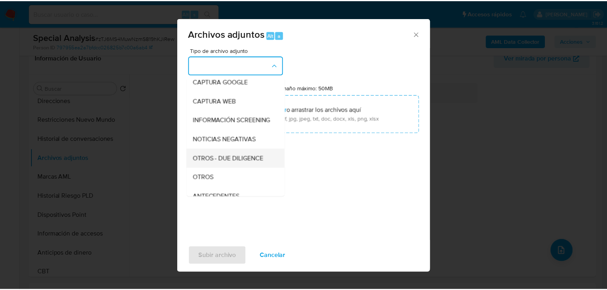
scroll to position [54, 0]
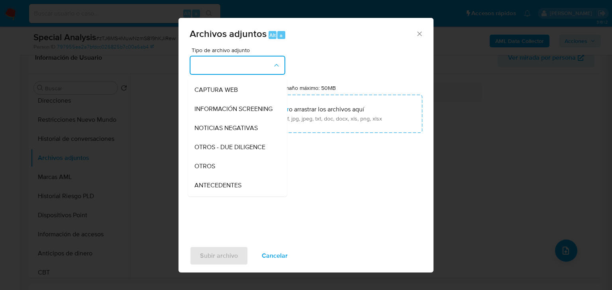
drag, startPoint x: 212, startPoint y: 174, endPoint x: 347, endPoint y: 278, distance: 169.8
click at [212, 170] on span "OTROS" at bounding box center [204, 166] width 21 height 8
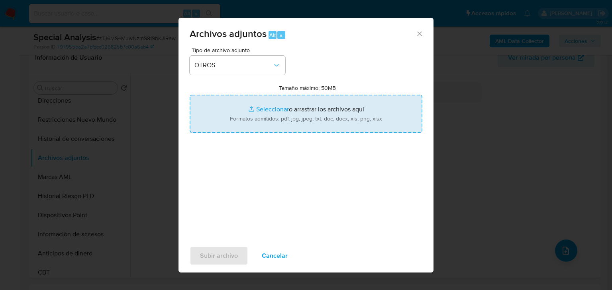
type input "C:\fakepath\428464_BRAYAN [PERSON_NAME] BACA_AGO25.pdf"
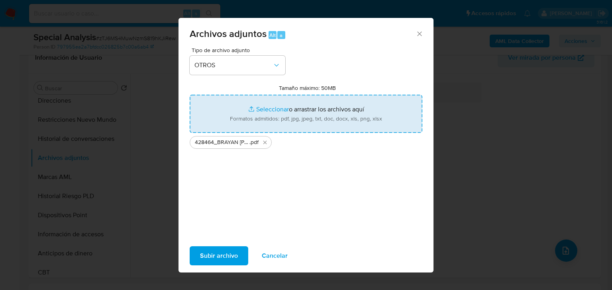
click at [221, 254] on span "Subir archivo" at bounding box center [219, 256] width 38 height 18
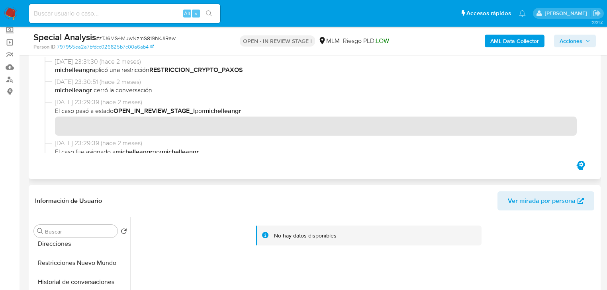
scroll to position [0, 0]
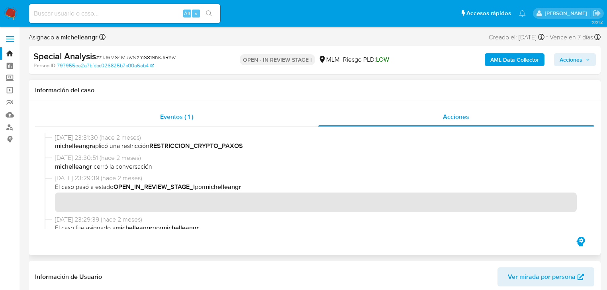
drag, startPoint x: 462, startPoint y: 115, endPoint x: 264, endPoint y: 108, distance: 198.0
click at [455, 113] on span "Acciones" at bounding box center [456, 116] width 26 height 9
drag, startPoint x: 188, startPoint y: 115, endPoint x: 322, endPoint y: 119, distance: 133.5
click at [188, 113] on span "Eventos ( 1 )" at bounding box center [176, 116] width 33 height 9
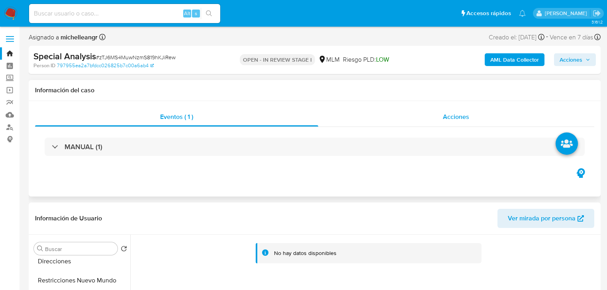
click at [459, 119] on span "Acciones" at bounding box center [456, 116] width 26 height 9
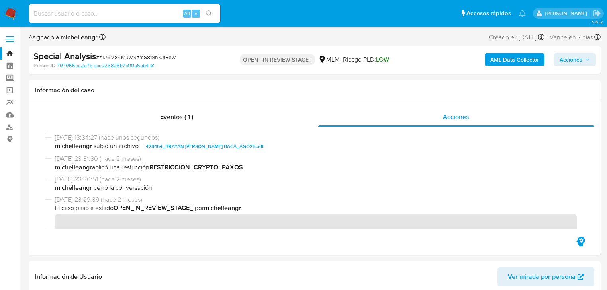
click at [582, 61] on span "Acciones" at bounding box center [570, 59] width 23 height 13
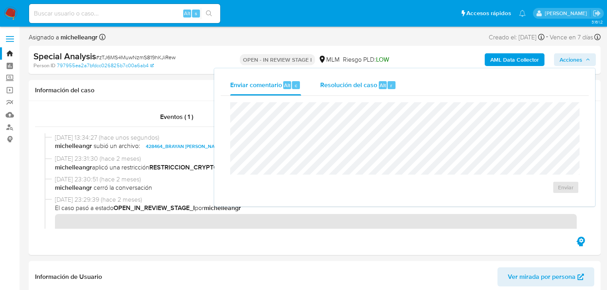
click at [342, 89] on span "Resolución del caso" at bounding box center [348, 84] width 57 height 9
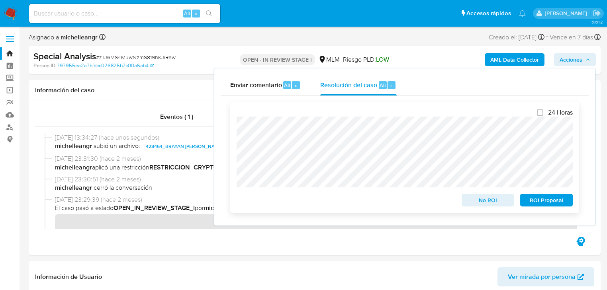
click at [475, 205] on span "No ROI" at bounding box center [487, 200] width 41 height 11
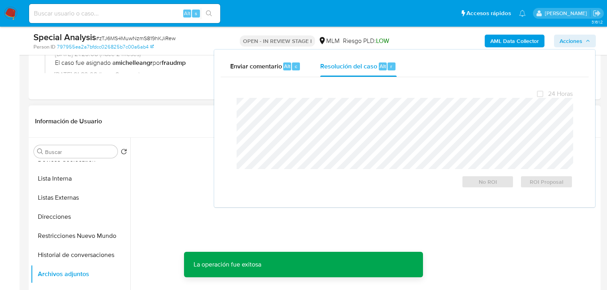
scroll to position [32, 0]
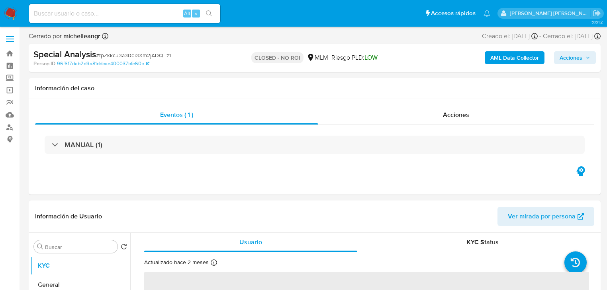
select select "10"
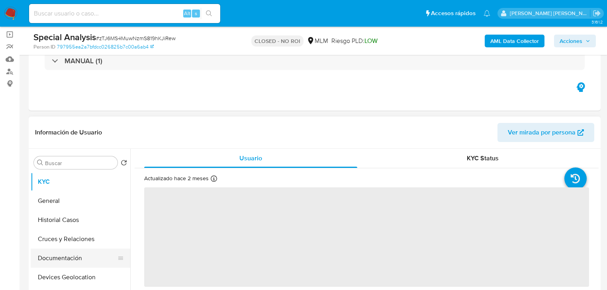
scroll to position [96, 0]
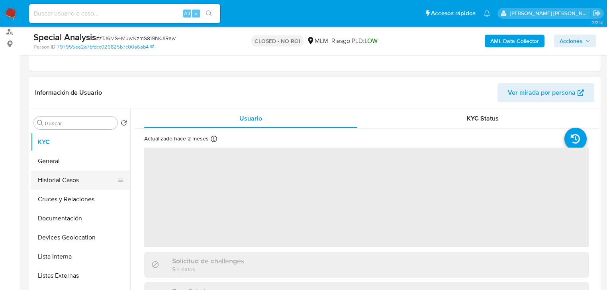
select select "10"
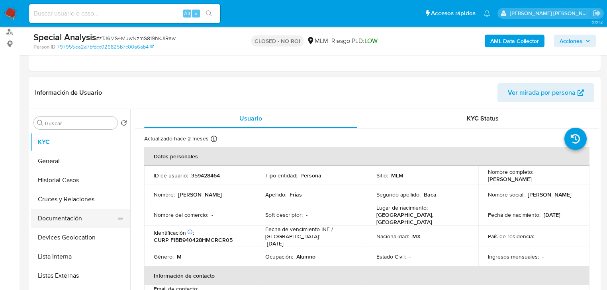
click at [68, 216] on button "Documentación" at bounding box center [77, 218] width 93 height 19
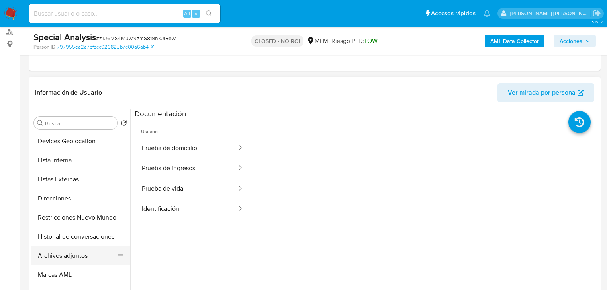
scroll to position [127, 0]
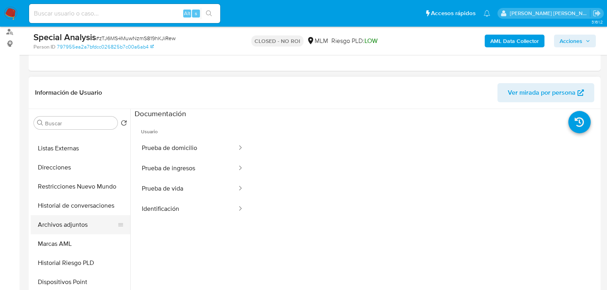
drag, startPoint x: 68, startPoint y: 225, endPoint x: 78, endPoint y: 221, distance: 10.1
click at [69, 222] on button "Archivos adjuntos" at bounding box center [77, 224] width 93 height 19
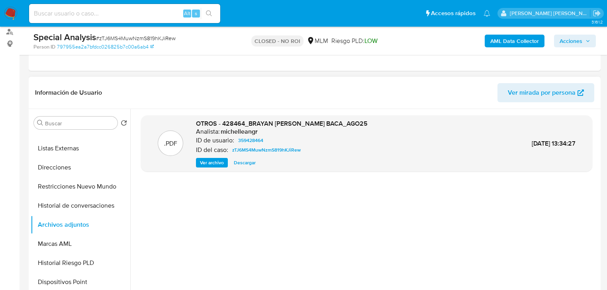
click at [206, 162] on span "Ver archivo" at bounding box center [212, 163] width 24 height 8
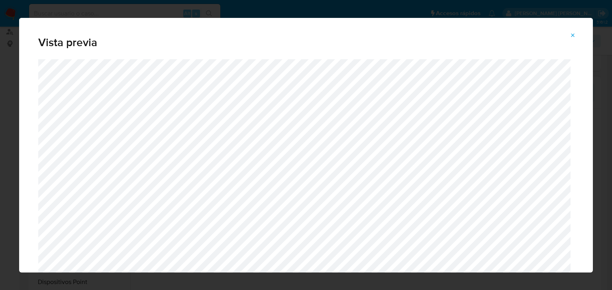
click at [576, 33] on button "Attachment preview" at bounding box center [573, 35] width 18 height 13
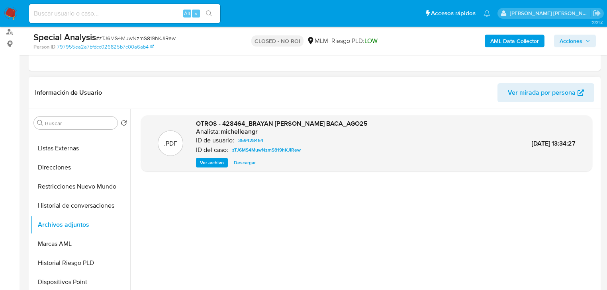
click at [12, 12] on img at bounding box center [11, 14] width 14 height 14
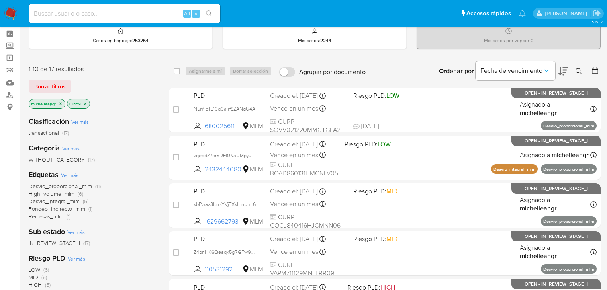
scroll to position [96, 0]
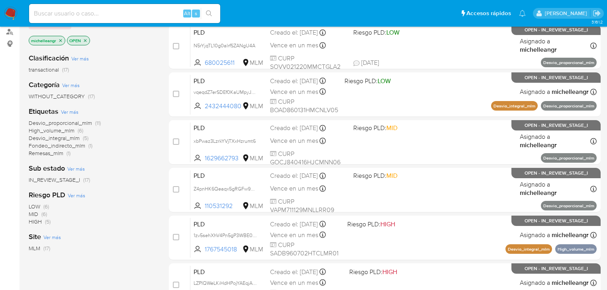
click at [60, 39] on icon "close-filter" at bounding box center [60, 40] width 3 height 3
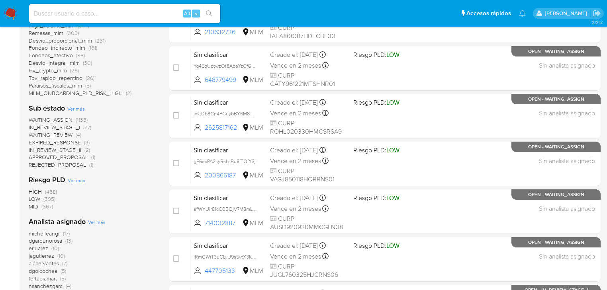
scroll to position [319, 0]
